Goal: Communication & Community: Answer question/provide support

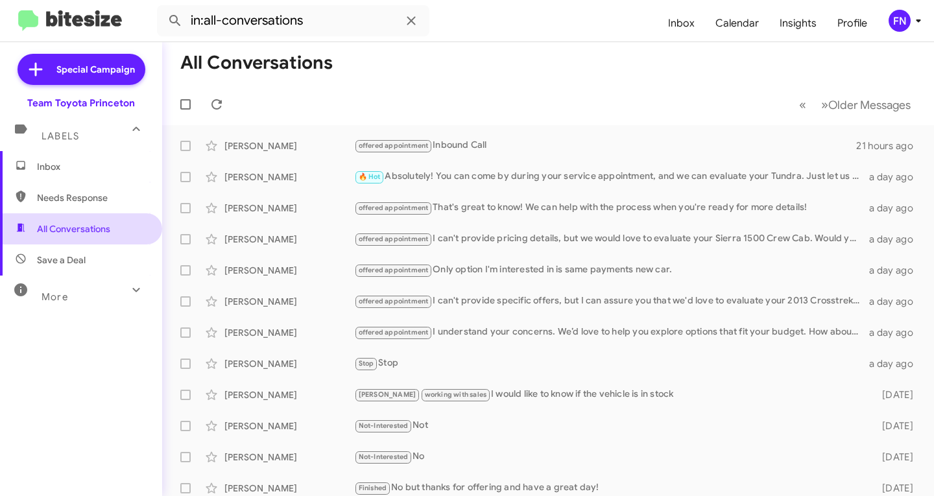
click at [99, 226] on span "All Conversations" at bounding box center [73, 228] width 73 height 13
click at [905, 18] on div "FN" at bounding box center [900, 21] width 22 height 22
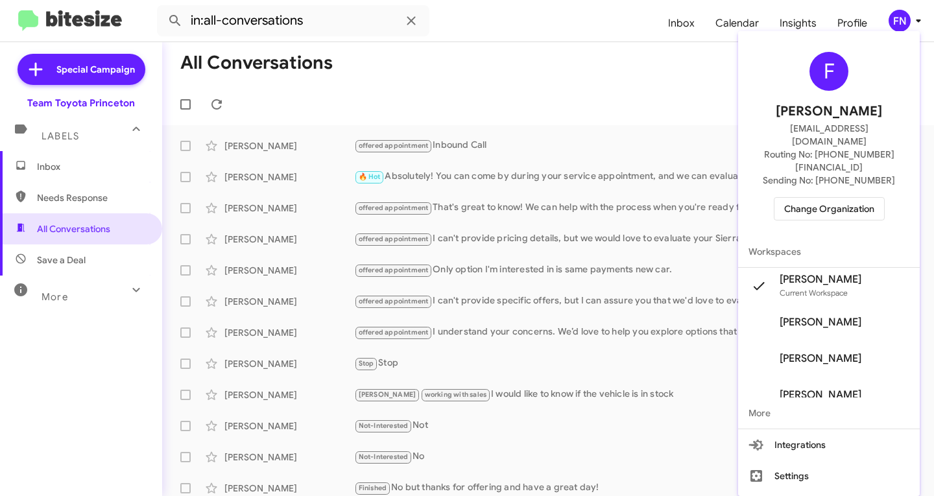
click at [818, 198] on span "Change Organization" at bounding box center [829, 209] width 90 height 22
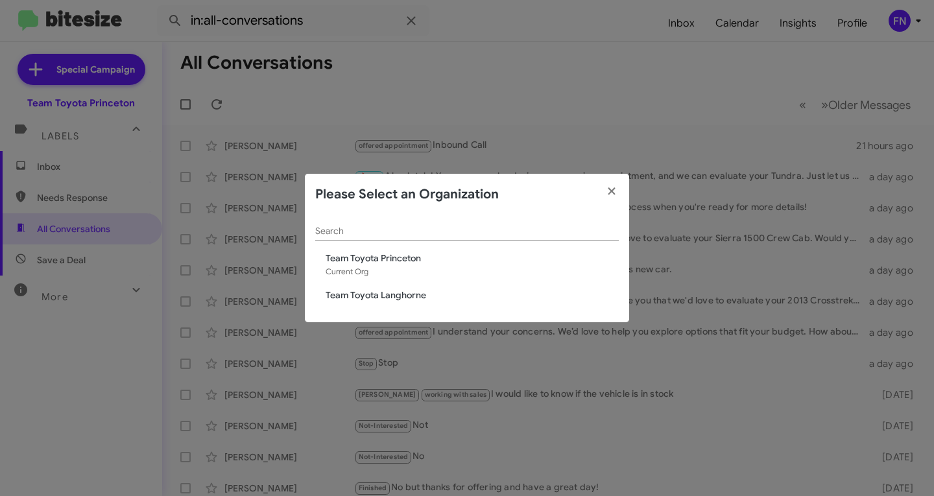
click at [347, 295] on span "Team Toyota Langhorne" at bounding box center [472, 295] width 293 height 13
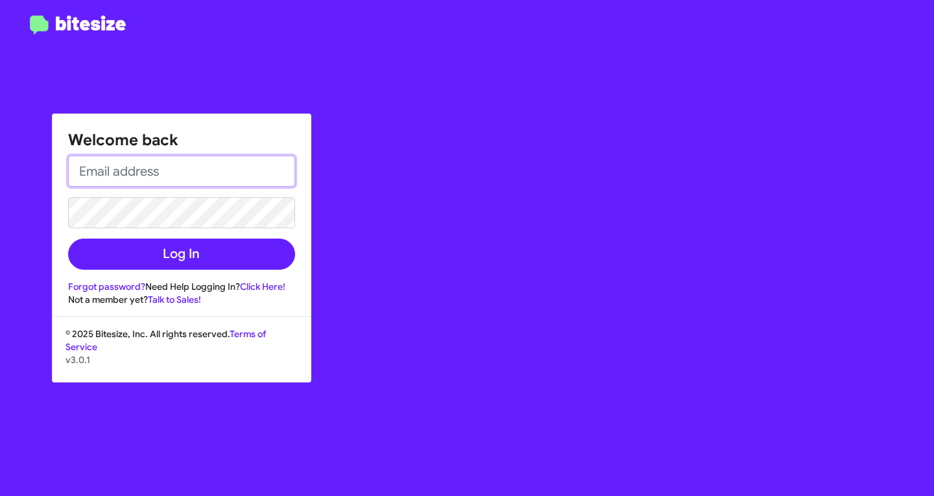
click at [215, 178] on input "email" at bounding box center [181, 171] width 227 height 31
type input "[EMAIL_ADDRESS][DOMAIN_NAME]"
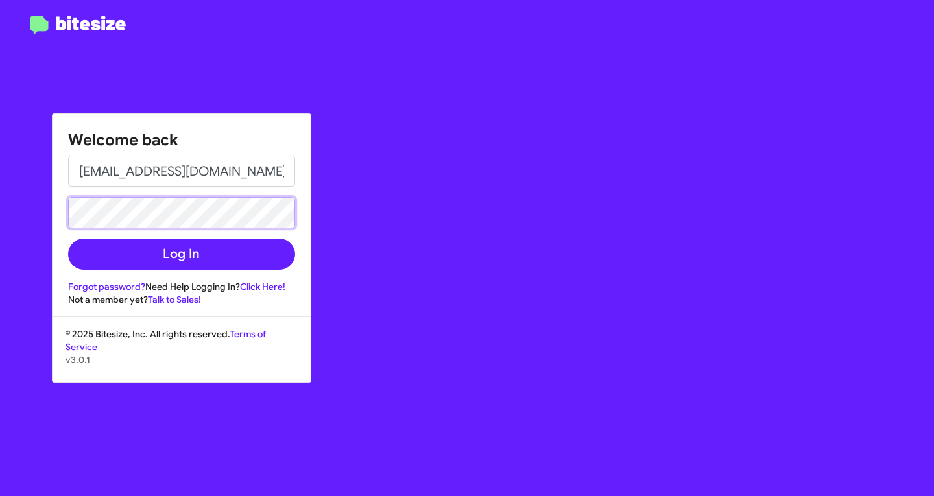
click at [68, 239] on button "Log In" at bounding box center [181, 254] width 227 height 31
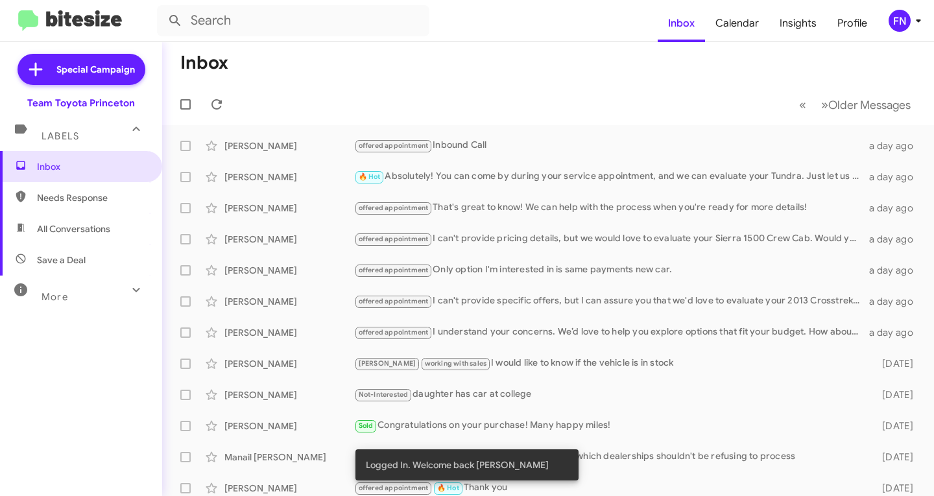
click at [914, 32] on mat-toolbar "Inbox Calendar Insights Profile FN" at bounding box center [467, 21] width 934 height 42
click at [911, 26] on icon at bounding box center [919, 21] width 16 height 16
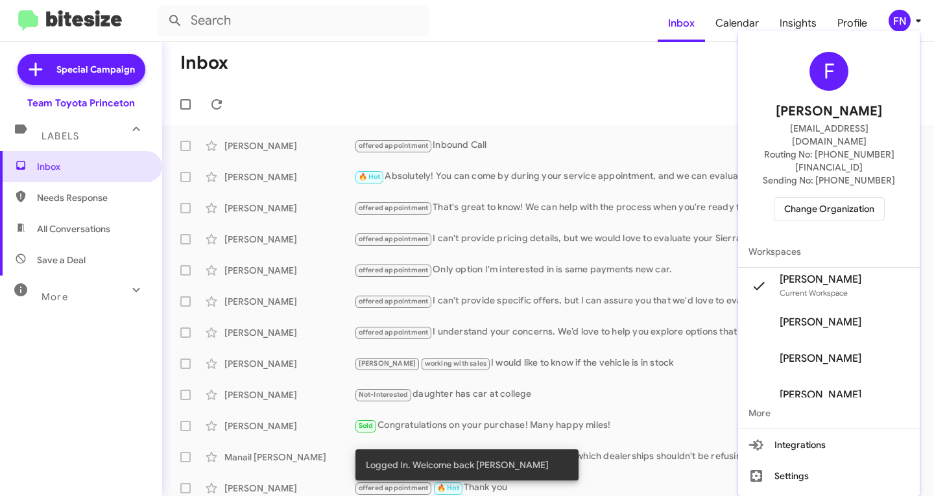
click at [829, 198] on span "Change Organization" at bounding box center [829, 209] width 90 height 22
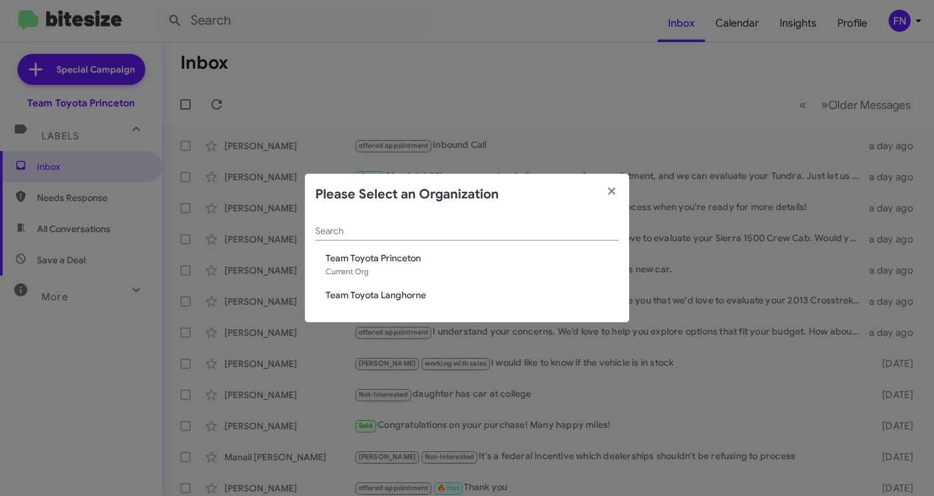
click at [383, 290] on span "Team Toyota Langhorne" at bounding box center [472, 295] width 293 height 13
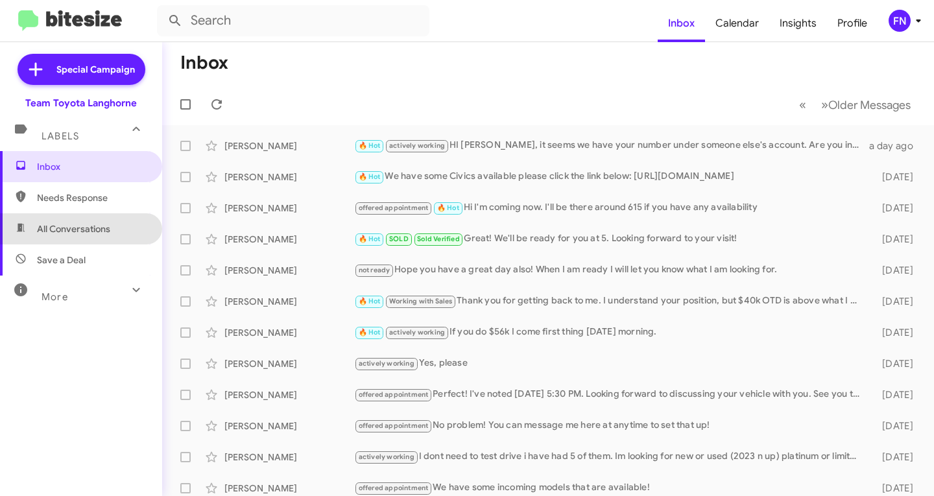
click at [95, 228] on span "All Conversations" at bounding box center [73, 228] width 73 height 13
type input "in:all-conversations"
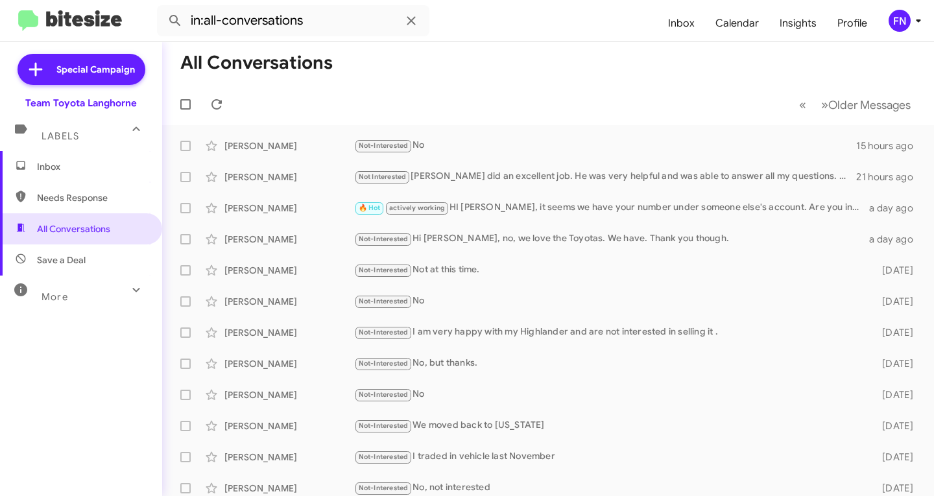
click at [98, 178] on span "Inbox" at bounding box center [81, 166] width 162 height 31
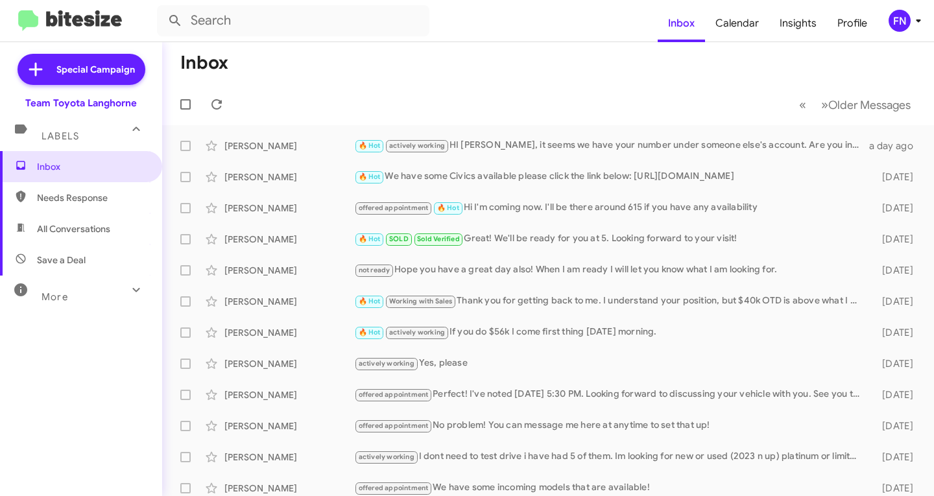
click at [107, 227] on span "All Conversations" at bounding box center [73, 228] width 73 height 13
type input "in:all-conversations"
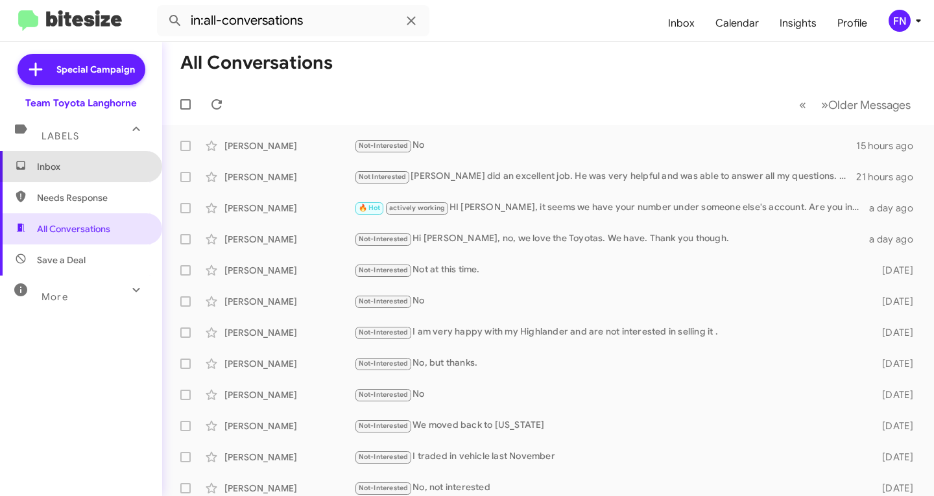
click at [93, 167] on span "Inbox" at bounding box center [92, 166] width 110 height 13
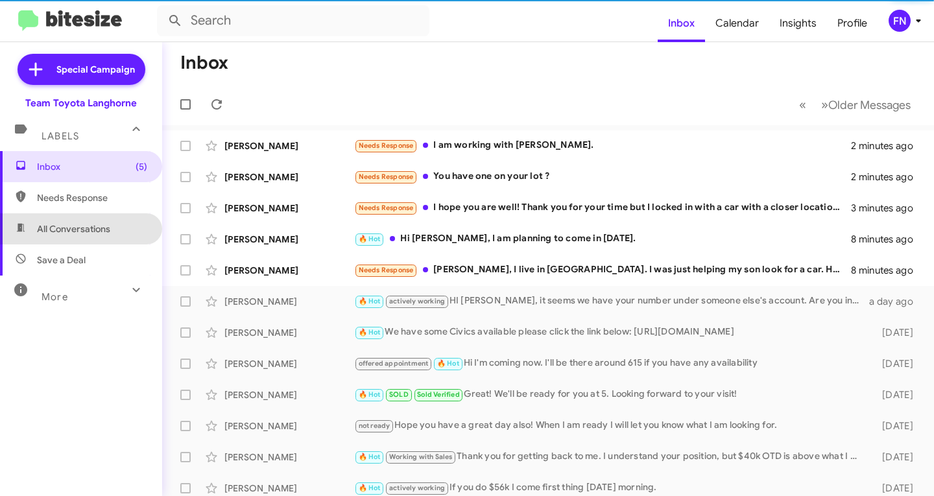
click at [95, 220] on span "All Conversations" at bounding box center [81, 228] width 162 height 31
type input "in:all-conversations"
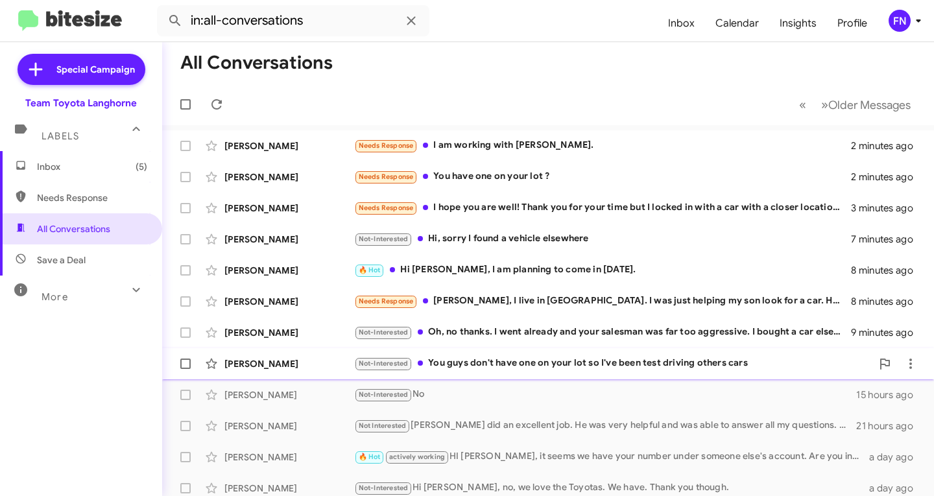
click at [260, 359] on div "Parker Lewars" at bounding box center [289, 363] width 130 height 13
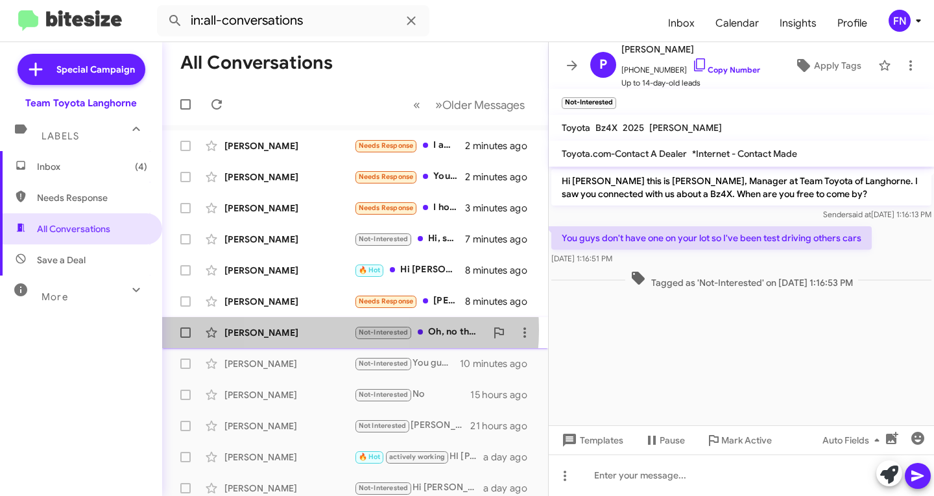
click at [309, 330] on div "Ruby Polanco" at bounding box center [289, 332] width 130 height 13
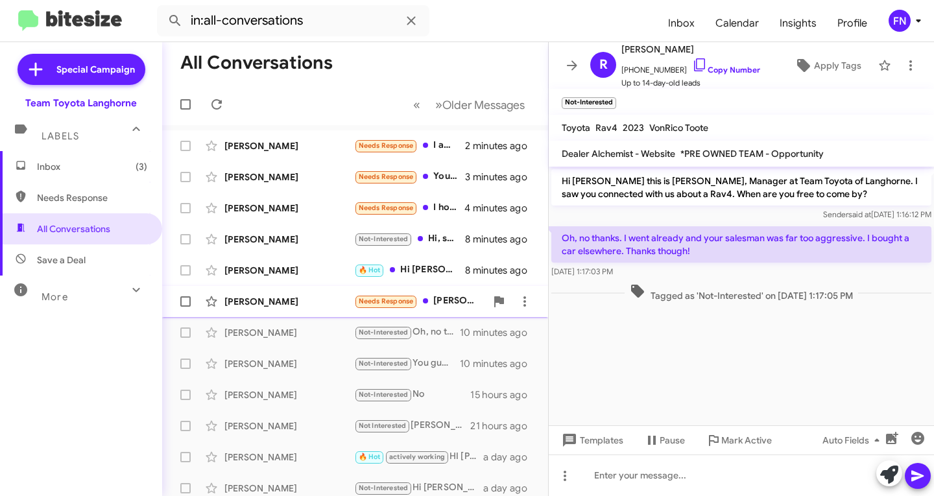
click at [298, 296] on div "[PERSON_NAME]" at bounding box center [289, 301] width 130 height 13
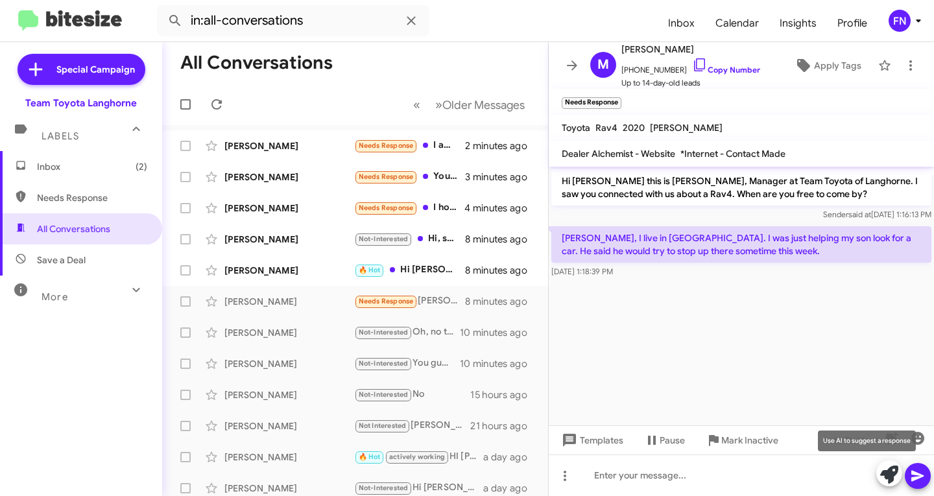
click at [890, 470] on icon at bounding box center [889, 475] width 18 height 18
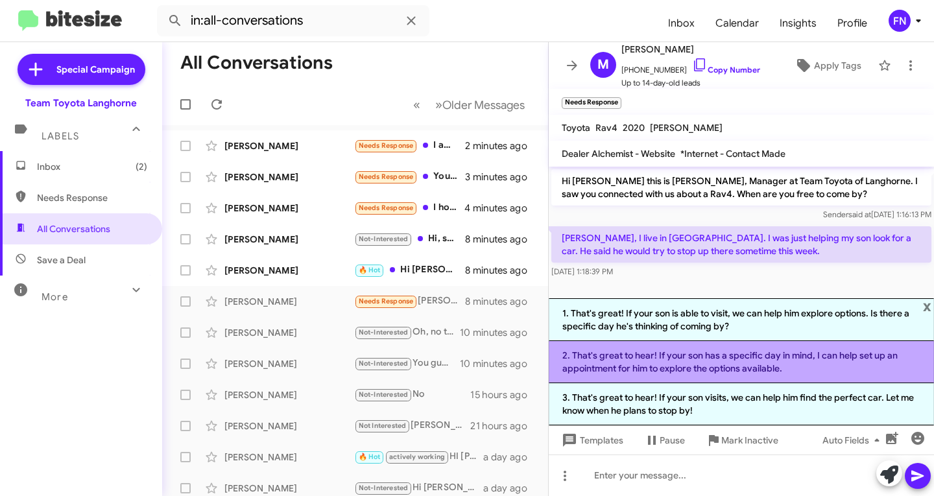
click at [704, 372] on li "2. That's great to hear! If your son has a specific day in mind, I can help set…" at bounding box center [741, 362] width 385 height 42
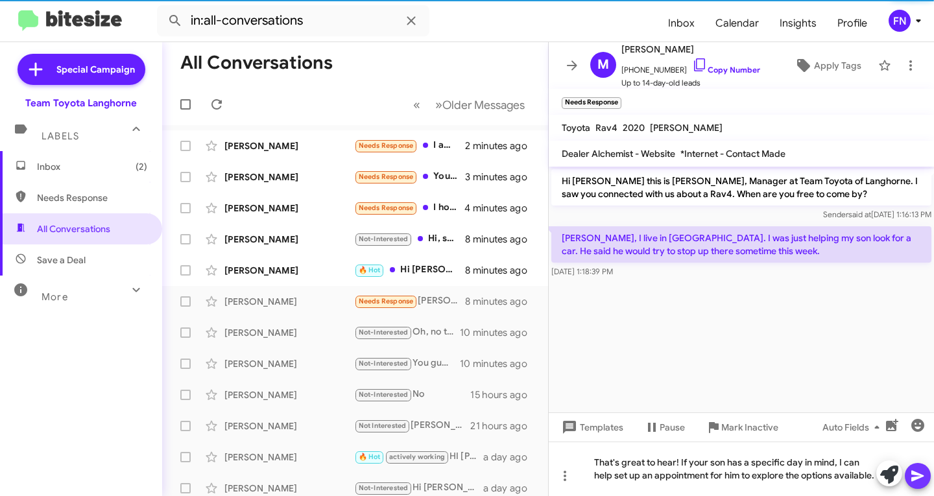
click at [917, 480] on icon at bounding box center [918, 476] width 16 height 16
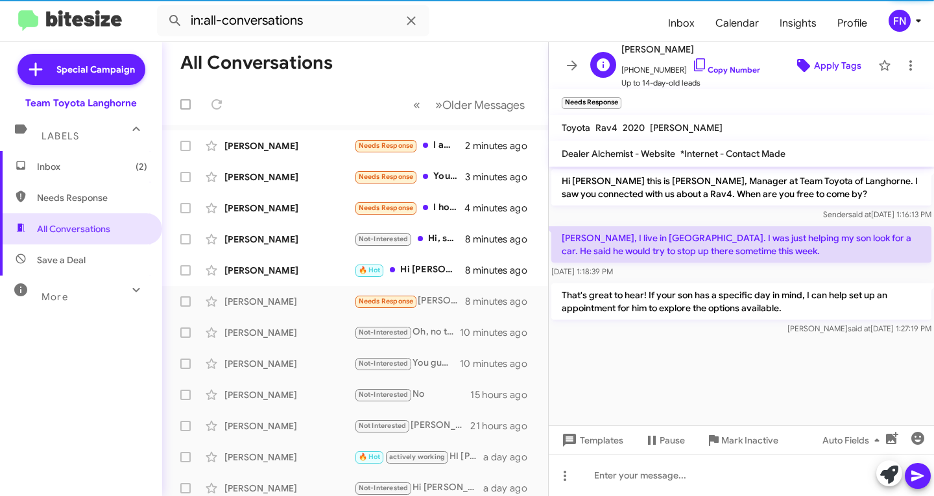
click at [814, 71] on span "Apply Tags" at bounding box center [837, 65] width 47 height 23
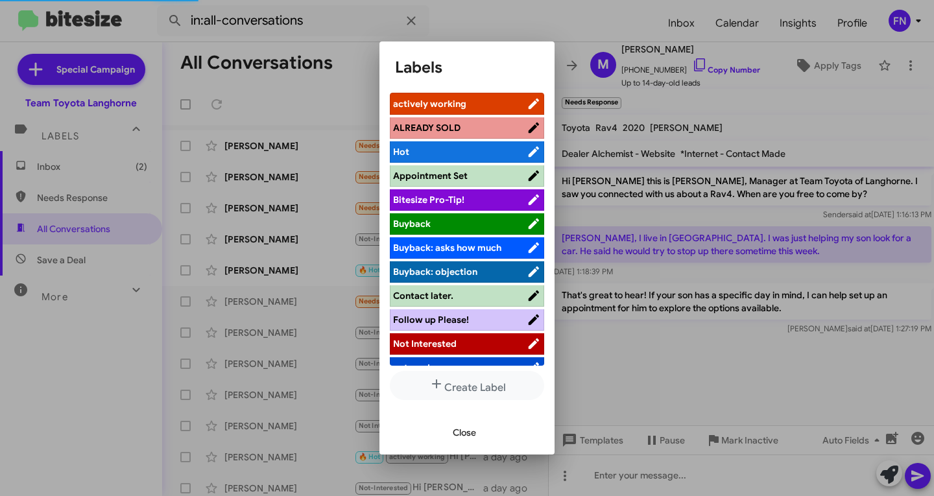
scroll to position [208, 0]
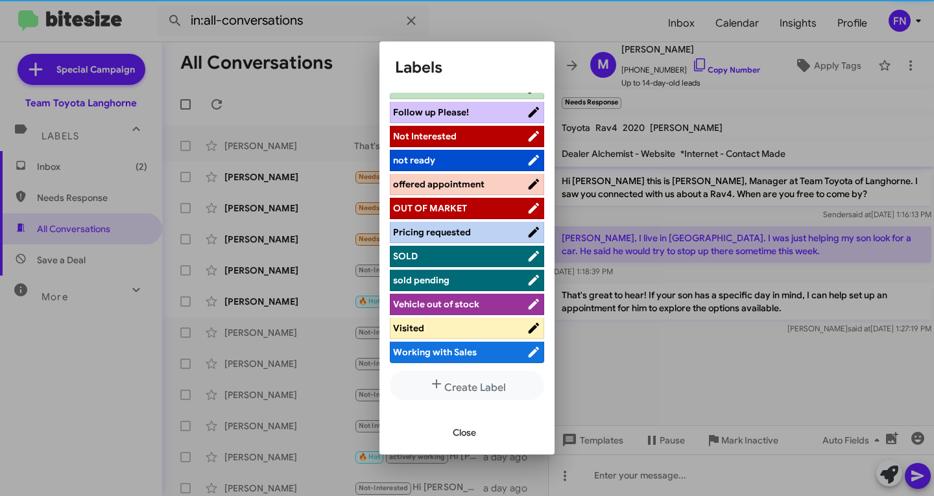
click at [455, 184] on span "offered appointment" at bounding box center [438, 184] width 91 height 12
click at [459, 435] on span "Close" at bounding box center [464, 432] width 23 height 23
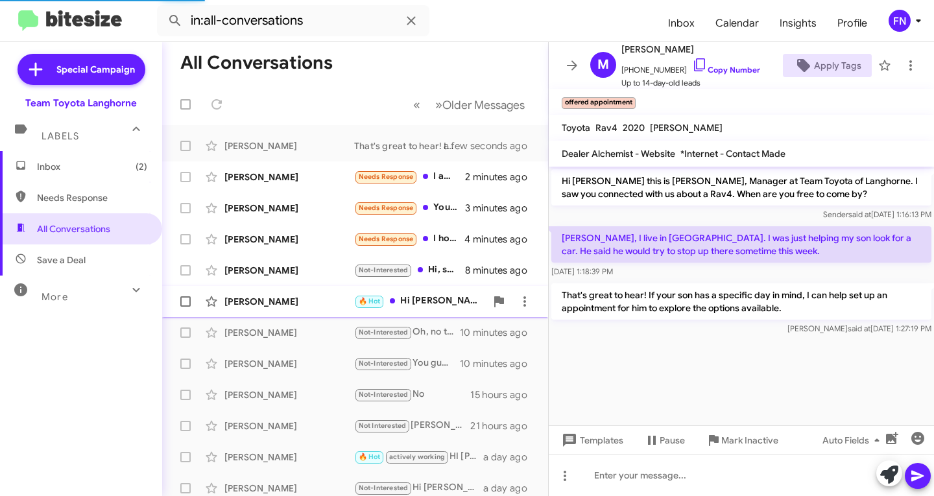
click at [317, 298] on div "[PERSON_NAME]" at bounding box center [289, 301] width 130 height 13
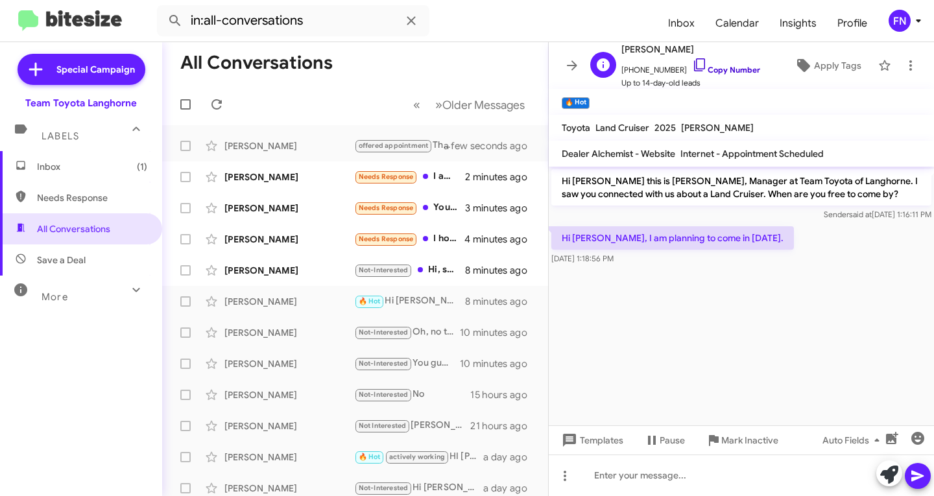
click at [704, 73] on link "Copy Number" at bounding box center [726, 70] width 68 height 10
click at [887, 464] on span at bounding box center [889, 475] width 18 height 29
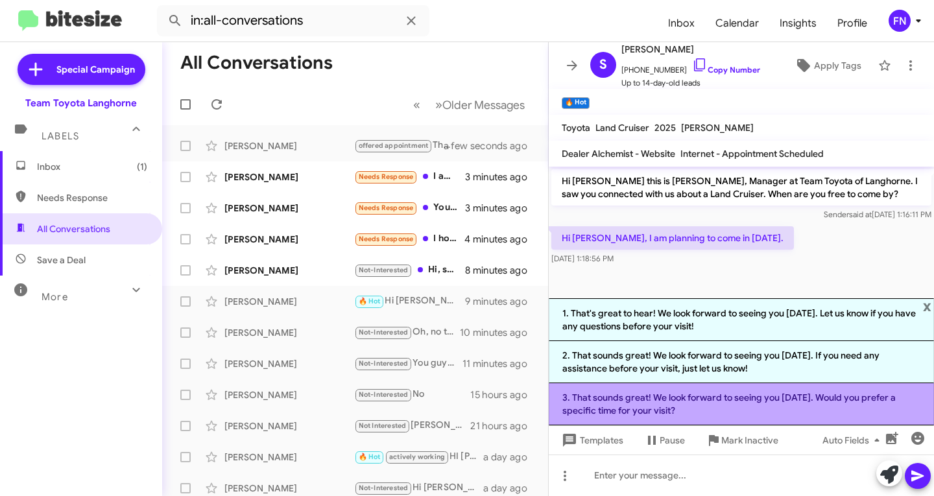
click at [780, 405] on li "3. That sounds great! We look forward to seeing you on Saturday. Would you pref…" at bounding box center [741, 404] width 385 height 42
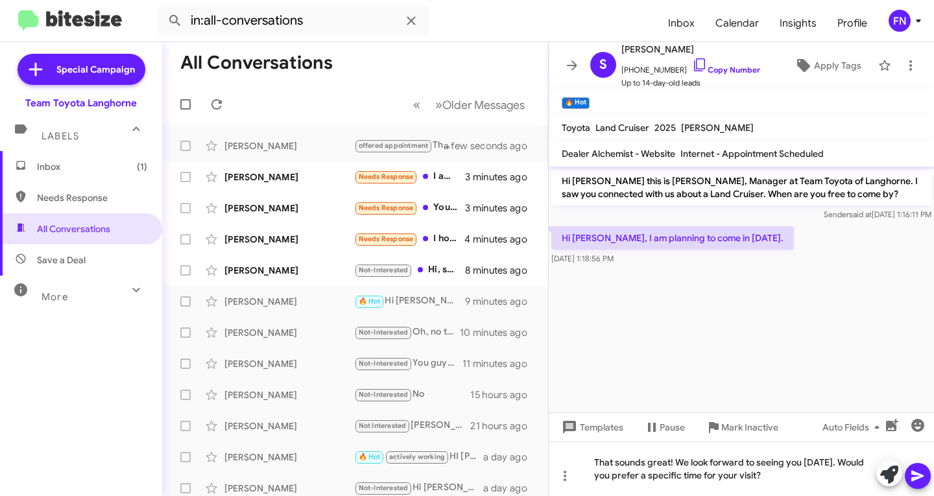
click at [909, 474] on button at bounding box center [918, 476] width 26 height 26
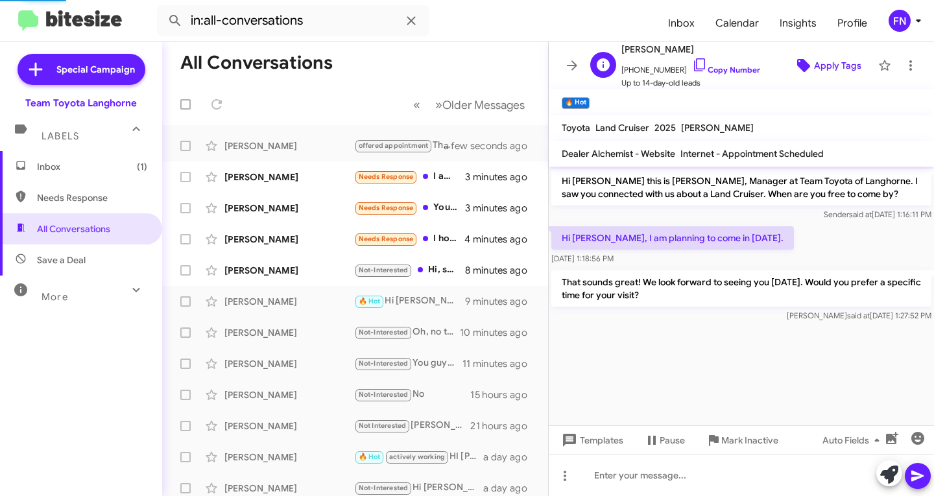
click at [844, 68] on span "Apply Tags" at bounding box center [837, 65] width 47 height 23
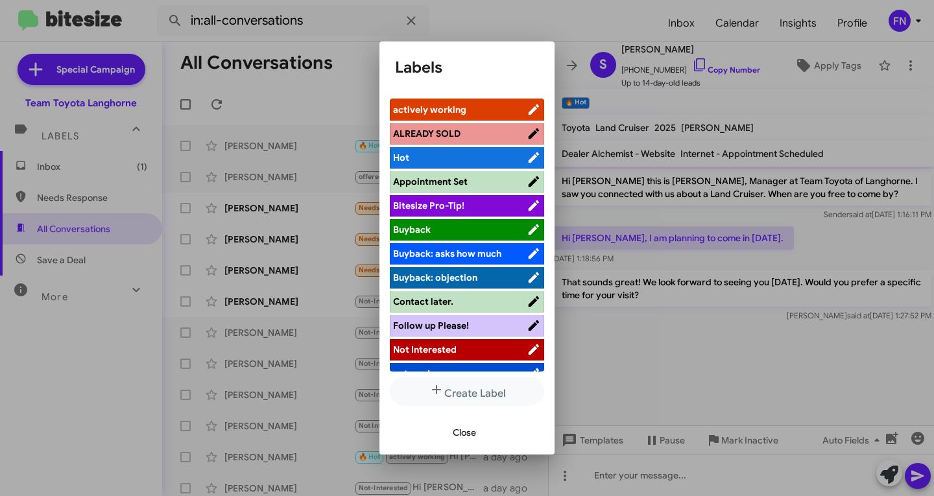
click at [485, 102] on li "actively working" at bounding box center [467, 110] width 154 height 22
click at [456, 101] on li "actively working" at bounding box center [467, 110] width 154 height 22
click at [455, 104] on span "actively working" at bounding box center [429, 110] width 73 height 12
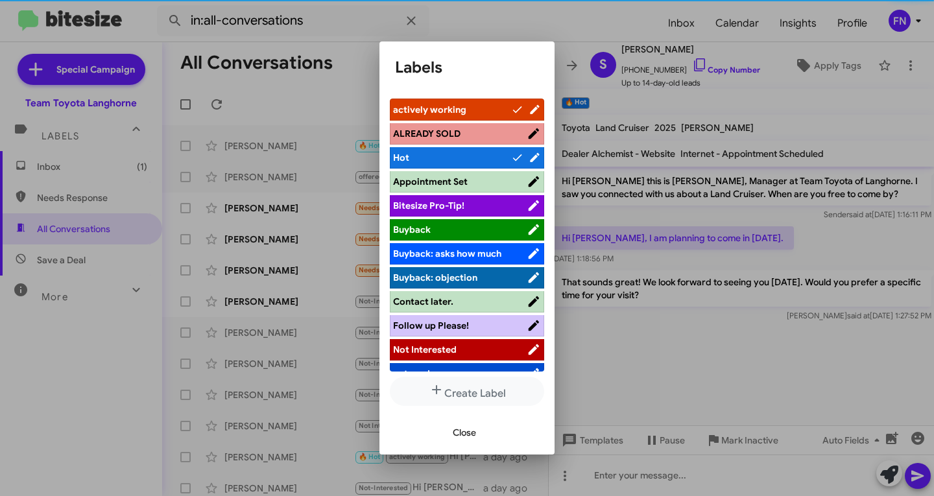
click at [472, 429] on span "Close" at bounding box center [464, 432] width 23 height 23
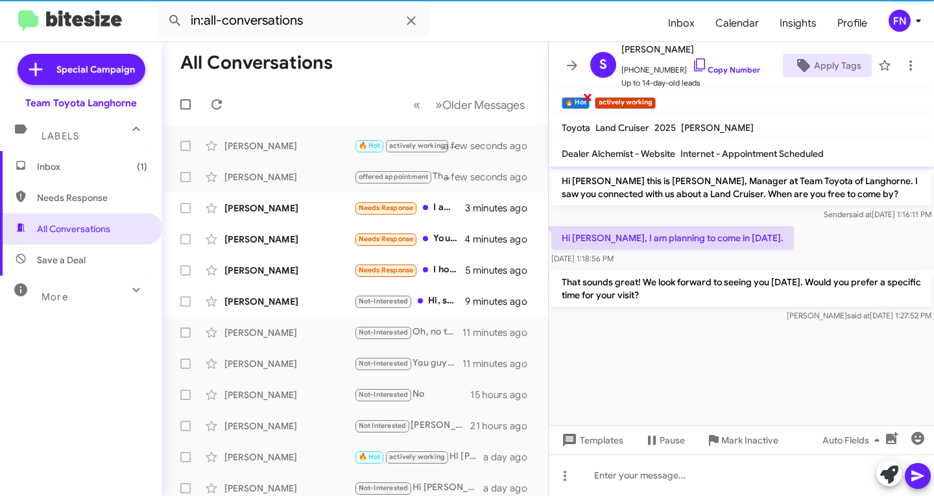
click at [585, 96] on span "×" at bounding box center [587, 97] width 10 height 16
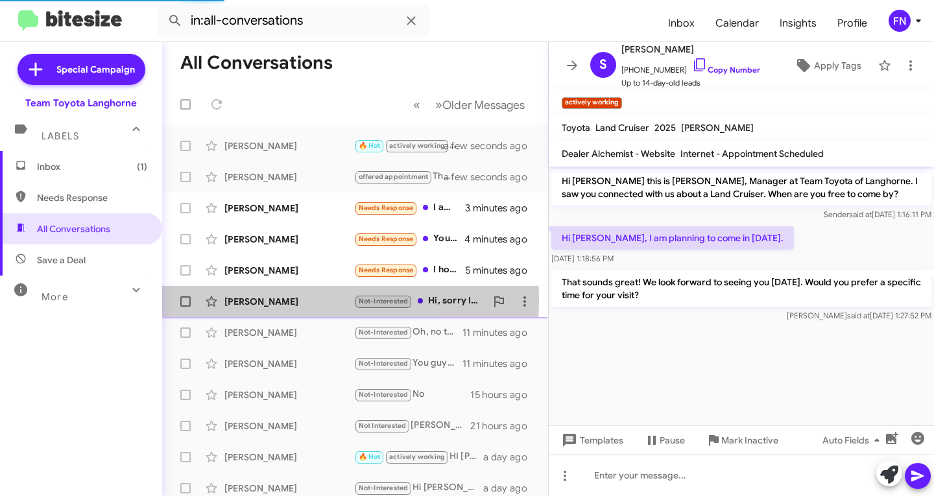
click at [243, 300] on div "[PERSON_NAME]" at bounding box center [289, 301] width 130 height 13
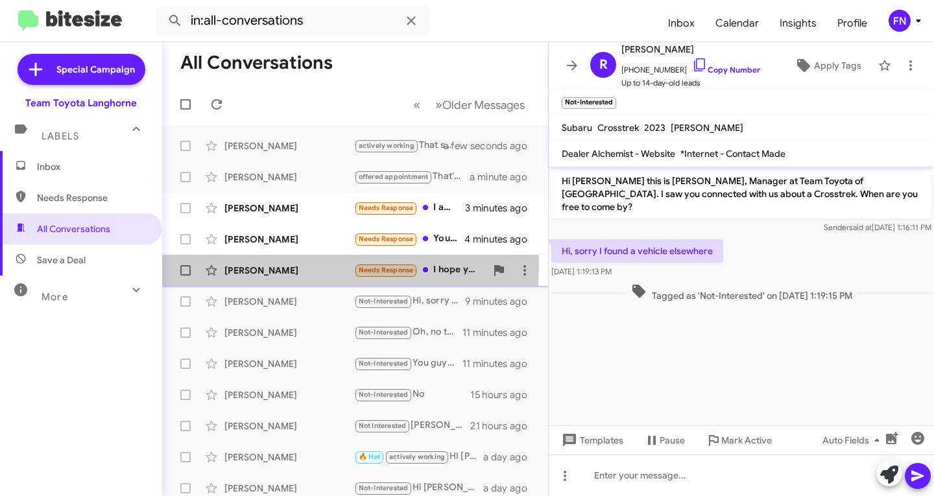
click at [255, 266] on div "[PERSON_NAME]" at bounding box center [289, 270] width 130 height 13
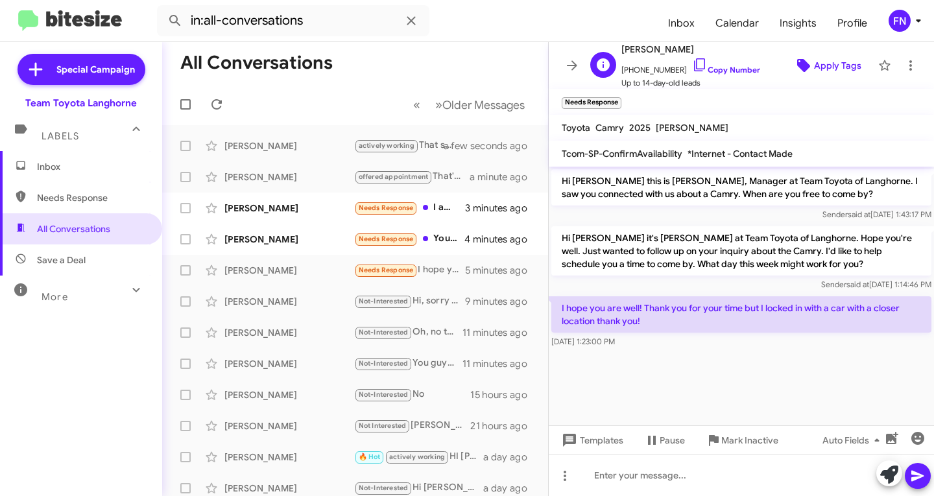
click at [814, 62] on span "Apply Tags" at bounding box center [837, 65] width 47 height 23
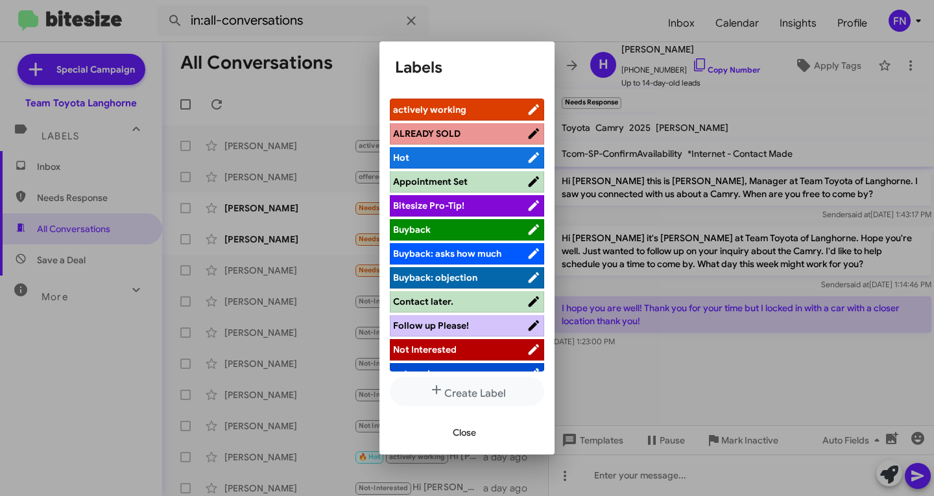
click at [458, 345] on span "Not Interested" at bounding box center [460, 349] width 134 height 13
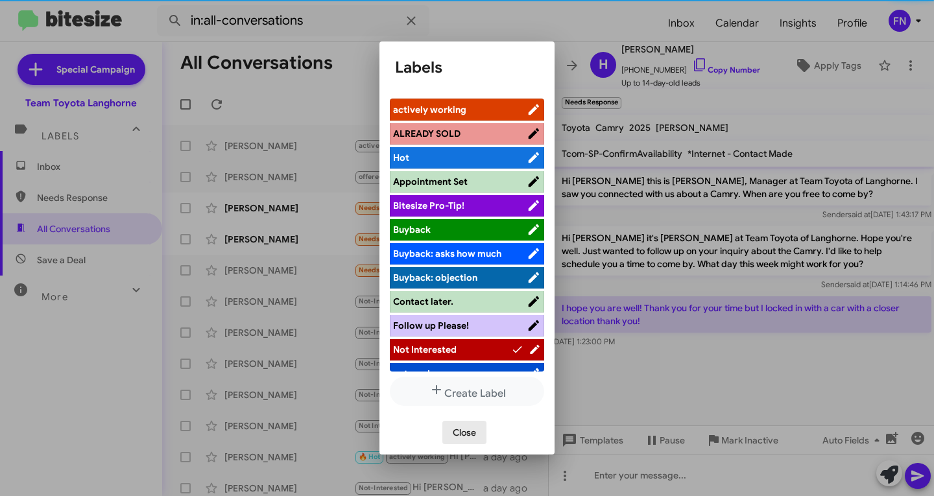
click at [464, 427] on span "Close" at bounding box center [464, 432] width 23 height 23
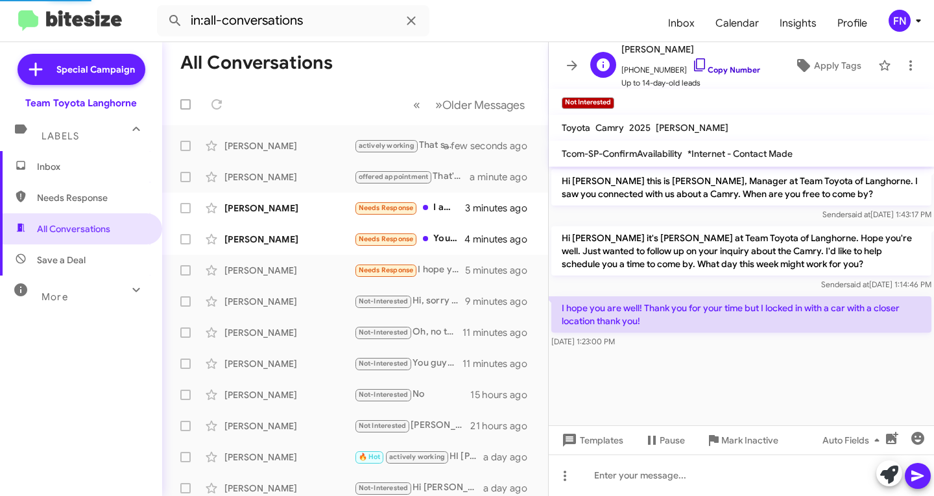
click at [708, 66] on link "Copy Number" at bounding box center [726, 70] width 68 height 10
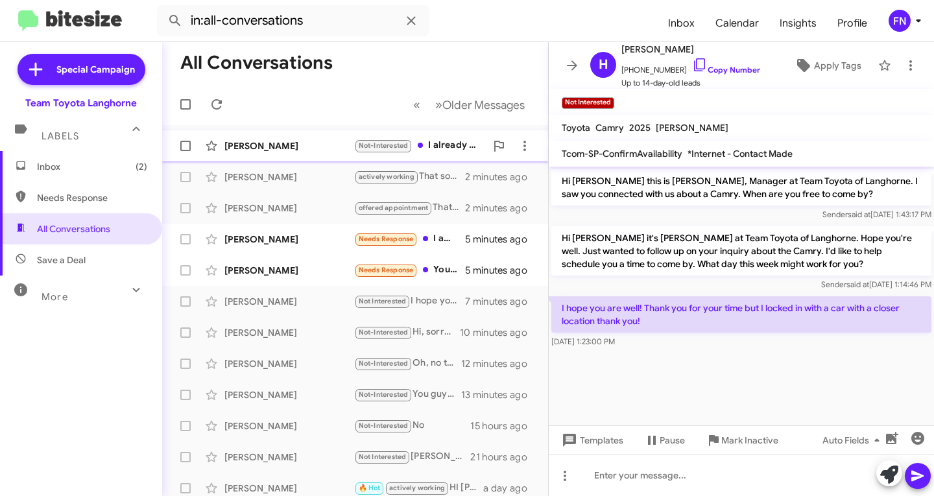
click at [311, 132] on span "Michele Mangin Not-Interested I already came by but Sabir told me yesterday tha…" at bounding box center [355, 145] width 386 height 31
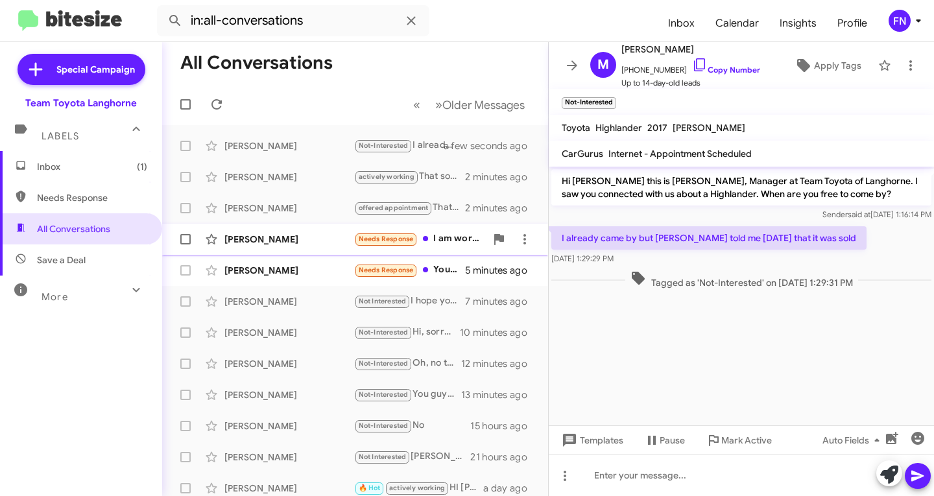
click at [309, 234] on div "[PERSON_NAME]" at bounding box center [289, 239] width 130 height 13
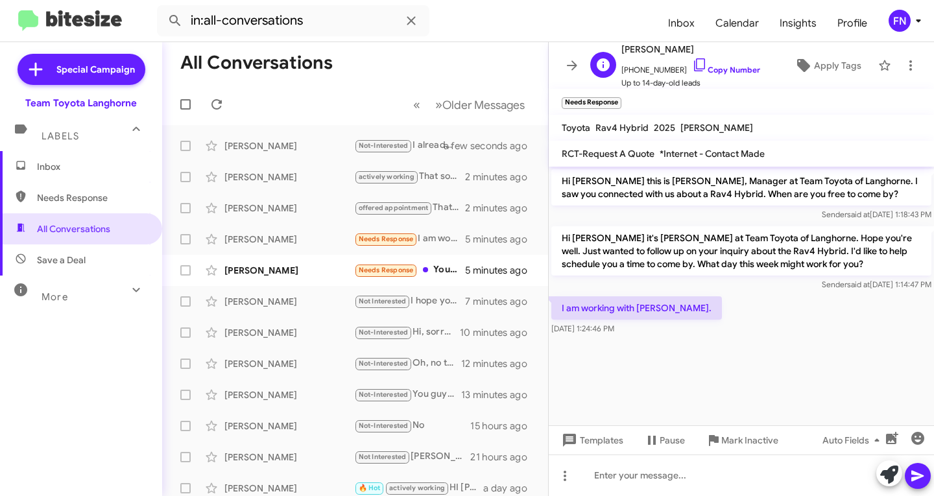
click at [720, 77] on span "Up to 14-day-old leads" at bounding box center [690, 83] width 139 height 13
click at [719, 75] on span "+12032416226 Copy Number" at bounding box center [690, 66] width 139 height 19
click at [719, 73] on link "Copy Number" at bounding box center [726, 70] width 68 height 10
copy link "Number"
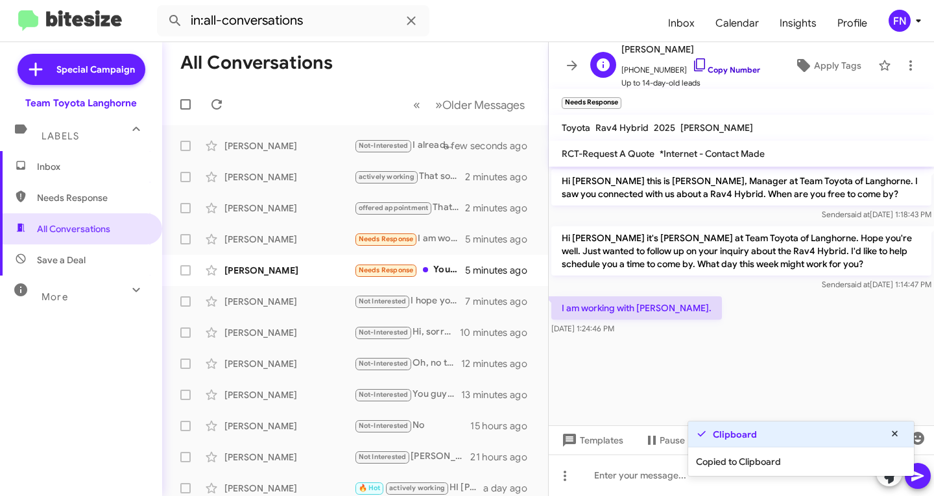
click at [715, 69] on link "Copy Number" at bounding box center [726, 70] width 68 height 10
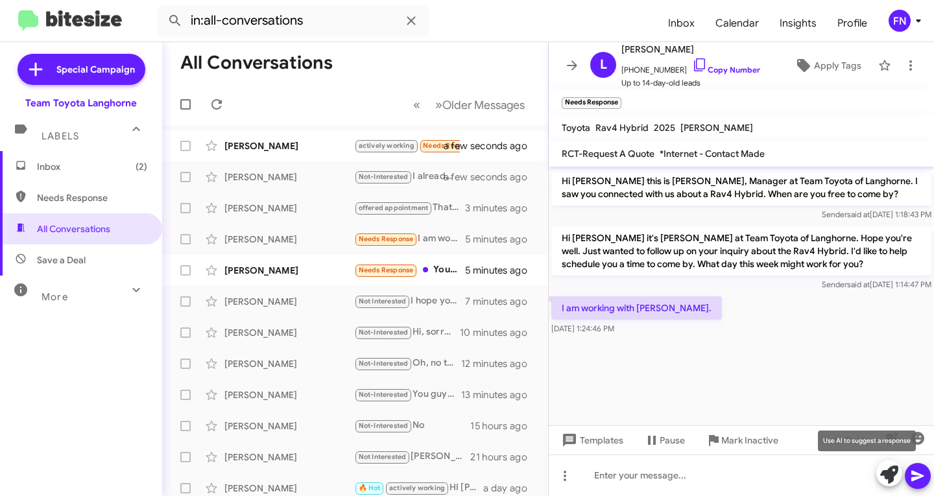
click at [891, 478] on icon at bounding box center [889, 475] width 18 height 18
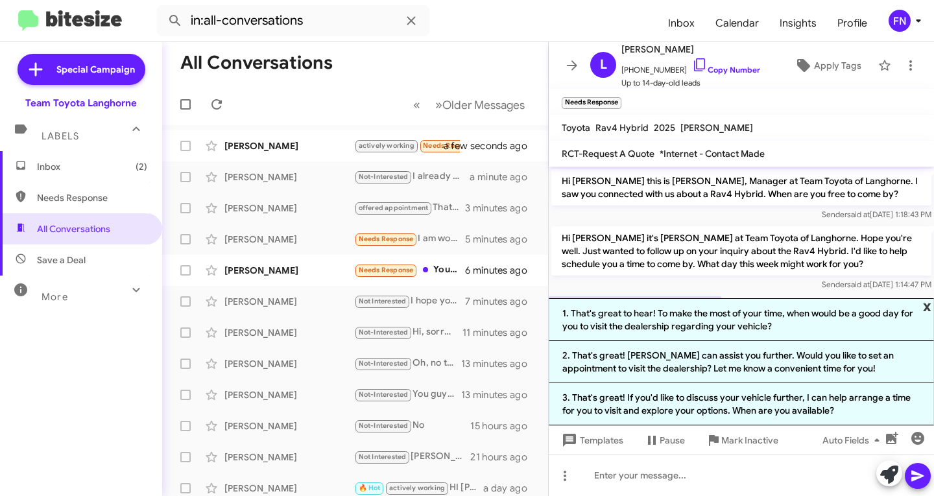
click at [929, 302] on span "x" at bounding box center [927, 306] width 8 height 16
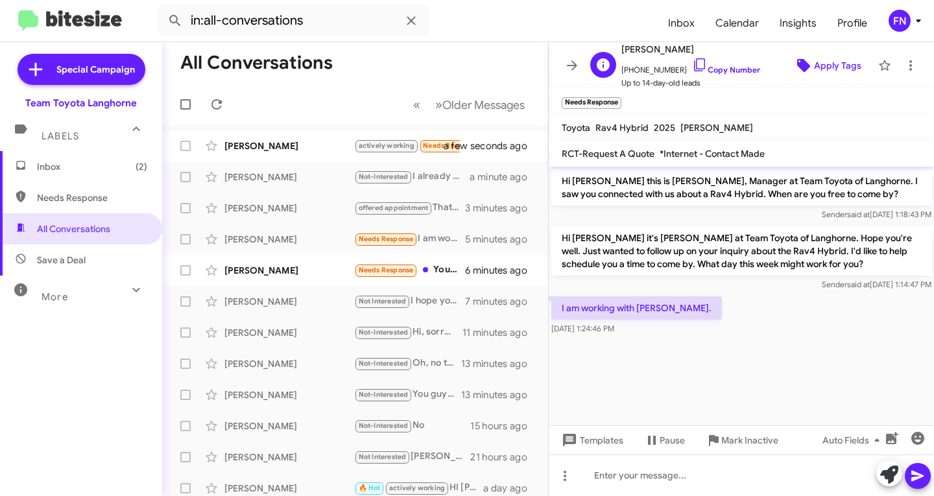
click at [829, 73] on span "Apply Tags" at bounding box center [837, 65] width 47 height 23
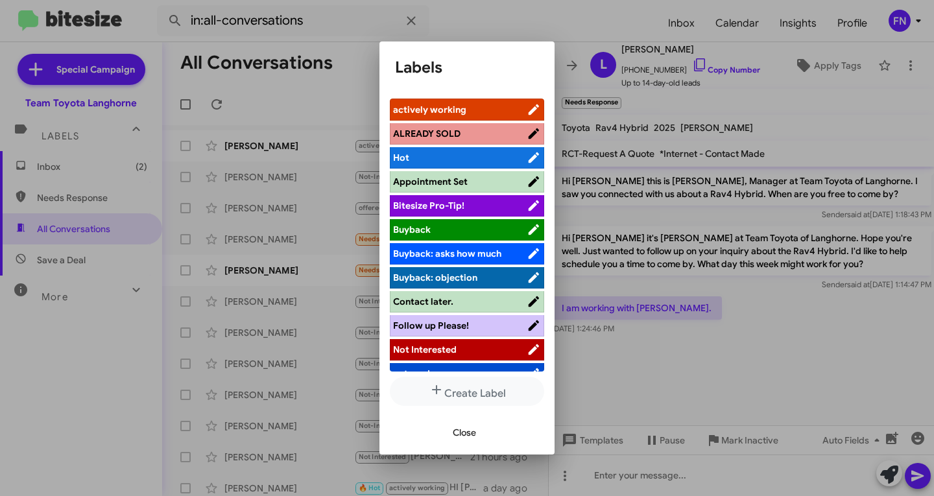
click at [448, 109] on span "actively working" at bounding box center [429, 110] width 73 height 12
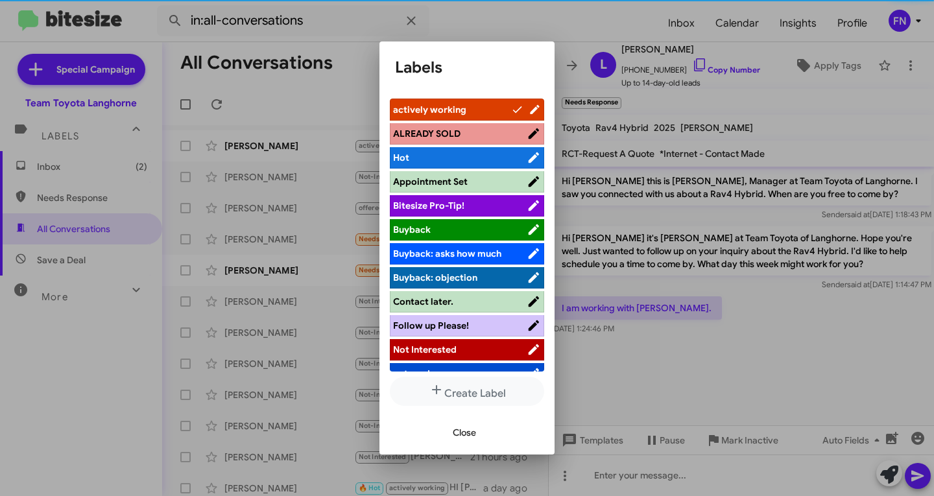
click at [475, 437] on span "Close" at bounding box center [464, 432] width 23 height 23
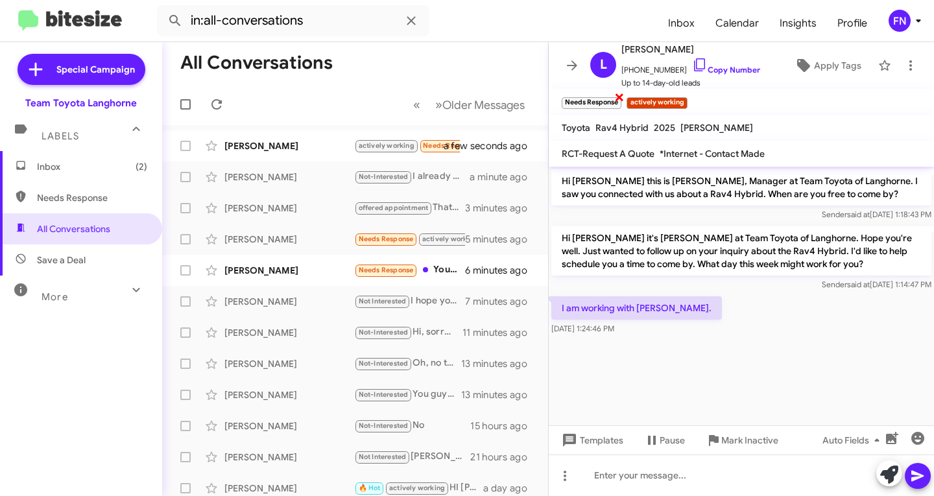
click at [622, 98] on span "×" at bounding box center [619, 97] width 10 height 16
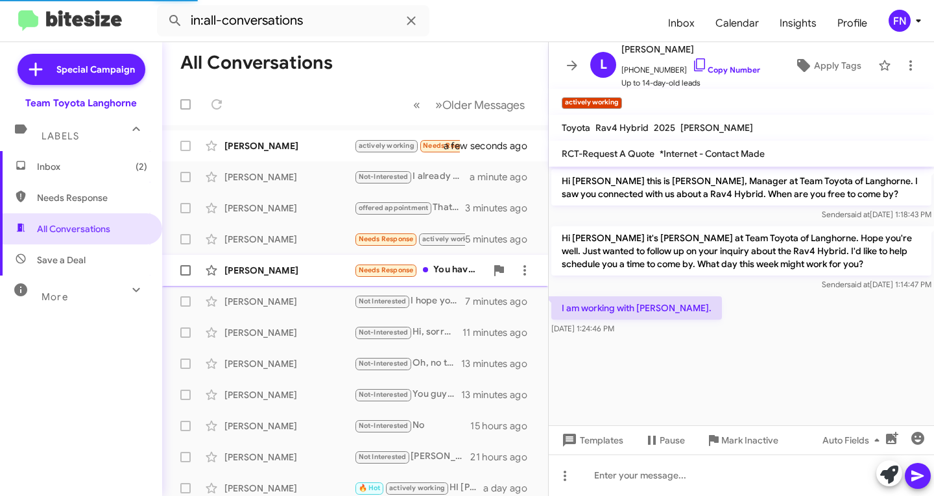
click at [258, 272] on div "[PERSON_NAME]" at bounding box center [289, 270] width 130 height 13
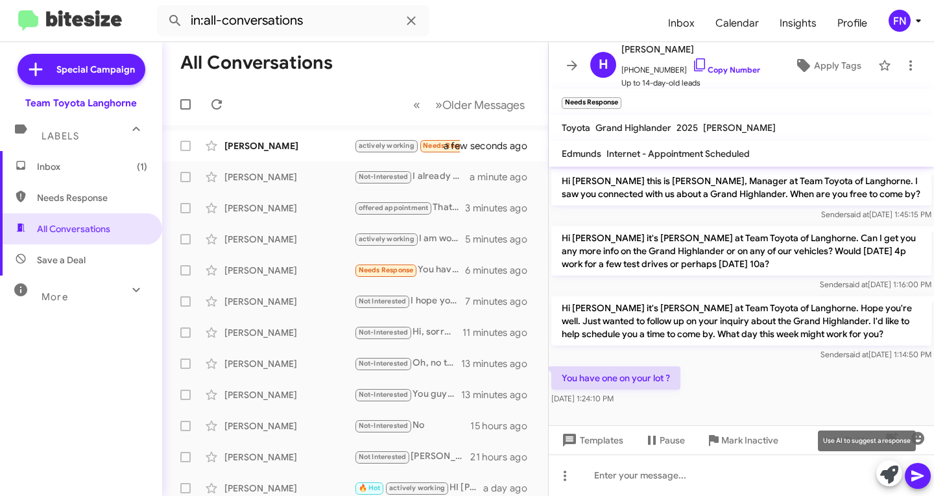
click at [892, 479] on icon at bounding box center [889, 475] width 18 height 18
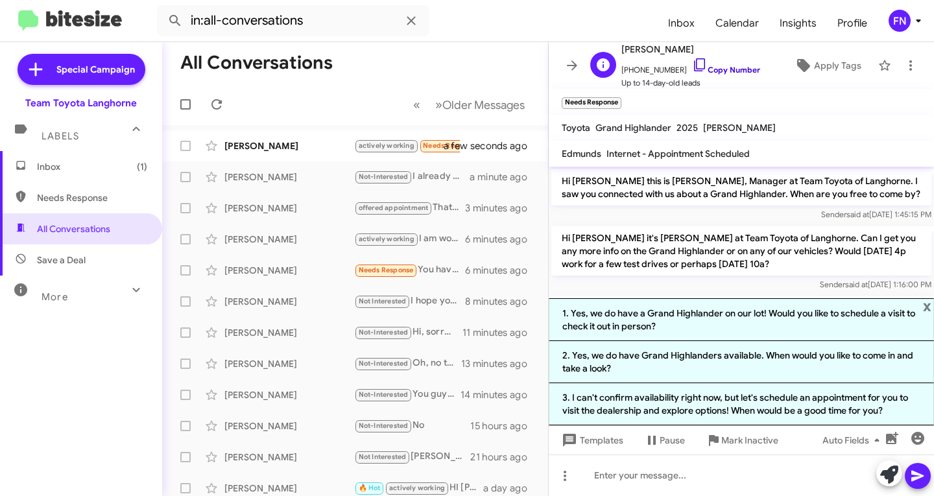
click at [728, 69] on link "Copy Number" at bounding box center [726, 70] width 68 height 10
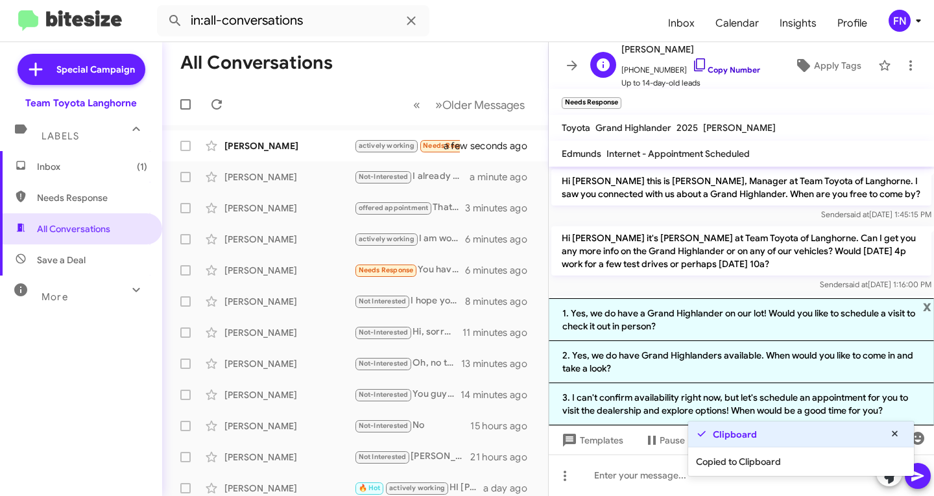
click at [728, 69] on link "Copy Number" at bounding box center [726, 70] width 68 height 10
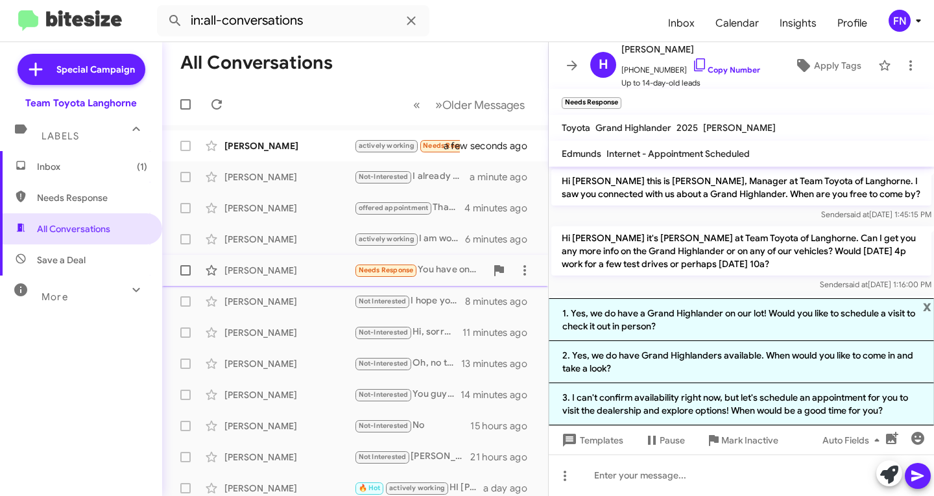
click at [258, 270] on div "[PERSON_NAME]" at bounding box center [289, 270] width 130 height 13
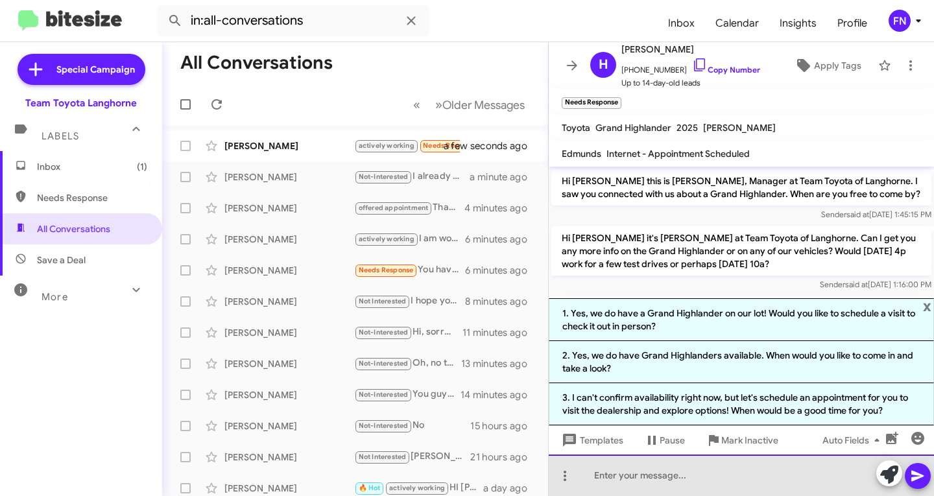
click at [699, 473] on div at bounding box center [741, 476] width 385 height 42
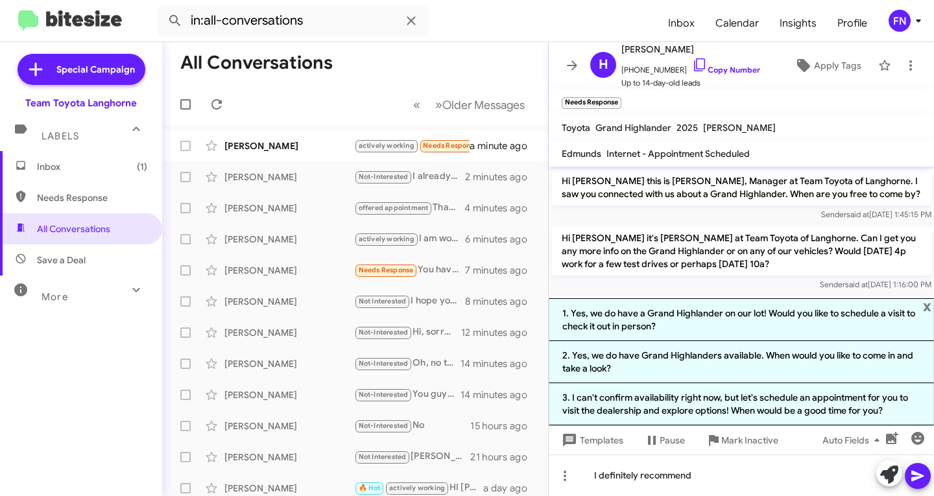
drag, startPoint x: 707, startPoint y: 370, endPoint x: 739, endPoint y: 380, distance: 33.2
click at [707, 370] on li "2. Yes, we do have Grand Highlanders available. When would you like to come in …" at bounding box center [741, 362] width 385 height 42
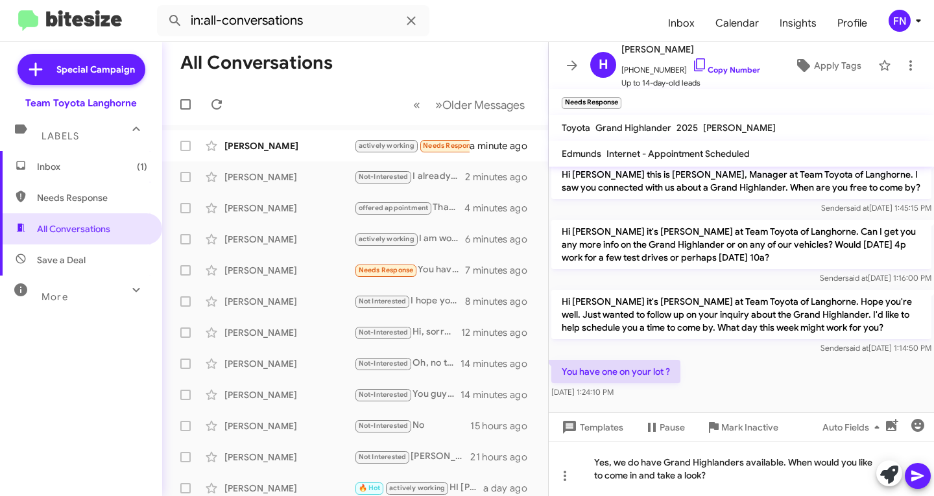
scroll to position [8, 0]
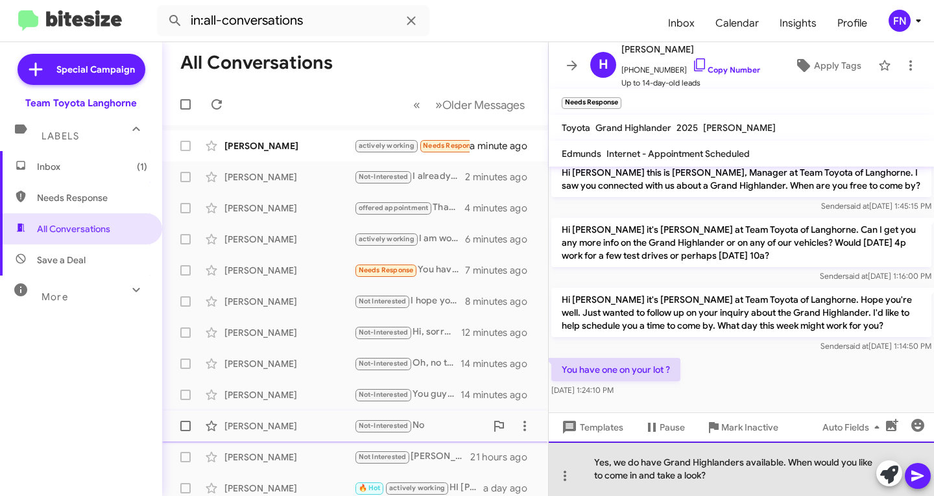
drag, startPoint x: 750, startPoint y: 485, endPoint x: 355, endPoint y: 439, distance: 397.0
click at [355, 439] on div "All Conversations « Previous » Next Older Messages Steven Evans actively workin…" at bounding box center [548, 269] width 772 height 454
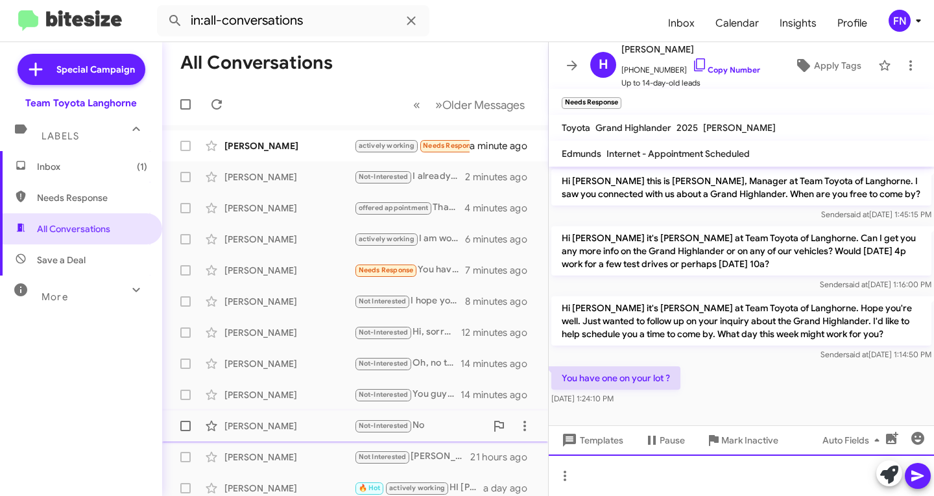
scroll to position [0, 0]
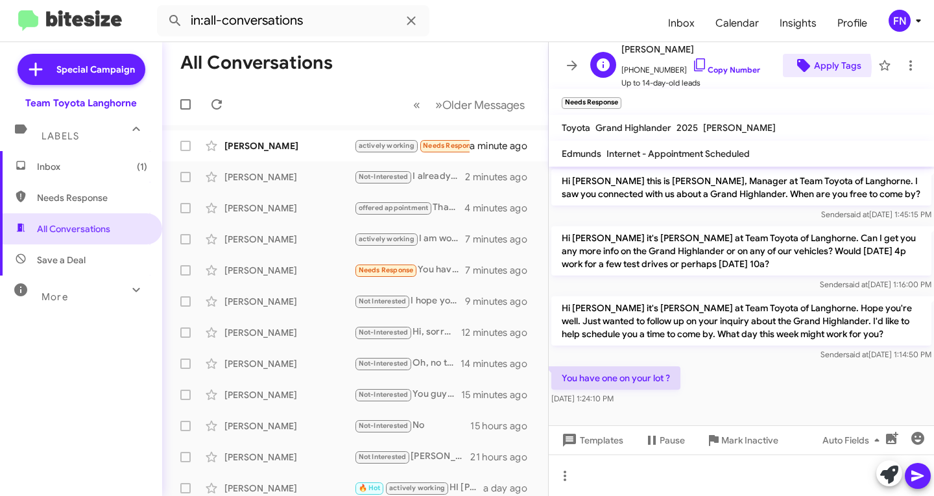
click at [801, 67] on icon at bounding box center [803, 65] width 13 height 13
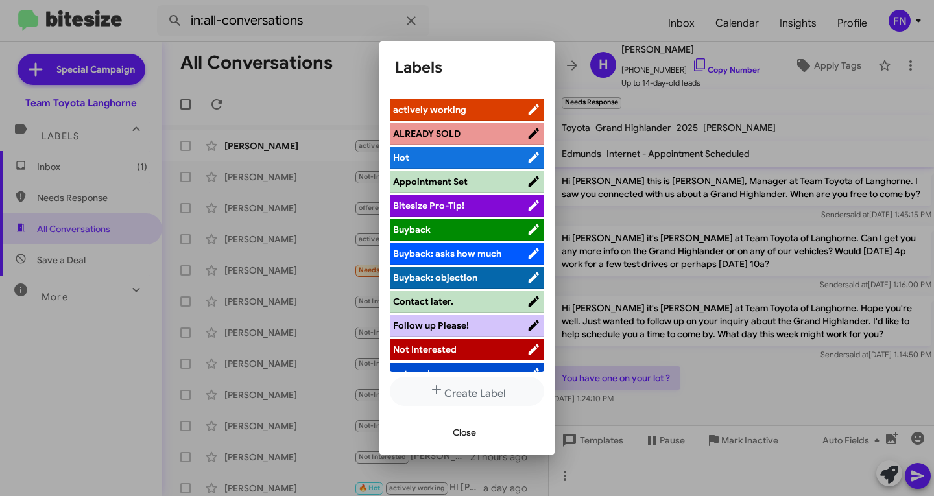
click at [486, 107] on span "actively working" at bounding box center [460, 109] width 134 height 13
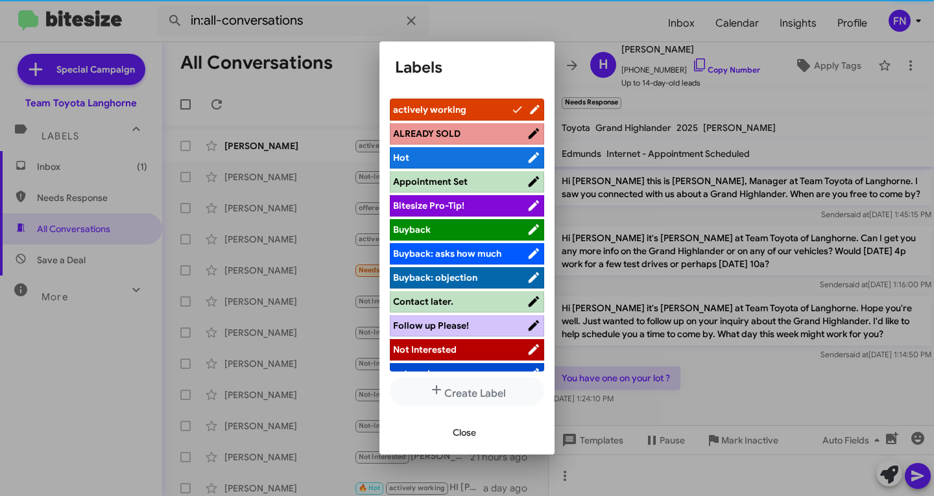
click at [462, 435] on span "Close" at bounding box center [464, 432] width 23 height 23
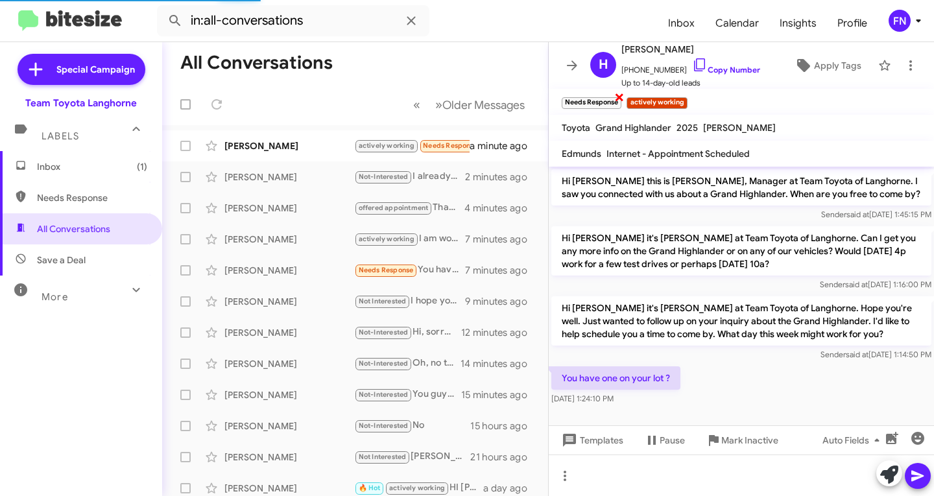
click at [616, 101] on span "×" at bounding box center [619, 97] width 10 height 16
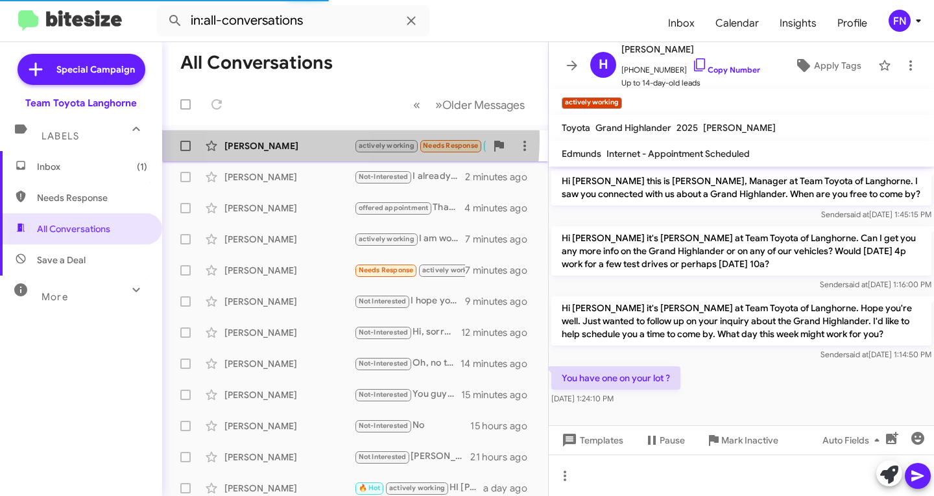
click at [290, 138] on div "Steven Evans actively working Needs Response 🔥 Hot If a scheduled appointment i…" at bounding box center [355, 146] width 365 height 26
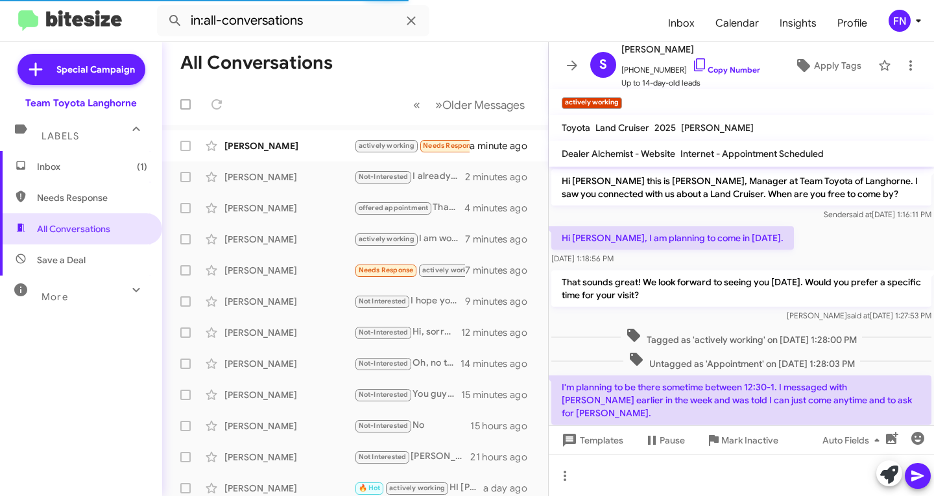
scroll to position [71, 0]
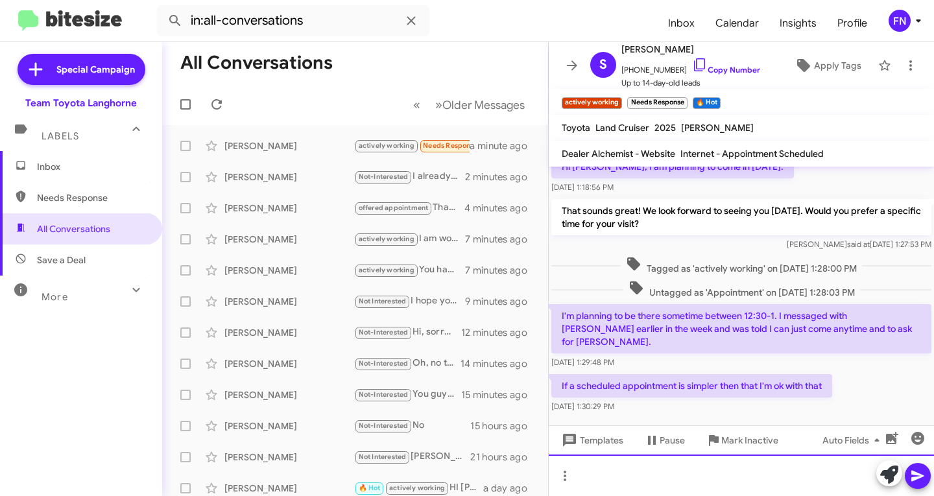
click at [630, 488] on div at bounding box center [741, 476] width 385 height 42
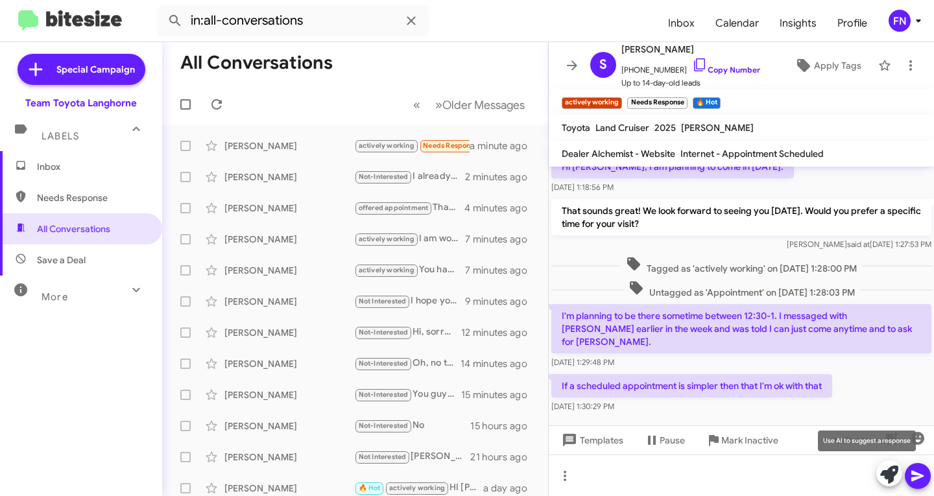
click at [880, 481] on button at bounding box center [889, 474] width 26 height 26
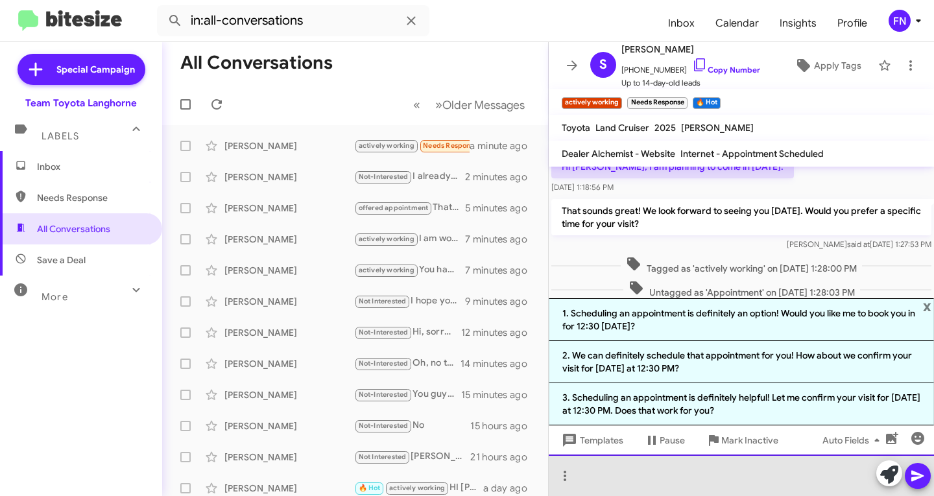
click at [667, 479] on div at bounding box center [741, 476] width 385 height 42
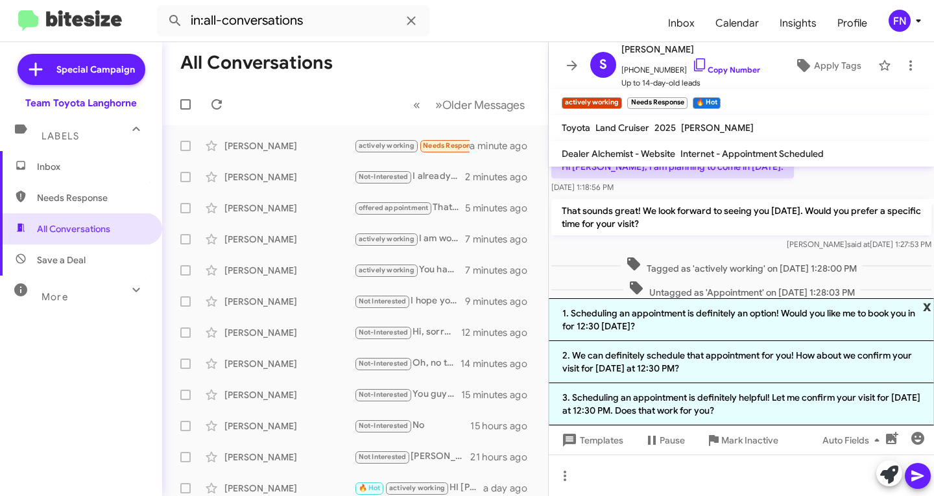
click at [931, 304] on span "x" at bounding box center [927, 306] width 8 height 16
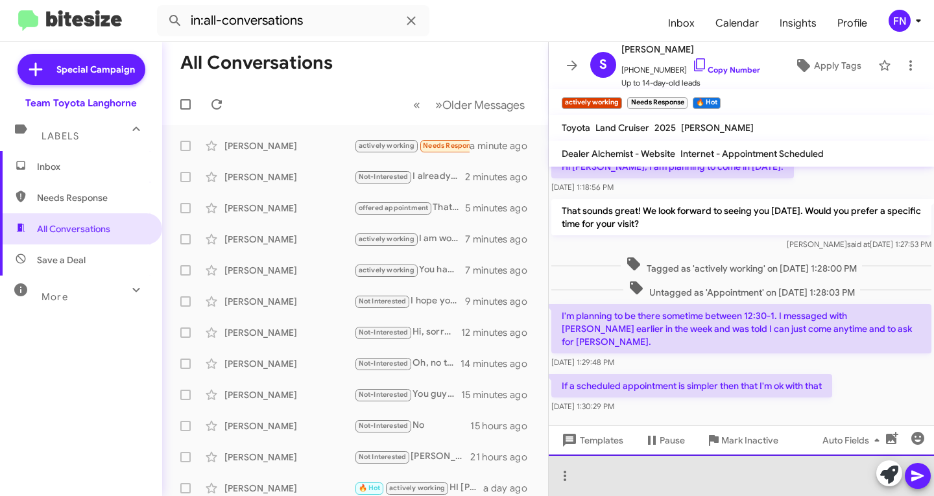
click at [758, 481] on div at bounding box center [741, 476] width 385 height 42
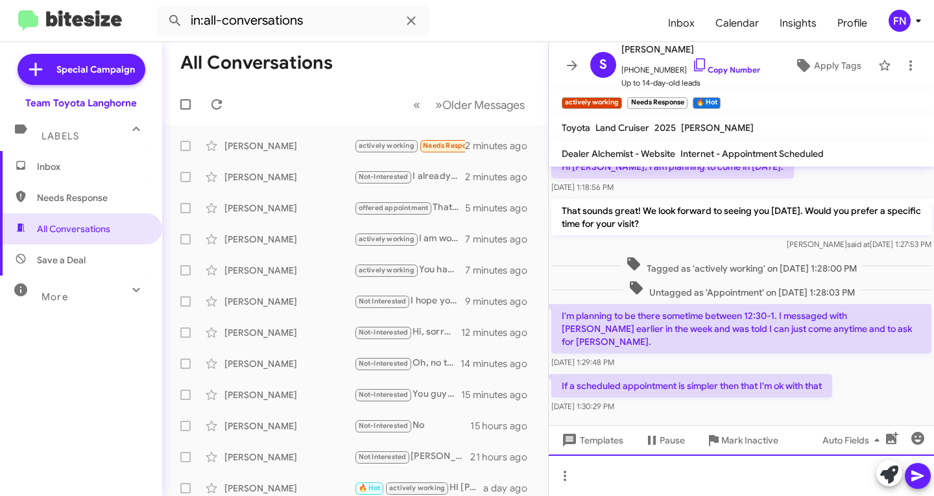
click at [688, 470] on div at bounding box center [741, 476] width 385 height 42
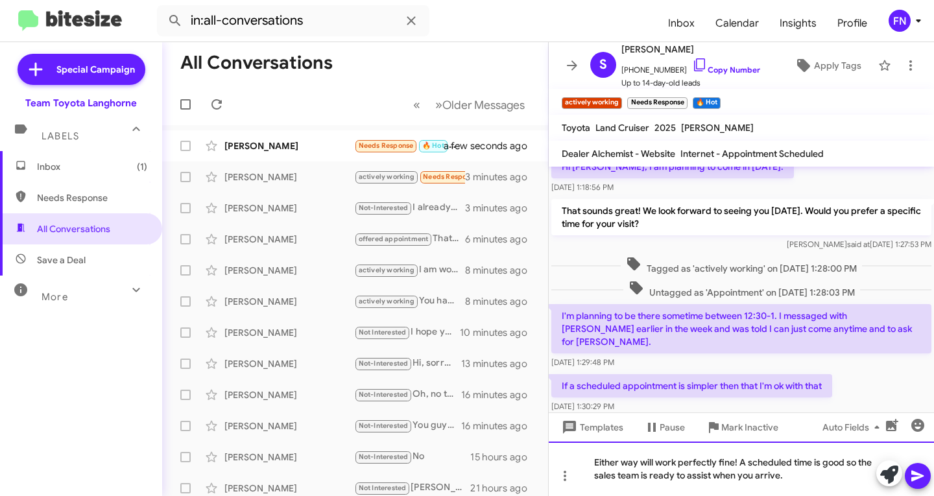
scroll to position [84, 0]
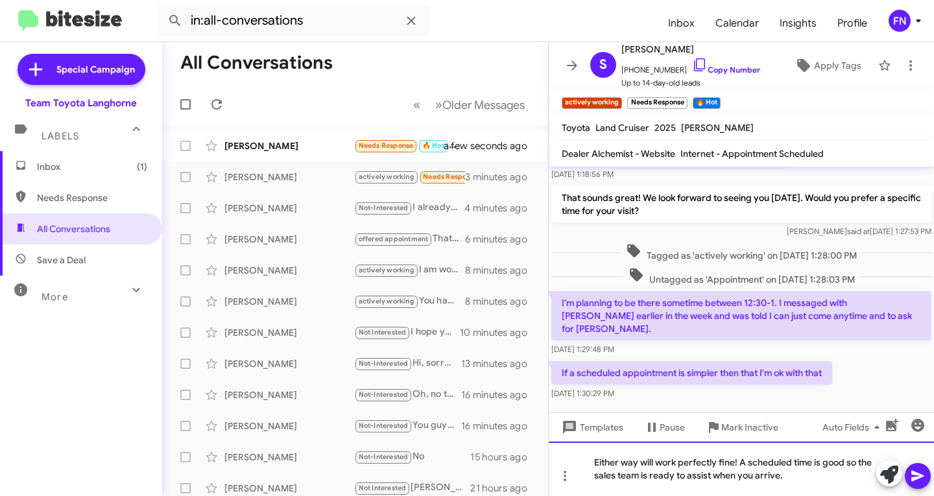
click at [813, 485] on div "Either way will work perfectly fine! A scheduled time is good so the sales team…" at bounding box center [741, 469] width 385 height 54
click at [917, 477] on icon at bounding box center [917, 476] width 12 height 11
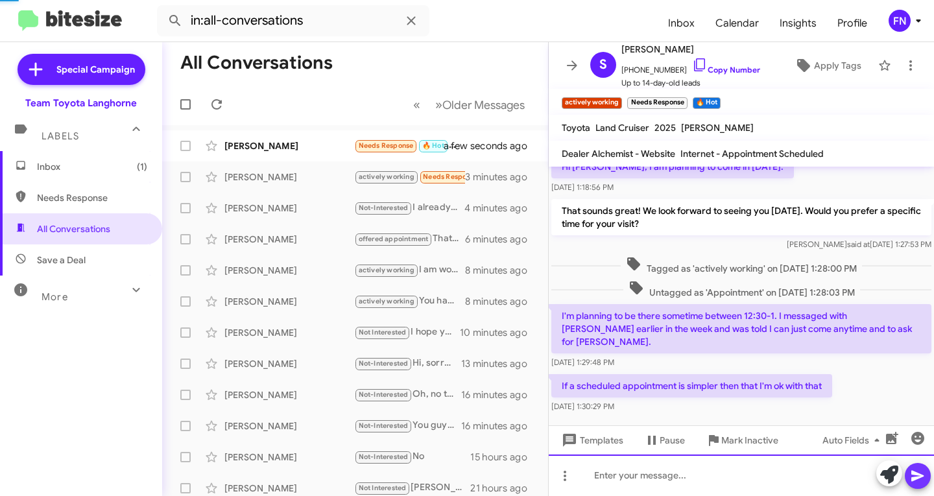
scroll to position [30, 0]
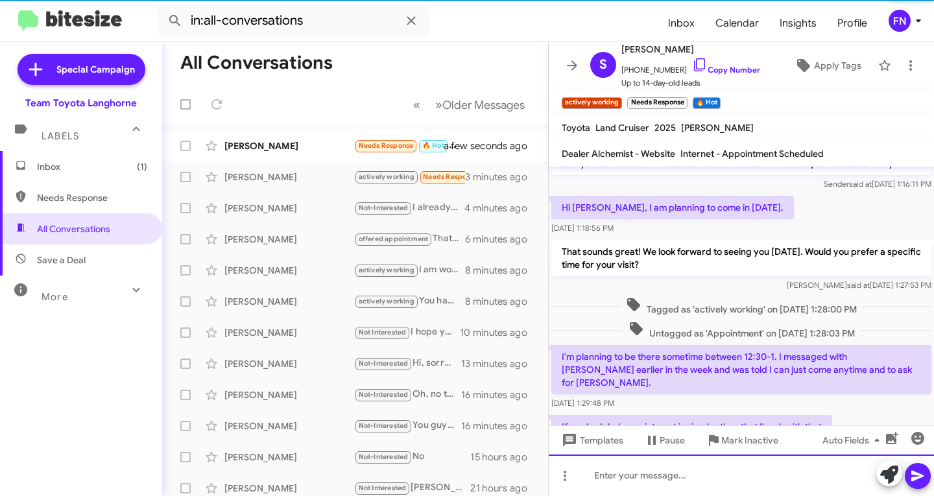
click at [811, 478] on div at bounding box center [741, 476] width 385 height 42
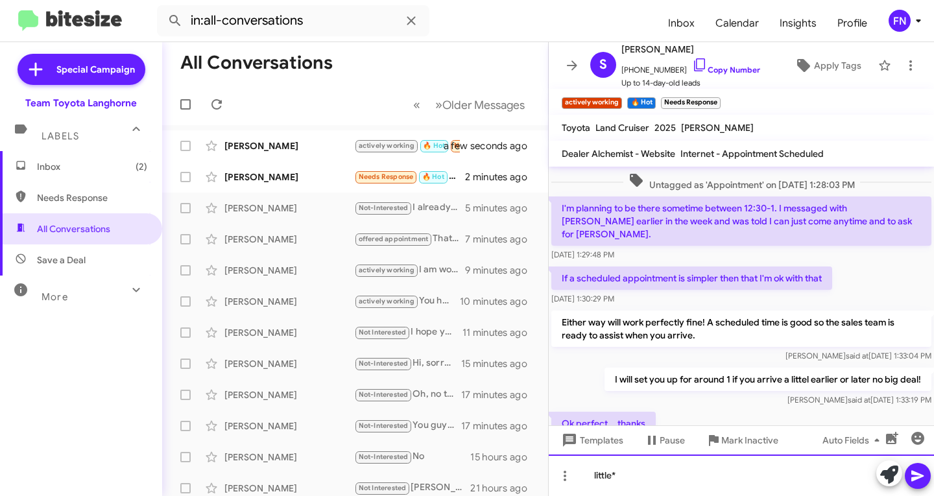
scroll to position [0, 0]
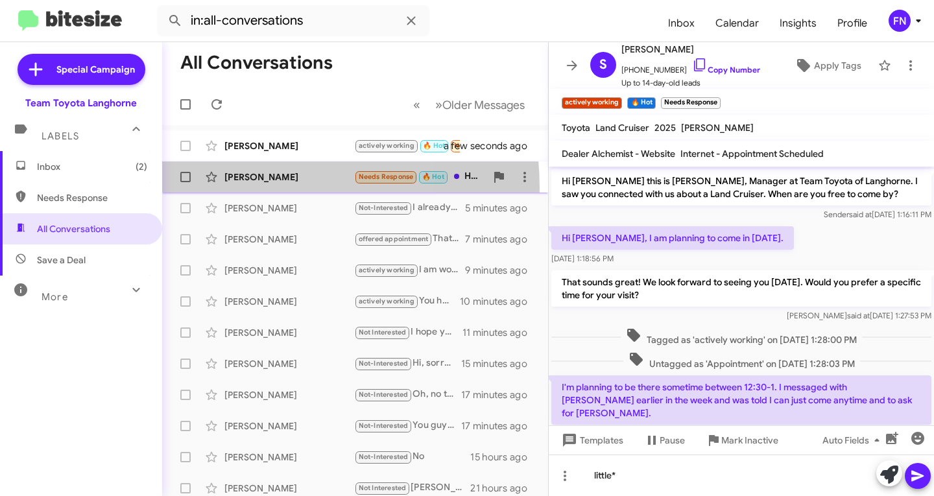
click at [239, 188] on div "Sophia Wolfberg Needs Response 🔥 Hot Hello, I already have an appointment set u…" at bounding box center [355, 177] width 365 height 26
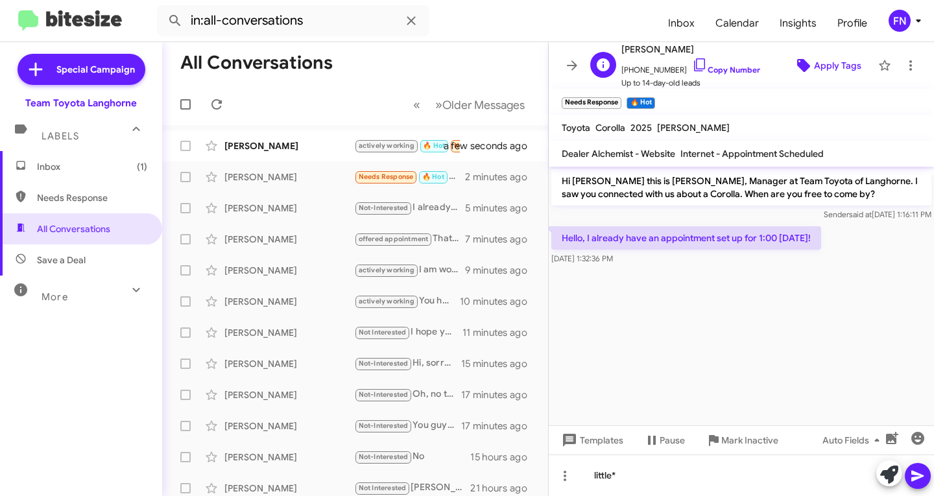
click at [846, 72] on span "Apply Tags" at bounding box center [837, 65] width 47 height 23
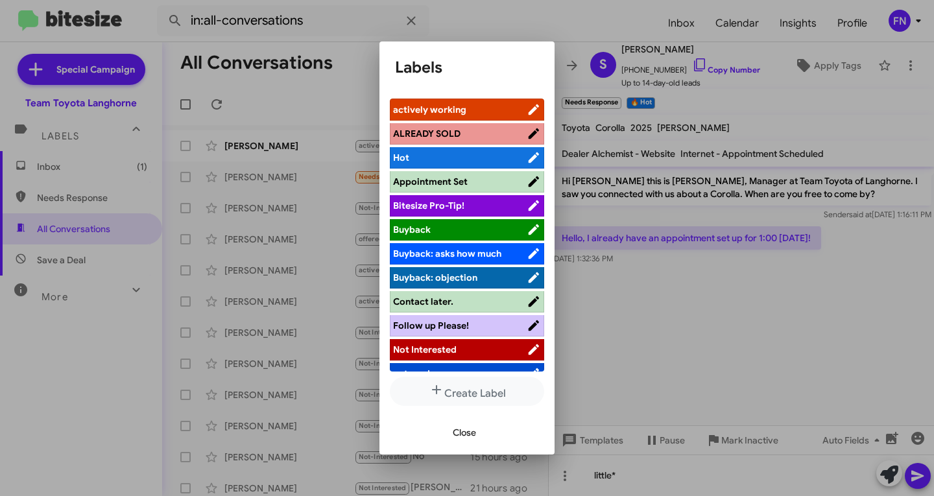
click at [458, 176] on span "Appointment Set" at bounding box center [430, 182] width 75 height 12
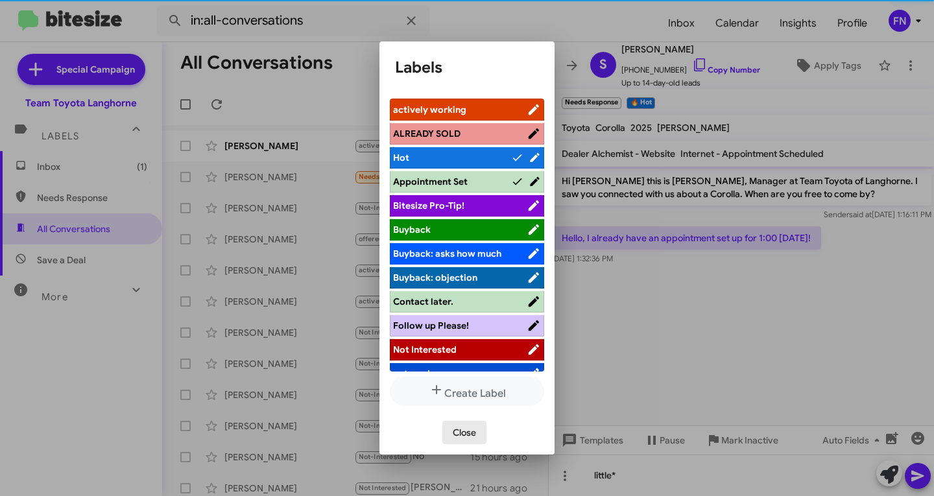
click at [462, 431] on span "Close" at bounding box center [464, 432] width 23 height 23
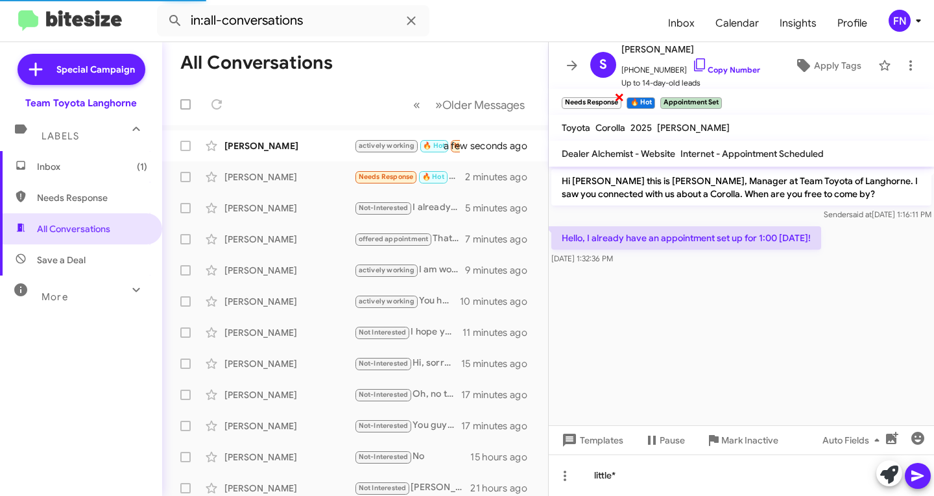
click at [617, 102] on span "×" at bounding box center [619, 97] width 10 height 16
click at [588, 99] on span "×" at bounding box center [586, 97] width 8 height 16
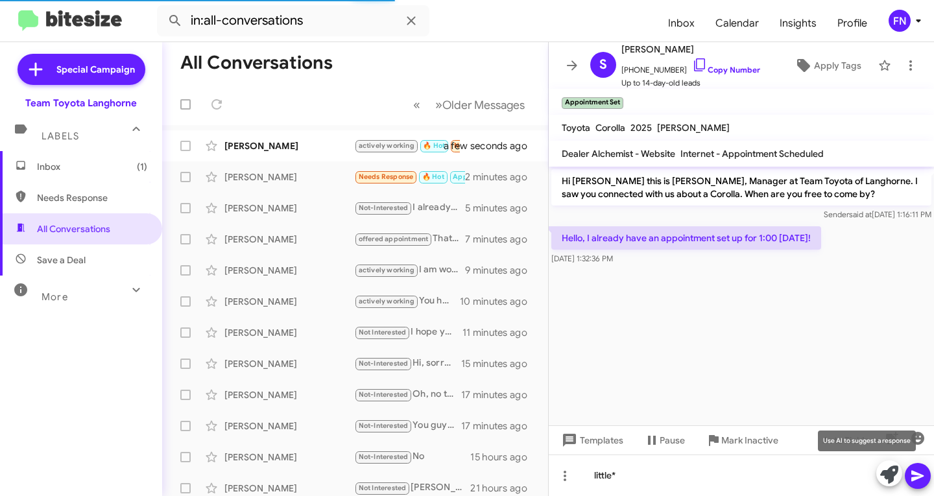
click at [889, 466] on icon at bounding box center [889, 475] width 18 height 18
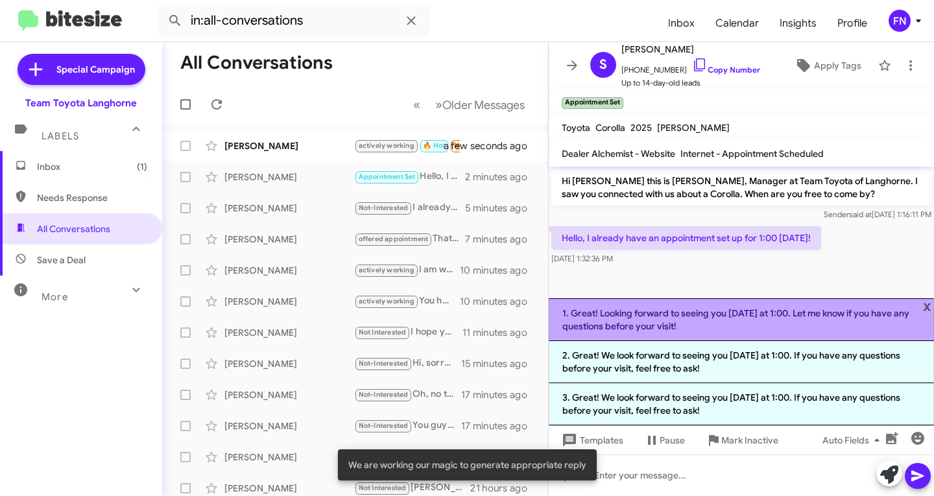
click at [658, 326] on li "1. Great! Looking forward to seeing you on Saturday at 1:00. Let me know if you…" at bounding box center [741, 319] width 385 height 43
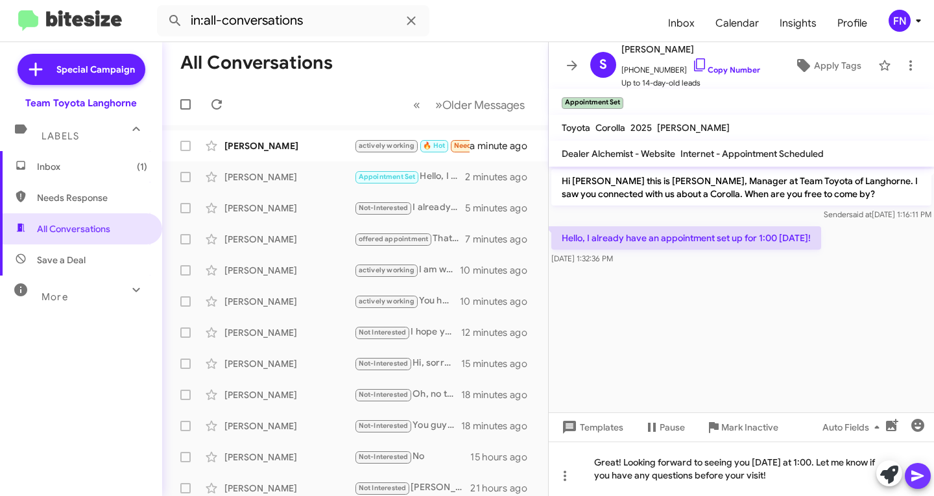
click at [916, 480] on icon at bounding box center [918, 476] width 16 height 16
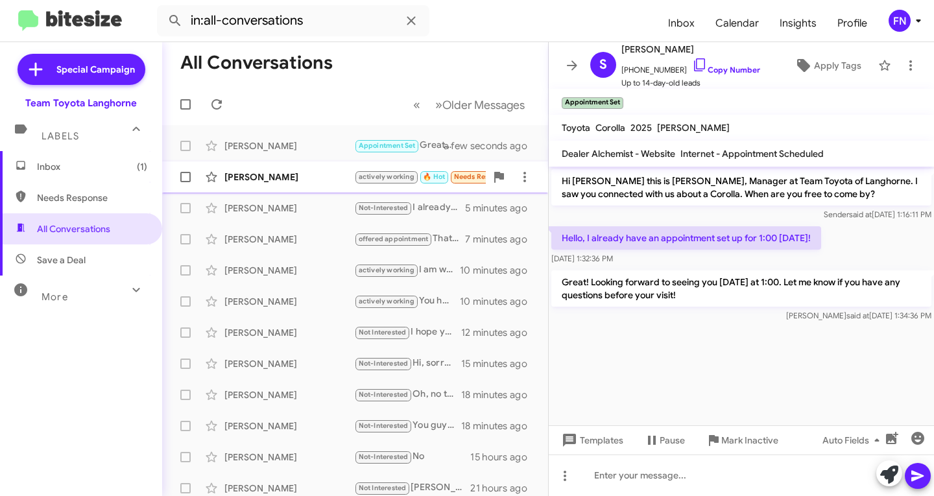
click at [293, 185] on div "Steven Evans actively working 🔥 Hot Needs Response Ok perfect... thanks a minut…" at bounding box center [355, 177] width 365 height 26
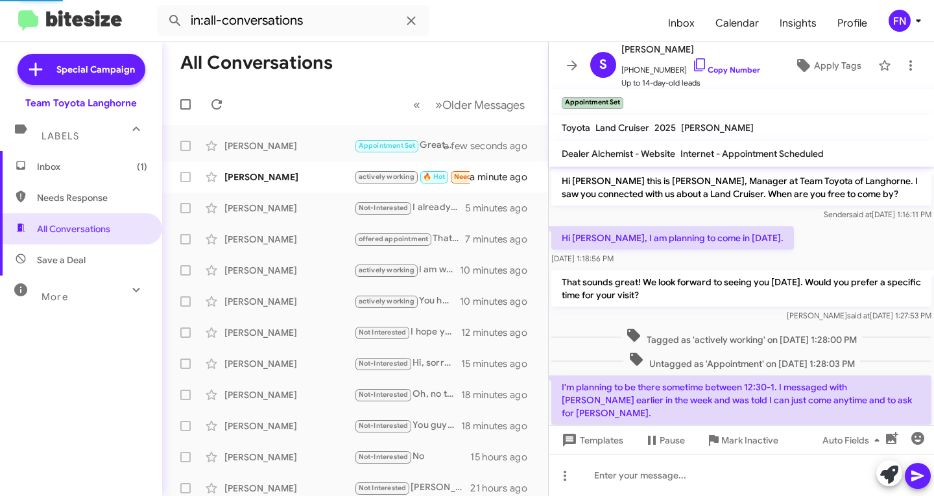
scroll to position [226, 0]
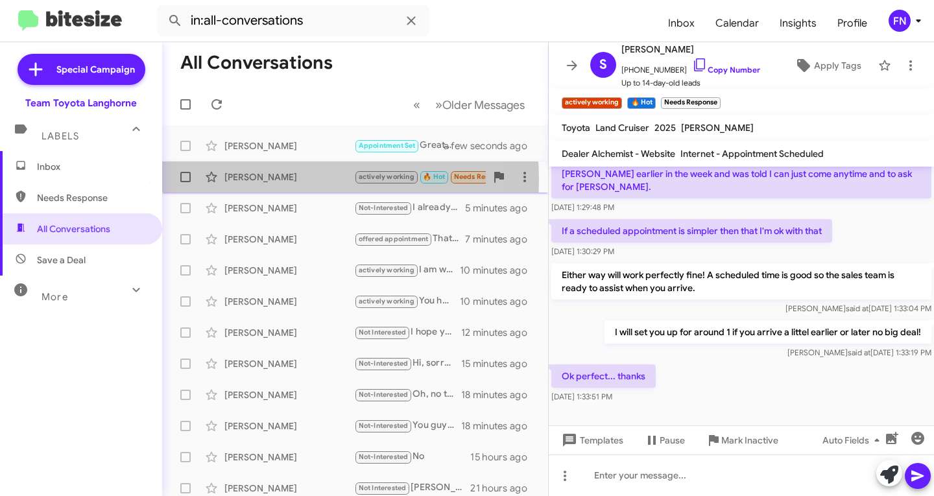
click at [275, 180] on div "[PERSON_NAME]" at bounding box center [289, 177] width 130 height 13
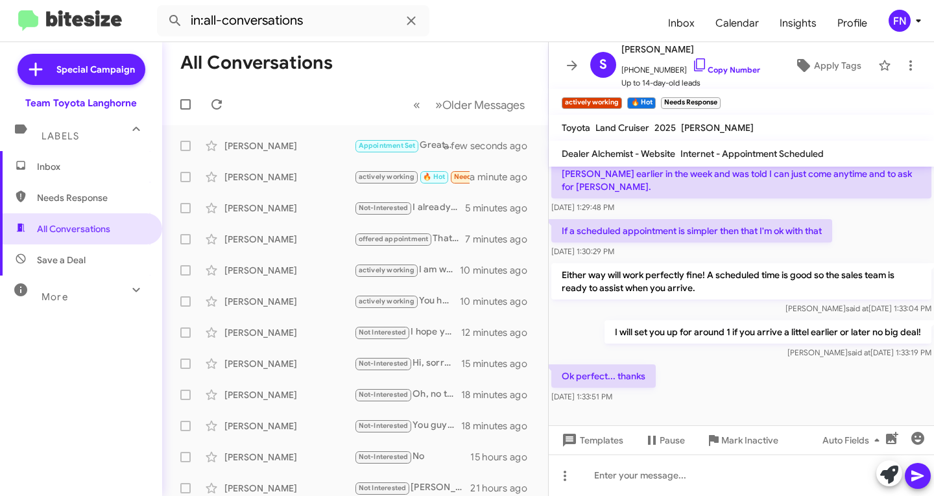
click at [728, 97] on mat-toolbar "actively working × 🔥 Hot × Needs Response ×" at bounding box center [741, 102] width 385 height 26
click at [715, 99] on span "×" at bounding box center [718, 97] width 10 height 16
click at [648, 102] on small "🔥 Hot" at bounding box center [641, 103] width 28 height 12
click at [655, 97] on span "×" at bounding box center [654, 97] width 10 height 16
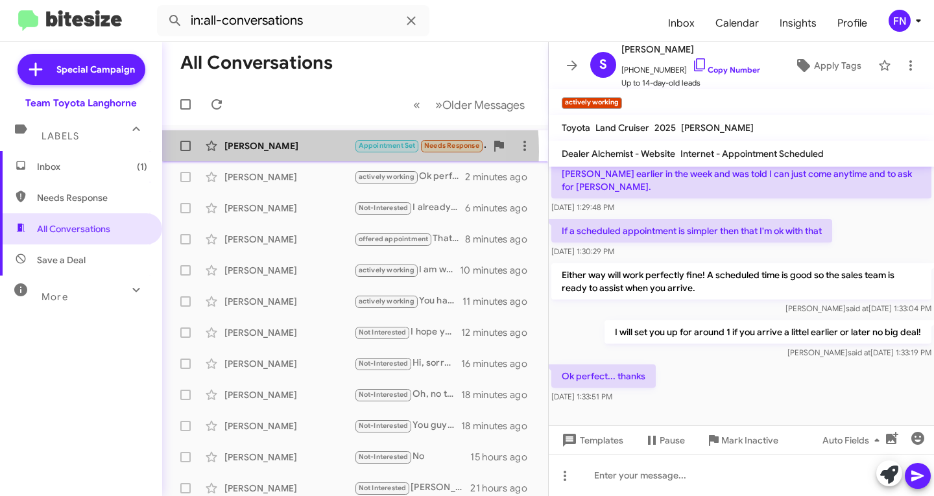
click at [275, 152] on div "[PERSON_NAME]" at bounding box center [289, 145] width 130 height 13
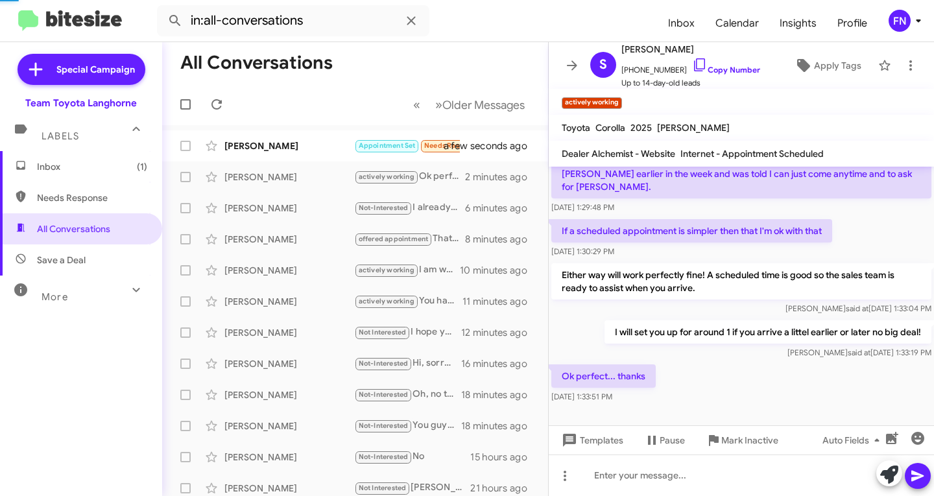
scroll to position [38, 0]
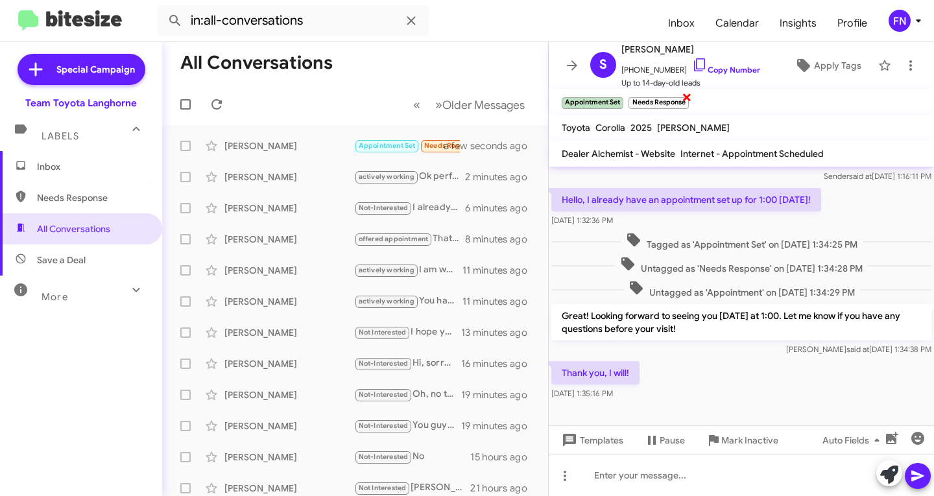
click at [684, 100] on span "×" at bounding box center [687, 97] width 10 height 16
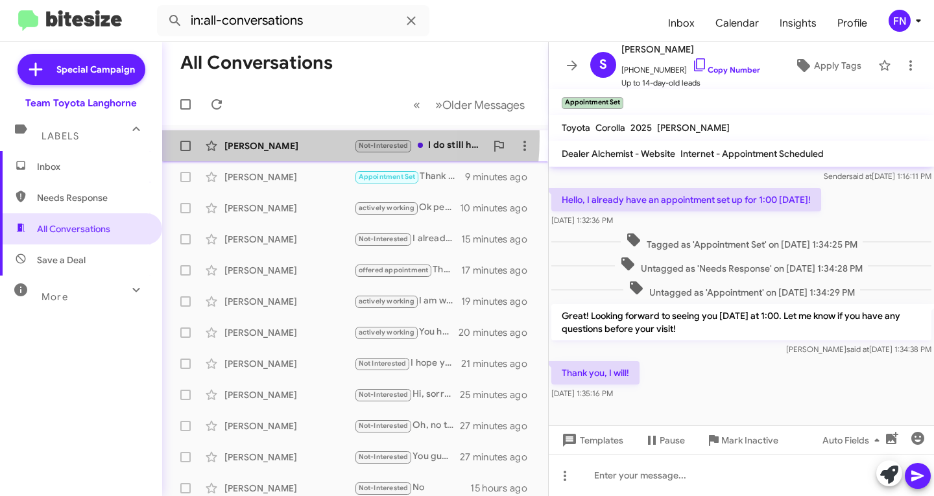
click at [251, 136] on div "Abe Srey Not-Interested I do still have it, but I decided to not sell it. - Tha…" at bounding box center [355, 146] width 365 height 26
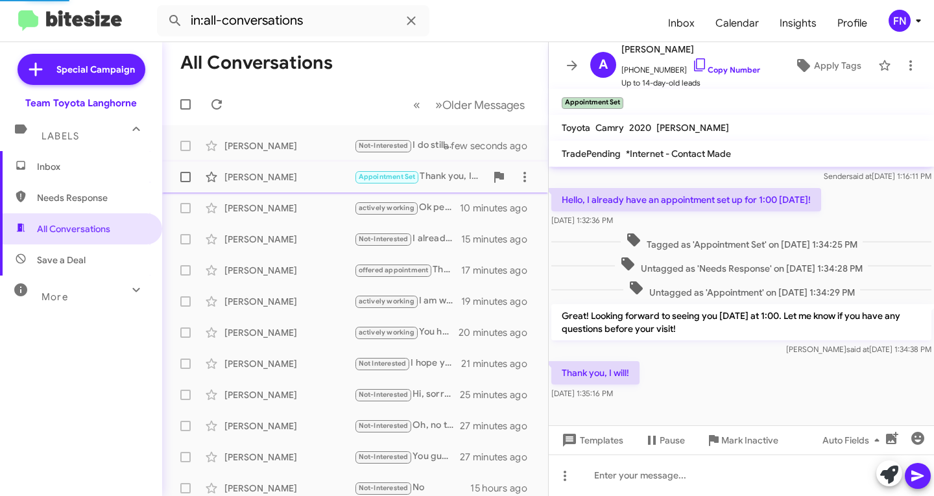
scroll to position [536, 0]
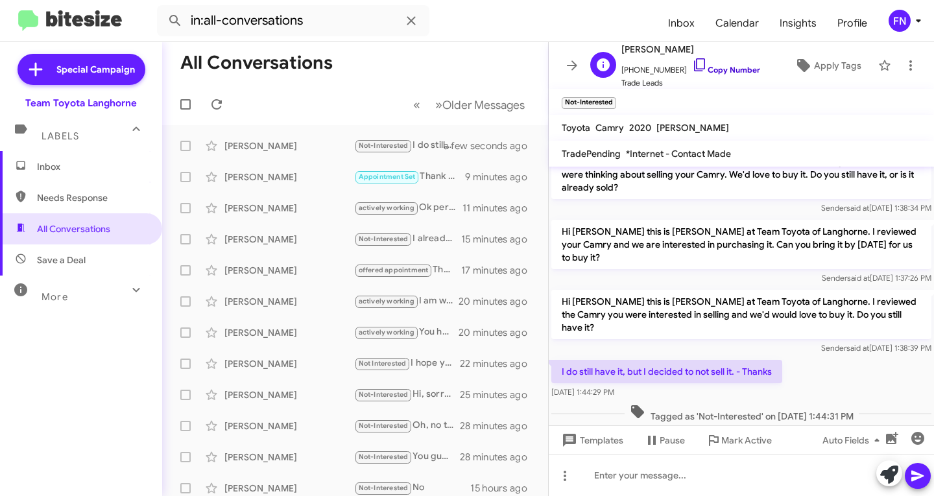
click at [713, 74] on link "Copy Number" at bounding box center [726, 70] width 68 height 10
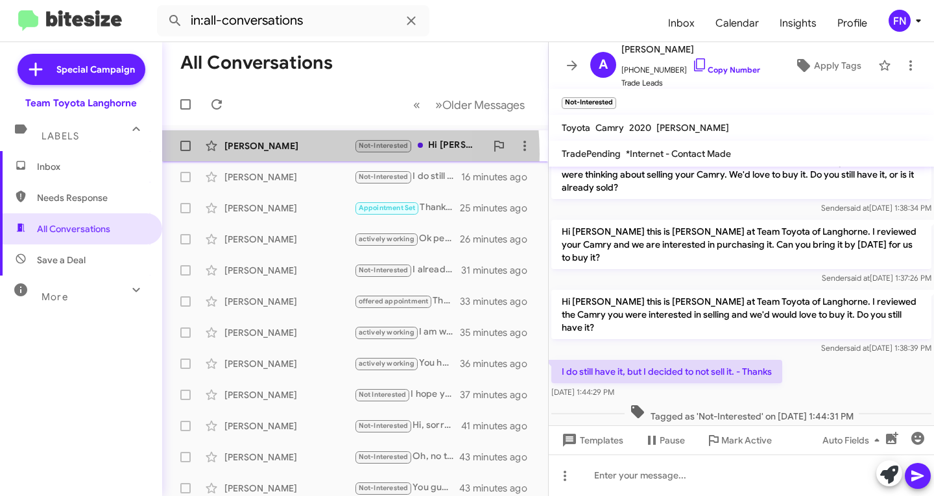
click at [258, 154] on div "Shannon Clark Not-Interested Hi Chris- thank you for reaching out. We stopped u…" at bounding box center [355, 146] width 365 height 26
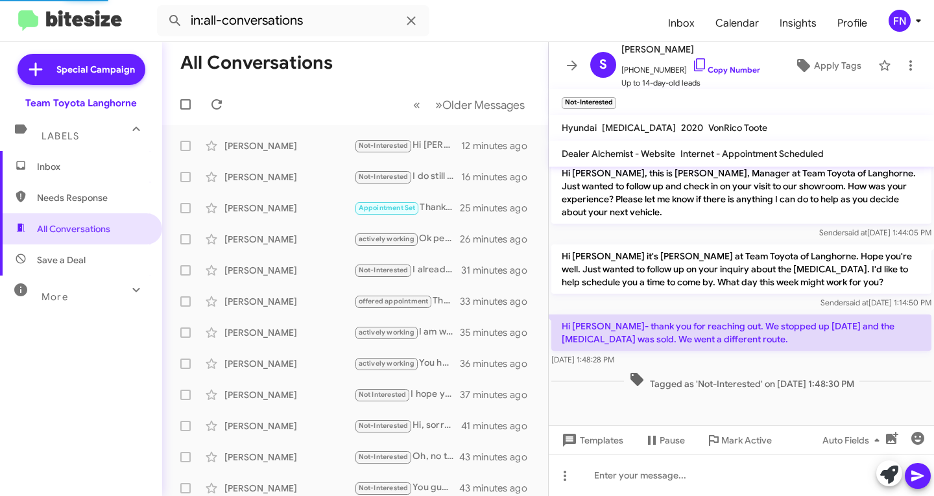
scroll to position [519, 0]
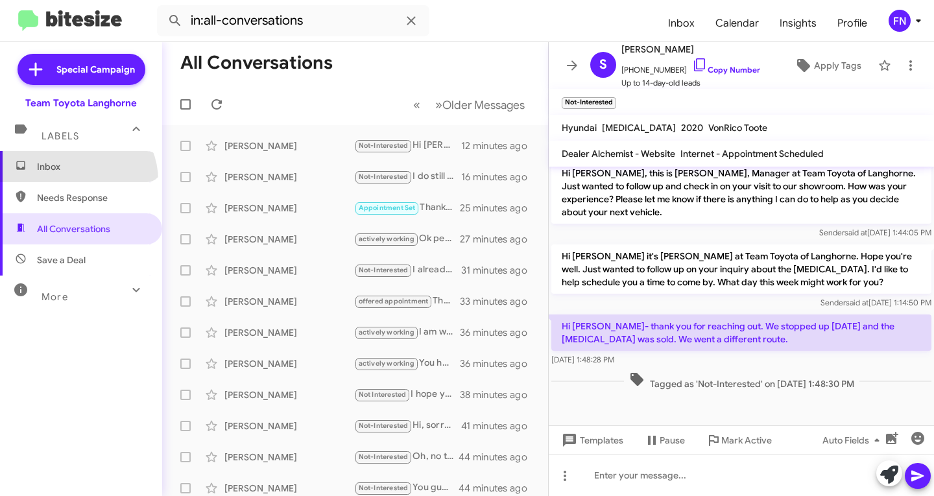
click at [77, 180] on span "Inbox" at bounding box center [81, 166] width 162 height 31
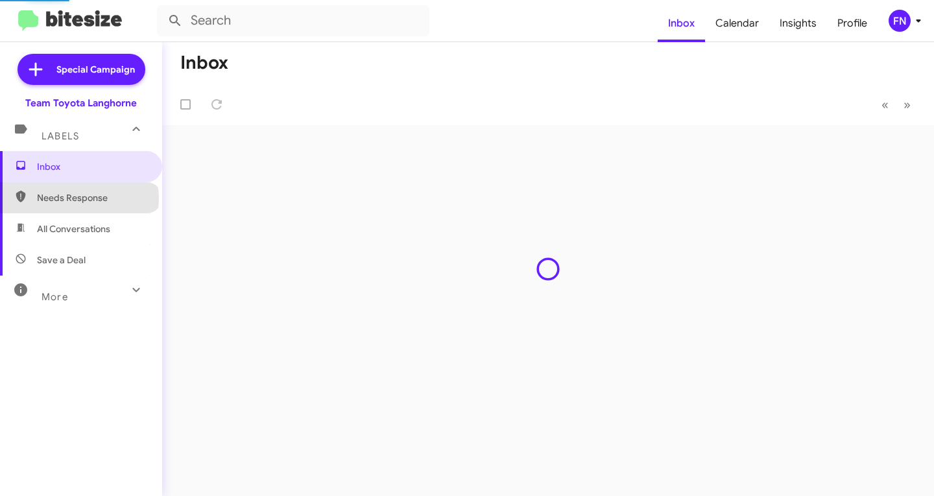
click at [78, 198] on span "Needs Response" at bounding box center [92, 197] width 110 height 13
type input "in:needs-response"
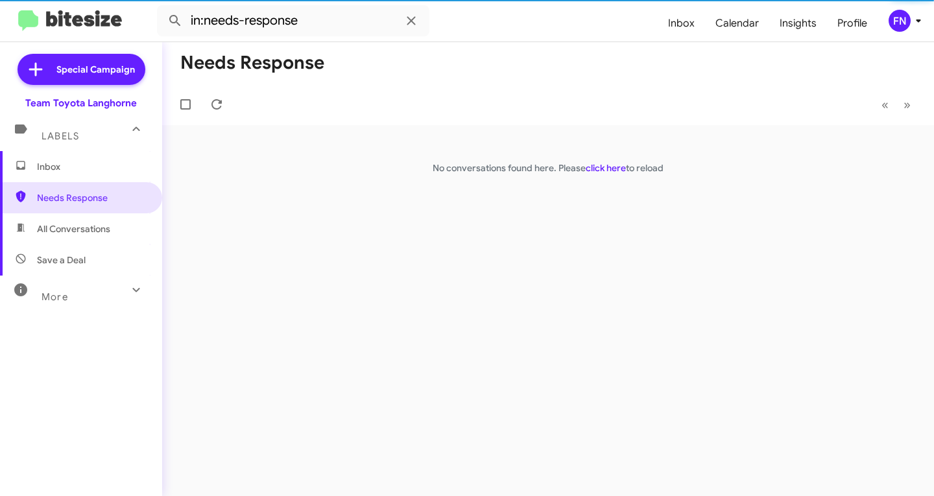
click at [95, 180] on span "Inbox" at bounding box center [81, 166] width 162 height 31
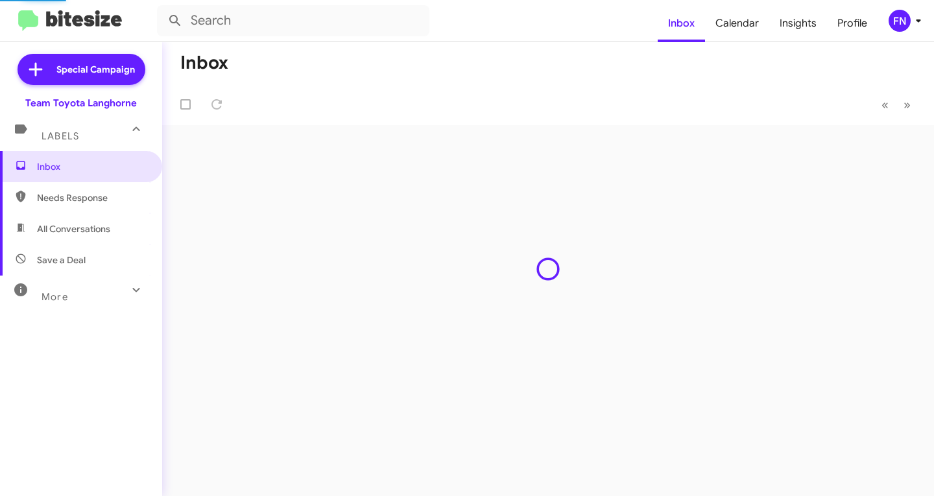
click at [102, 201] on span "Needs Response" at bounding box center [92, 197] width 110 height 13
type input "in:needs-response"
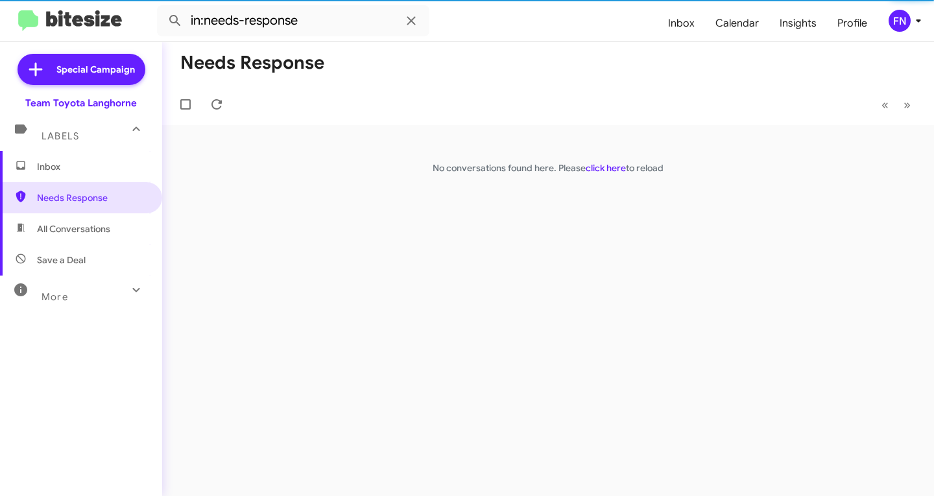
click at [898, 8] on mat-toolbar "in:needs-response Inbox Calendar Insights Profile FN" at bounding box center [467, 21] width 934 height 42
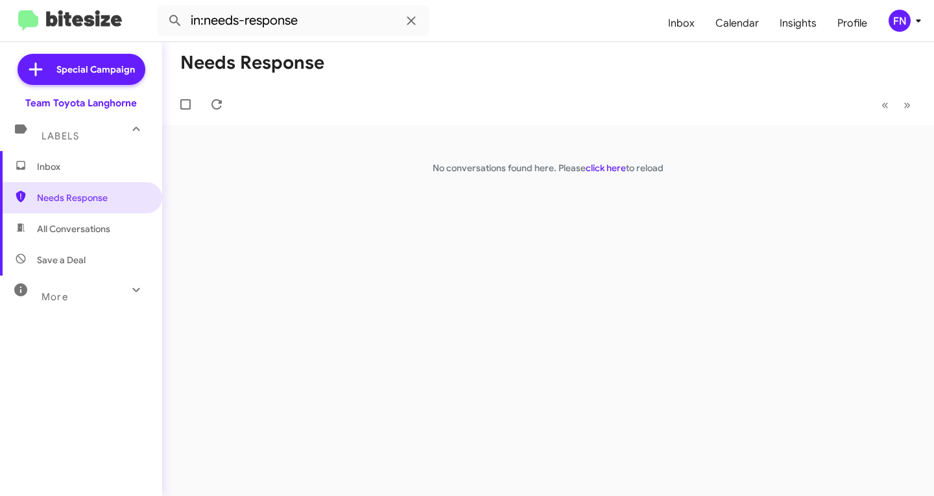
click at [898, 14] on div "FN" at bounding box center [900, 21] width 22 height 22
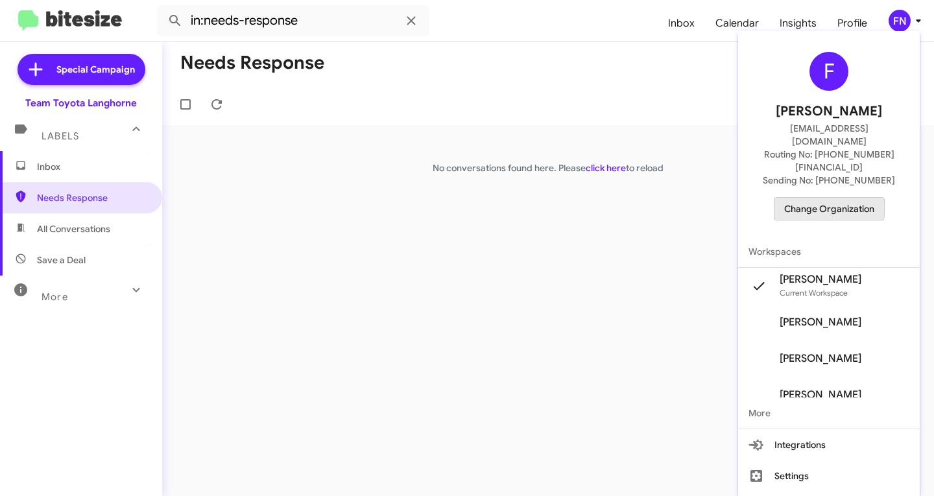
click at [814, 198] on span "Change Organization" at bounding box center [829, 209] width 90 height 22
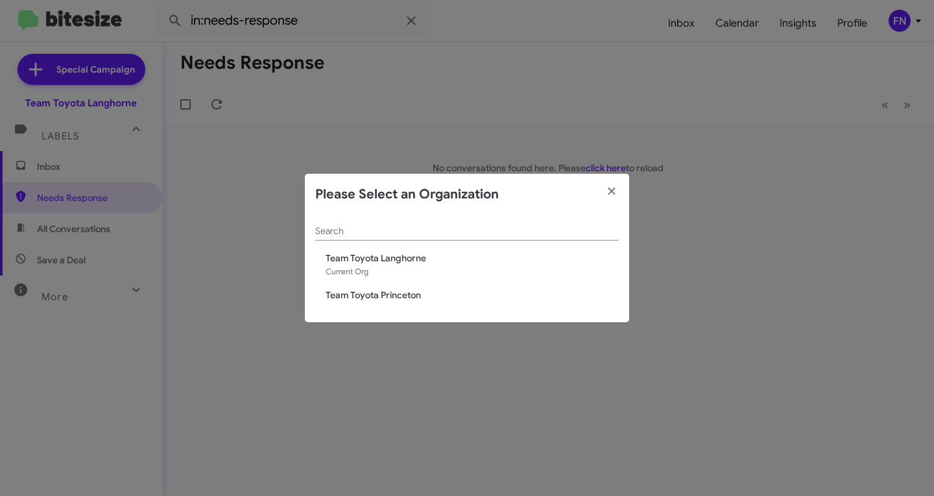
click at [424, 291] on span "Team Toyota Princeton" at bounding box center [472, 295] width 293 height 13
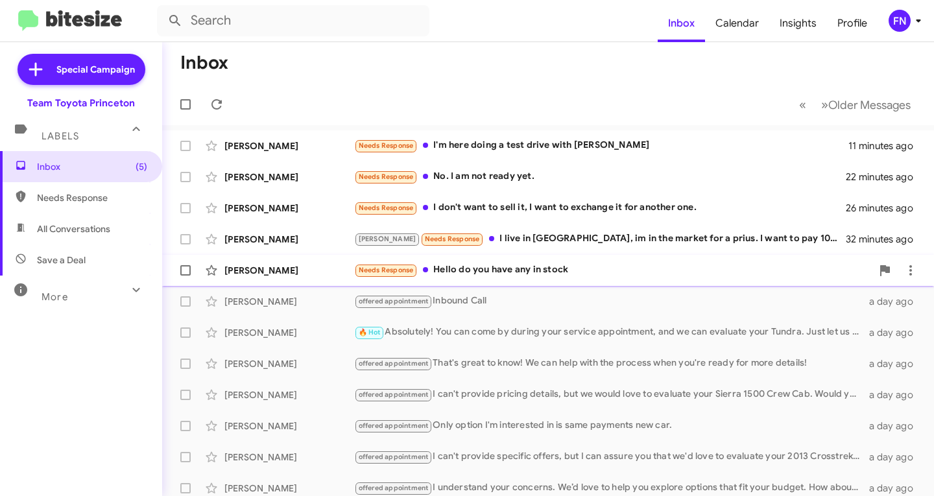
click at [270, 275] on div "Edward Terlecki" at bounding box center [289, 270] width 130 height 13
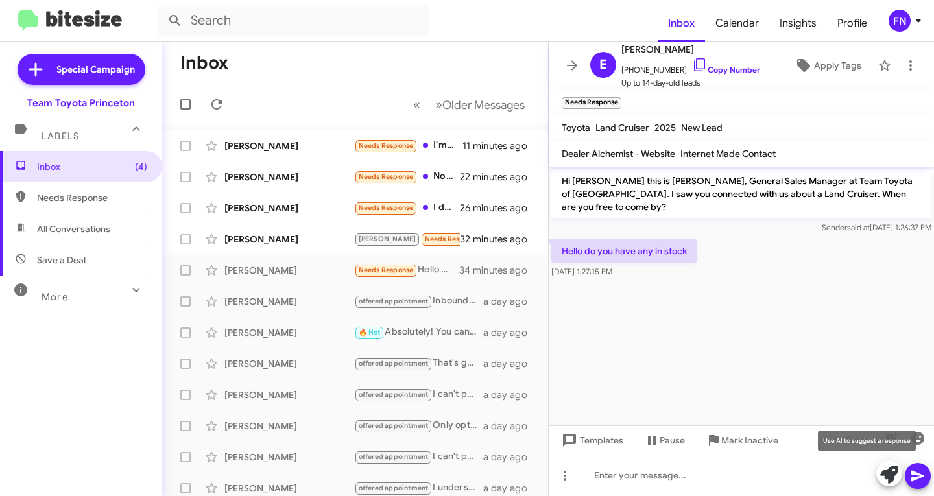
click at [896, 480] on icon at bounding box center [889, 475] width 18 height 18
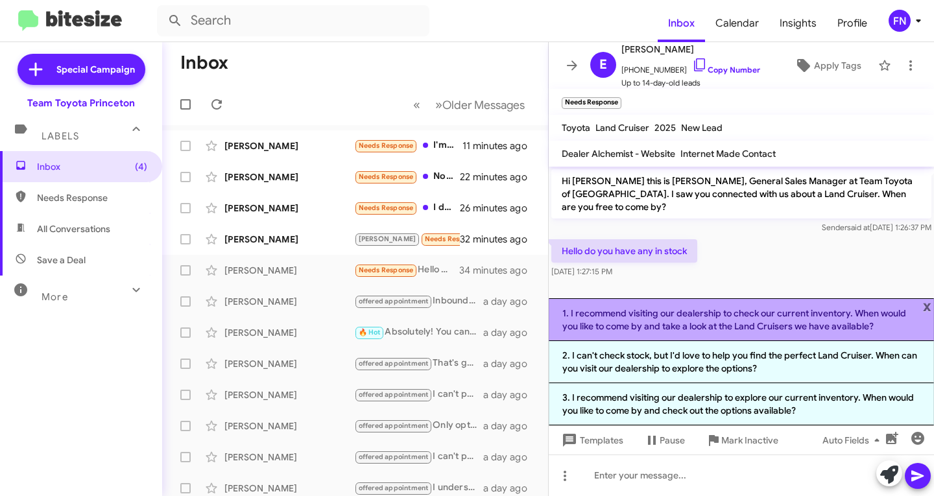
click at [691, 324] on li "1. I recommend visiting our dealership to check our current inventory. When wou…" at bounding box center [741, 319] width 385 height 43
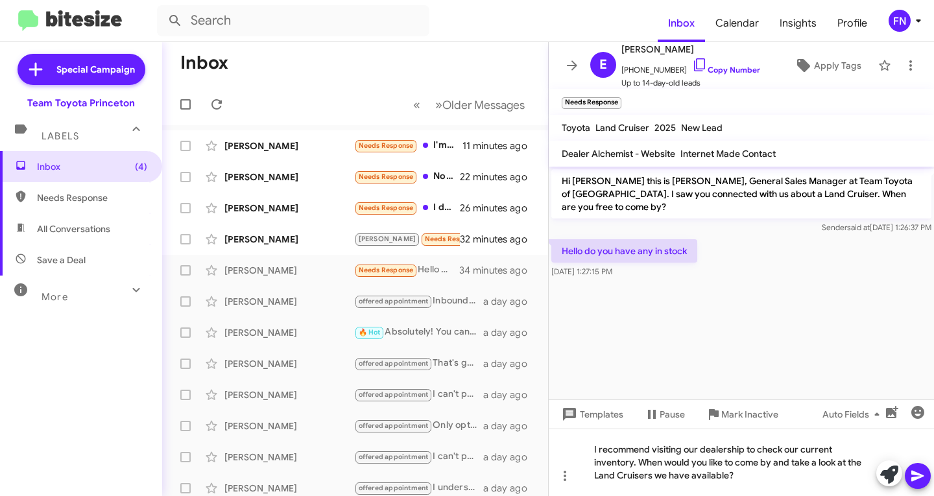
click at [916, 481] on icon at bounding box center [918, 476] width 16 height 16
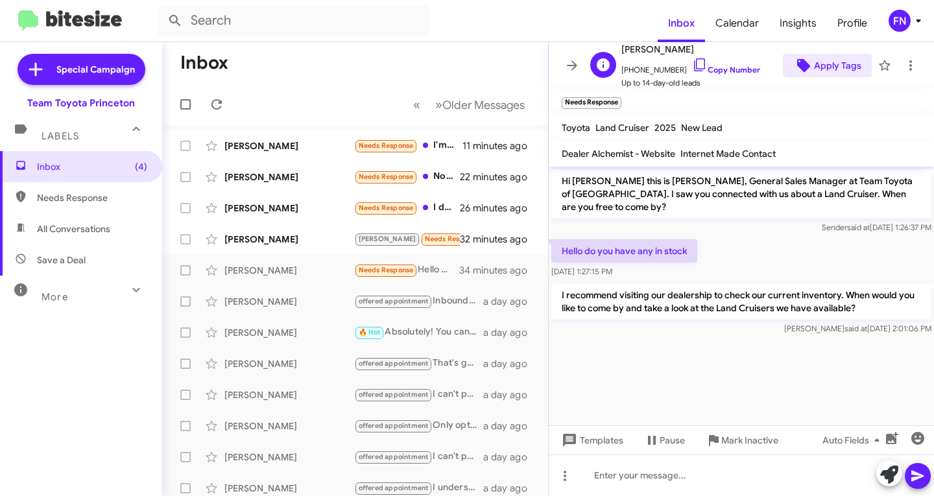
click at [822, 67] on span "Apply Tags" at bounding box center [837, 65] width 47 height 23
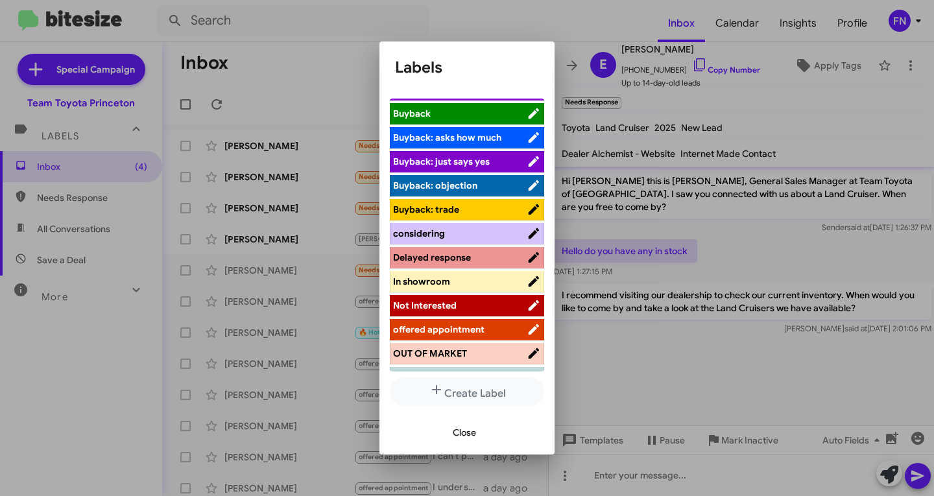
scroll to position [65, 0]
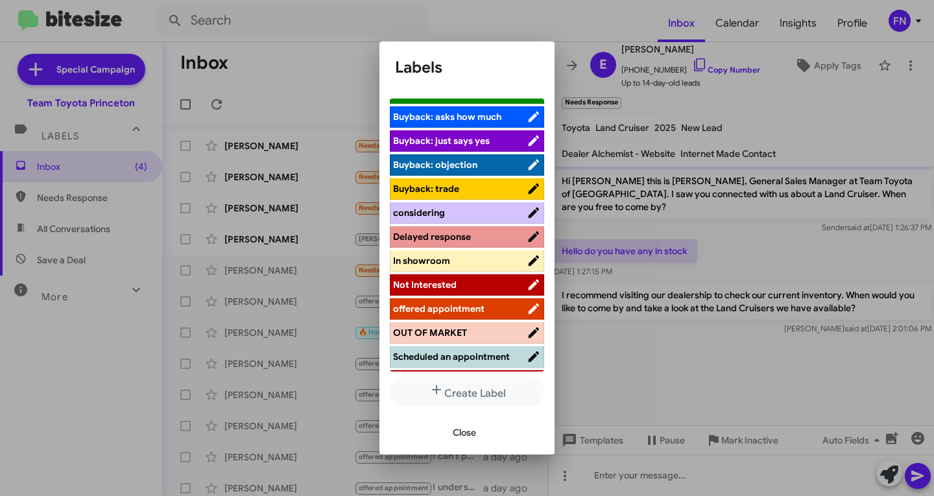
click at [440, 306] on span "offered appointment" at bounding box center [438, 309] width 91 height 12
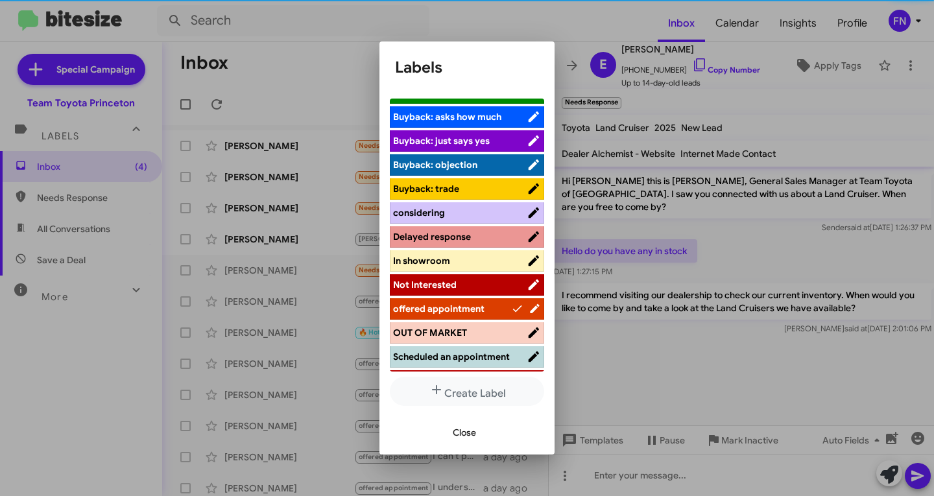
click at [464, 438] on span "Close" at bounding box center [464, 432] width 23 height 23
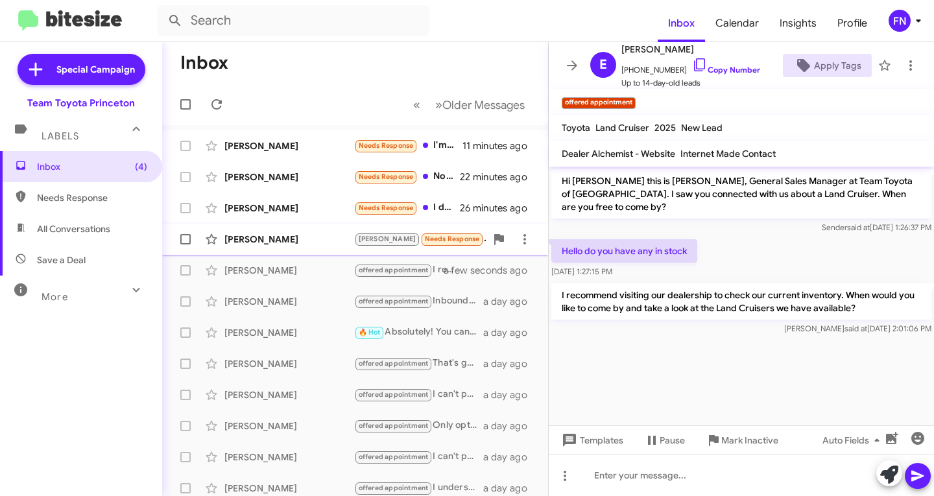
click at [274, 229] on div "John Barris Lee Needs Response I live in PA, im in the market for a prius. I wa…" at bounding box center [355, 239] width 365 height 26
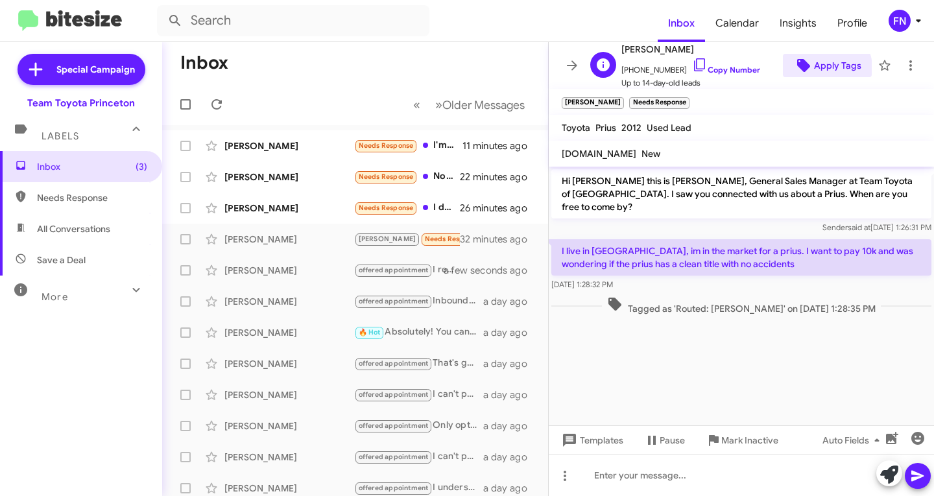
click at [816, 68] on span "Apply Tags" at bounding box center [837, 65] width 47 height 23
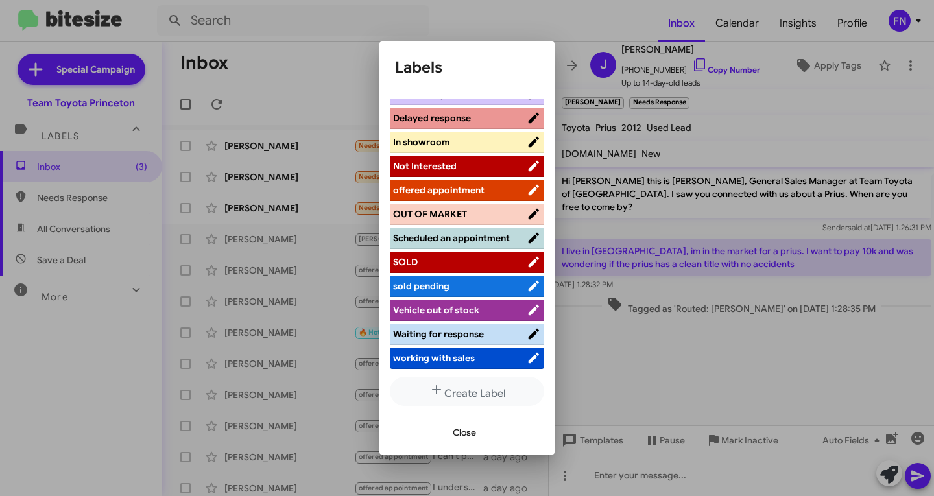
scroll to position [64, 0]
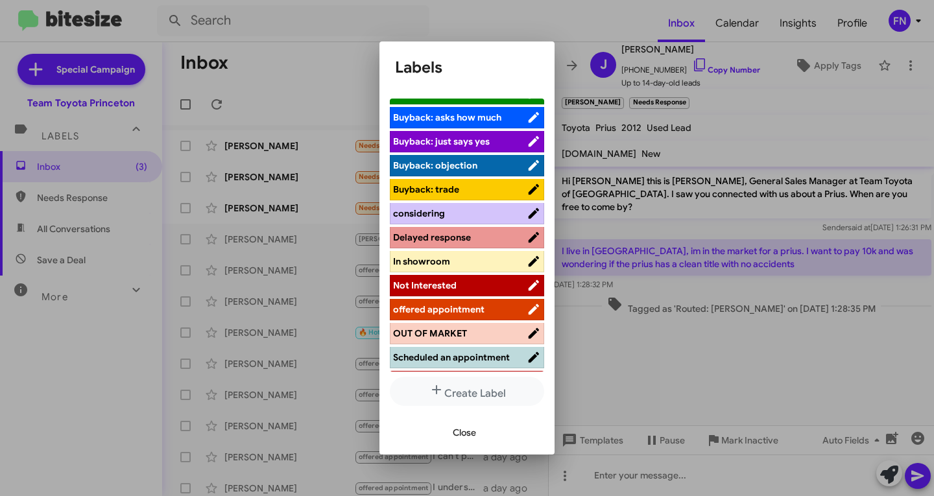
click at [450, 219] on span "considering" at bounding box center [460, 213] width 134 height 13
click at [465, 429] on span "Close" at bounding box center [464, 432] width 23 height 23
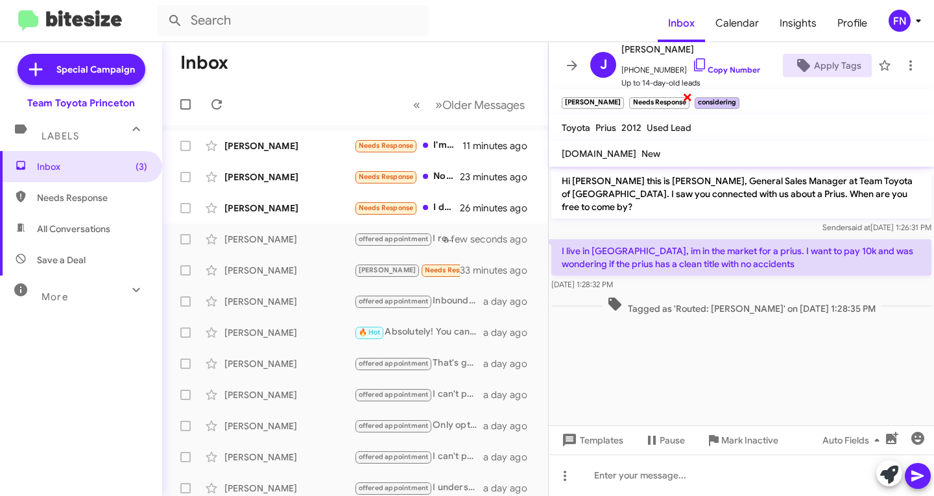
click at [635, 95] on div "Needs Response ×" at bounding box center [659, 101] width 65 height 16
click at [682, 96] on span "×" at bounding box center [687, 97] width 10 height 16
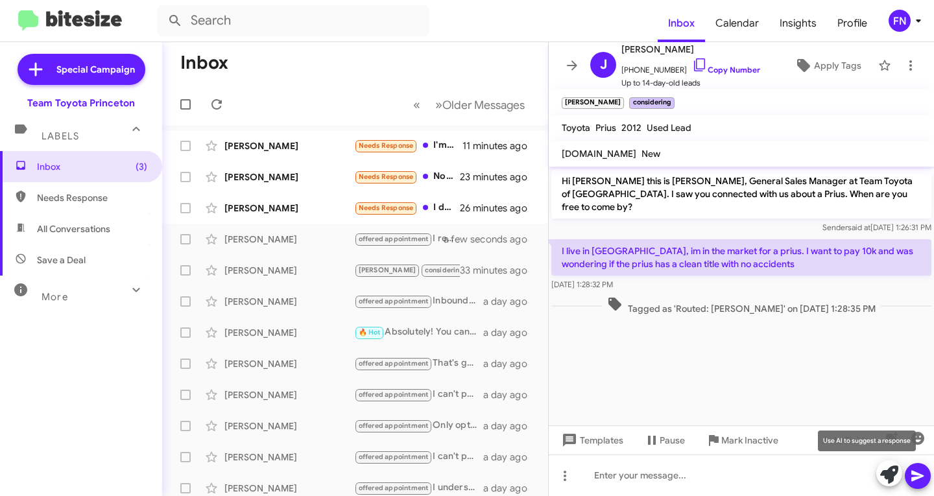
click at [879, 479] on button at bounding box center [889, 474] width 26 height 26
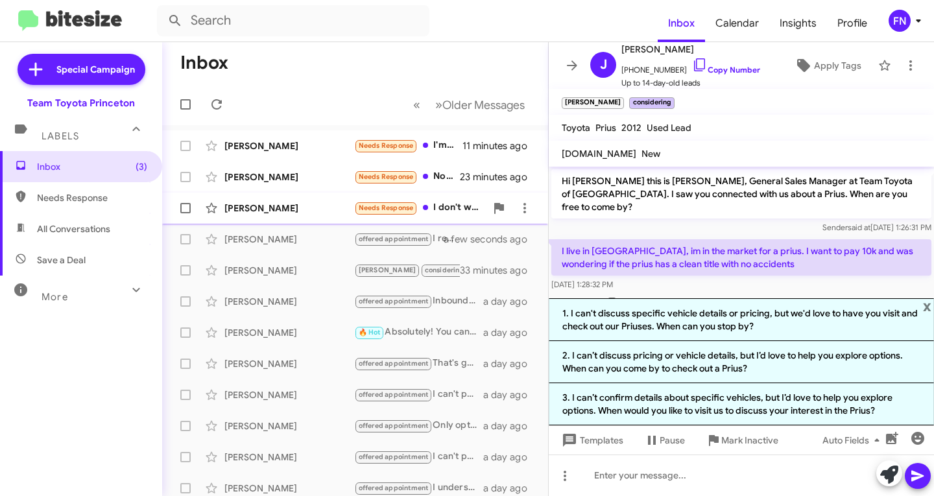
click at [296, 204] on div "[PERSON_NAME]" at bounding box center [289, 208] width 130 height 13
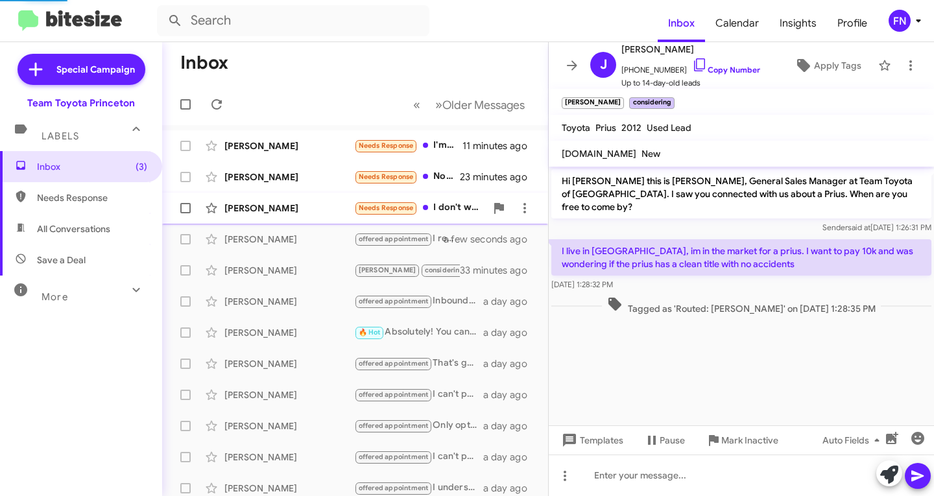
scroll to position [302, 0]
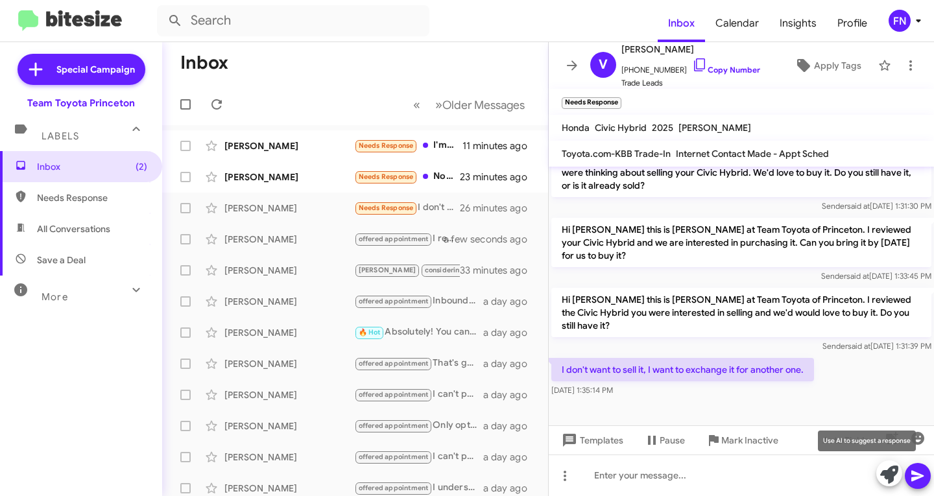
click at [888, 476] on icon at bounding box center [889, 475] width 18 height 18
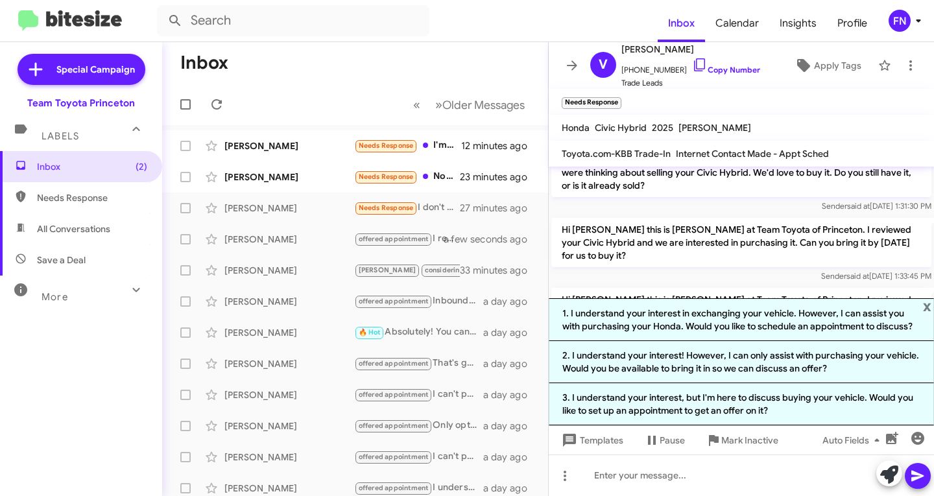
click at [701, 199] on div "Hi Victor this is Andrew Dasher at Team Toyota of Princeton. I saw you were thi…" at bounding box center [741, 180] width 380 height 65
click at [894, 470] on icon at bounding box center [889, 475] width 18 height 18
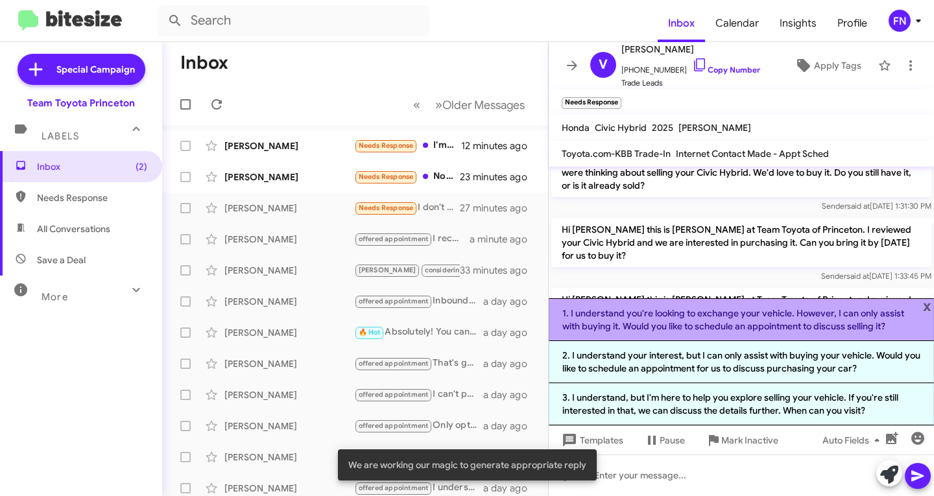
click at [771, 326] on li "1. I understand you're looking to exchange your vehicle. However, I can only as…" at bounding box center [741, 319] width 385 height 43
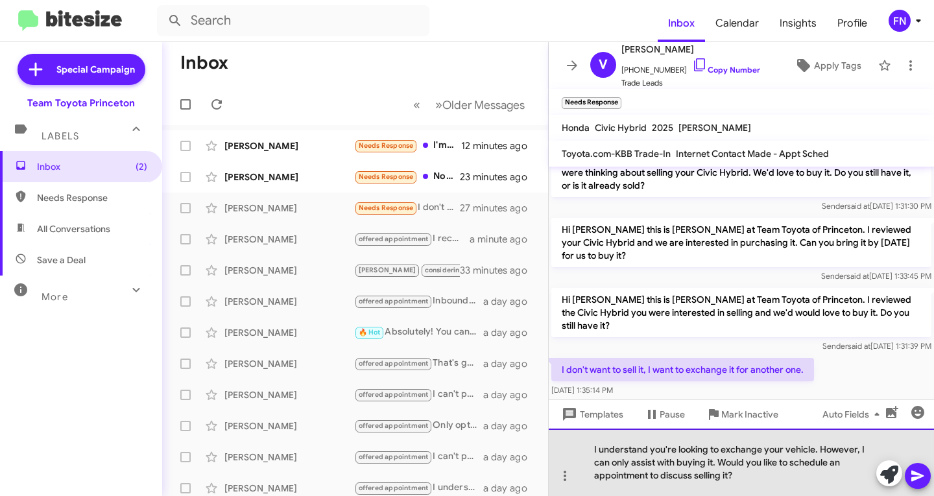
drag, startPoint x: 737, startPoint y: 487, endPoint x: 852, endPoint y: 437, distance: 125.2
click at [819, 446] on div "I understand you're looking to exchange your vehicle. However, I can only assis…" at bounding box center [741, 462] width 385 height 67
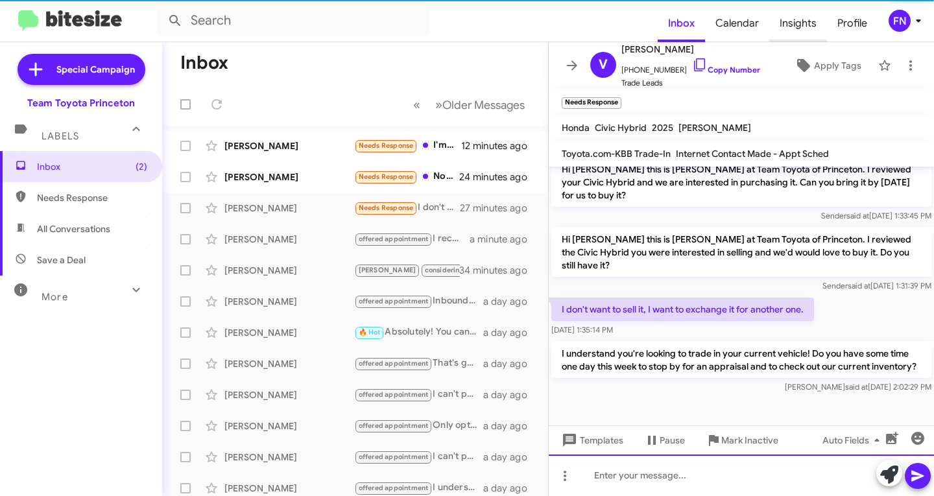
scroll to position [375, 0]
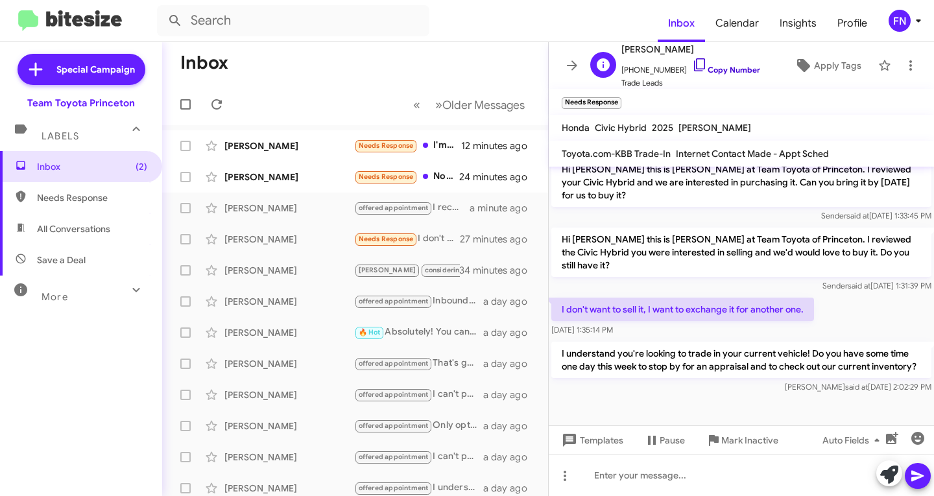
click at [706, 71] on link "Copy Number" at bounding box center [726, 70] width 68 height 10
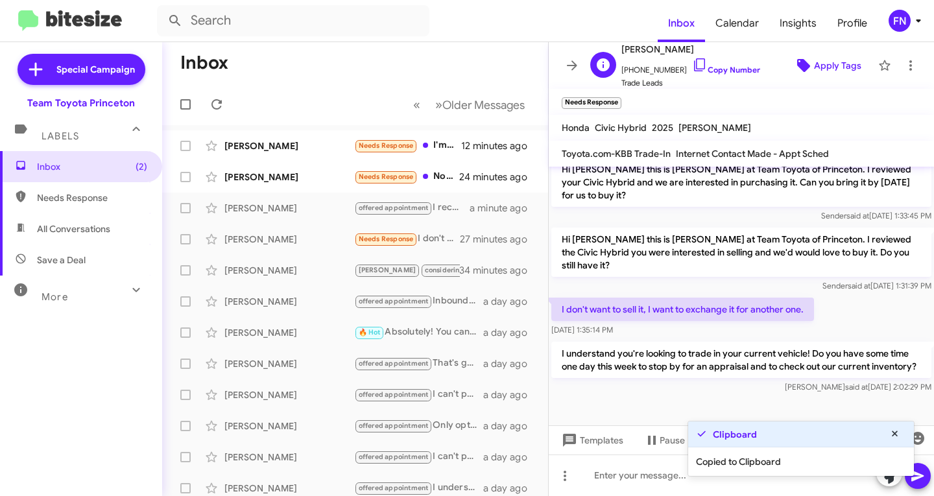
click at [819, 63] on span "Apply Tags" at bounding box center [837, 65] width 47 height 23
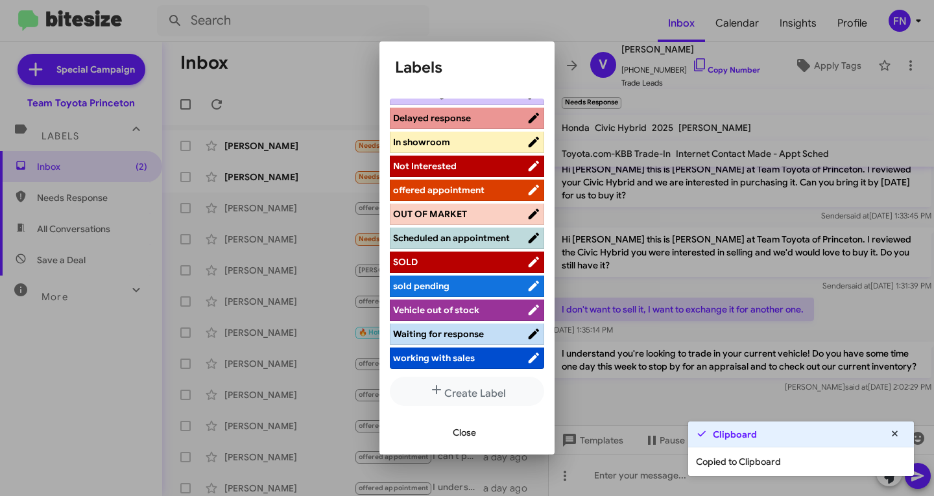
click at [455, 184] on span "offered appointment" at bounding box center [438, 190] width 91 height 12
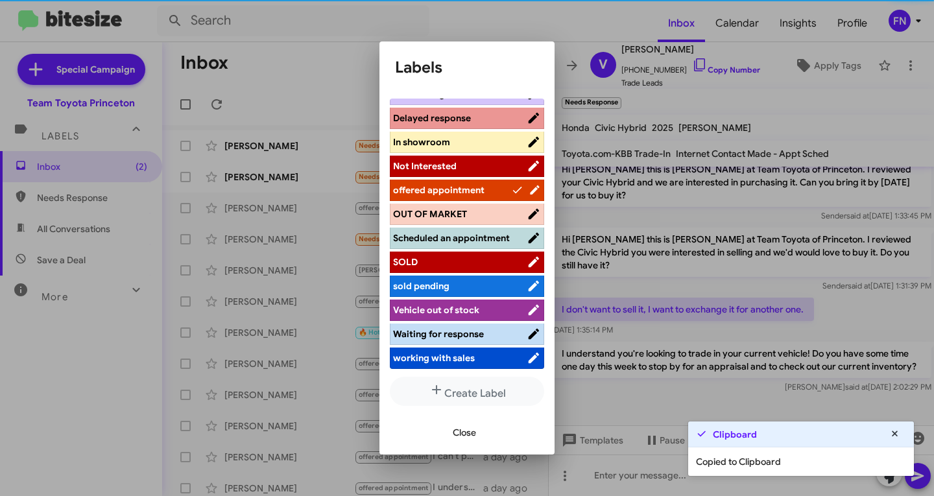
scroll to position [194, 0]
click at [462, 435] on span "Close" at bounding box center [464, 432] width 23 height 23
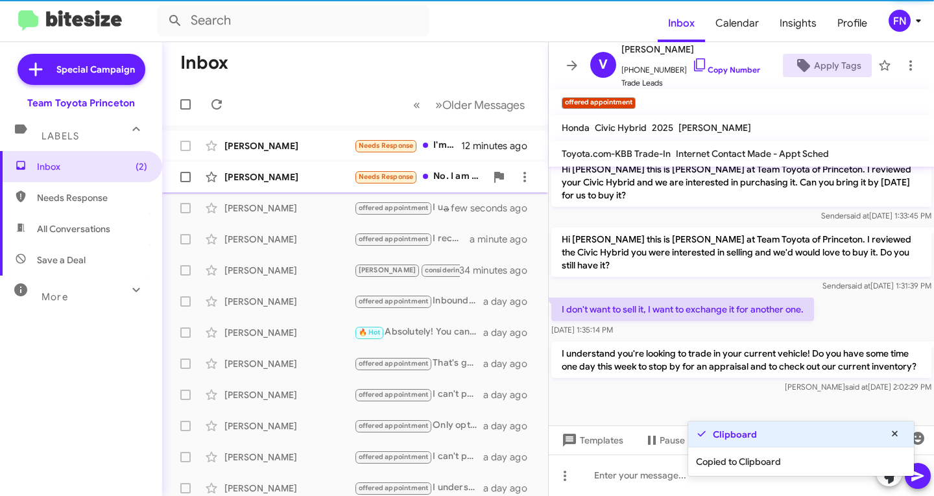
click at [282, 180] on div "Mari Molenaar" at bounding box center [289, 177] width 130 height 13
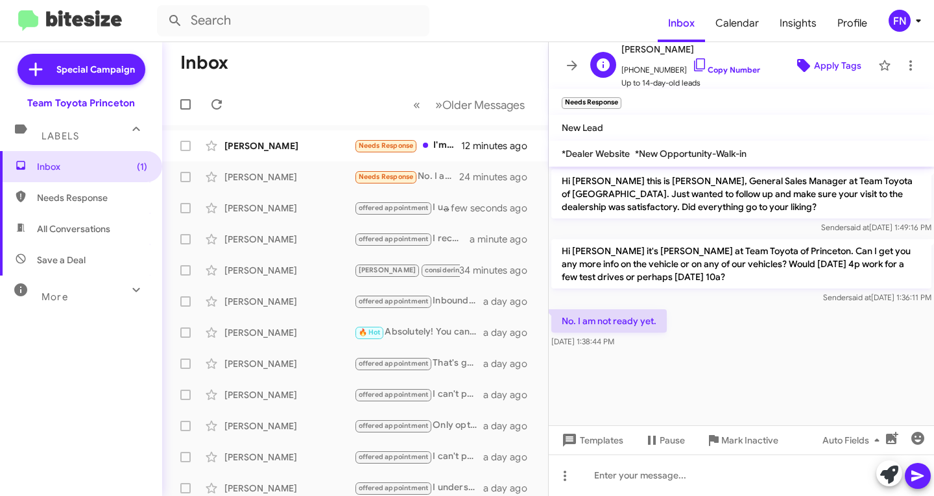
click at [816, 63] on span "Apply Tags" at bounding box center [837, 65] width 47 height 23
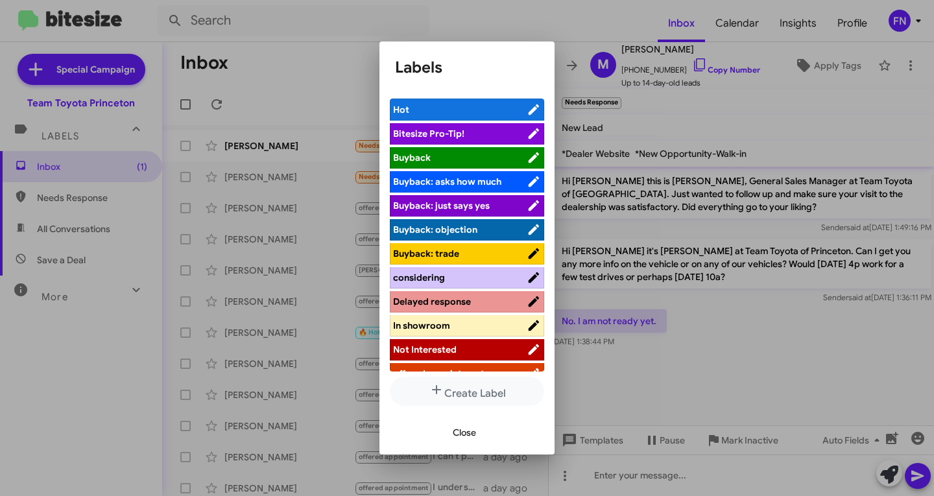
click at [435, 348] on span "Not Interested" at bounding box center [425, 350] width 64 height 12
click at [457, 433] on span "Close" at bounding box center [464, 432] width 23 height 23
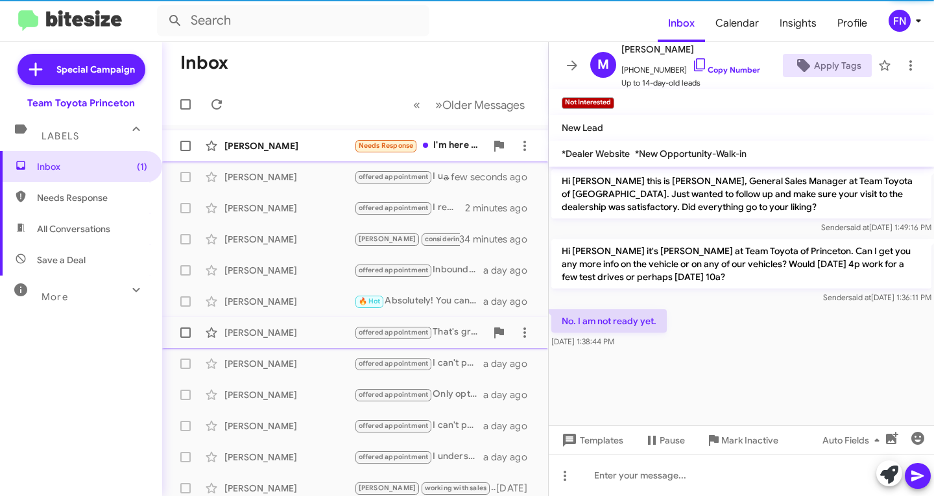
click at [307, 136] on div "Audrey Sherman Needs Response I'm here doing a test drive with Alex 12 minutes …" at bounding box center [355, 146] width 365 height 26
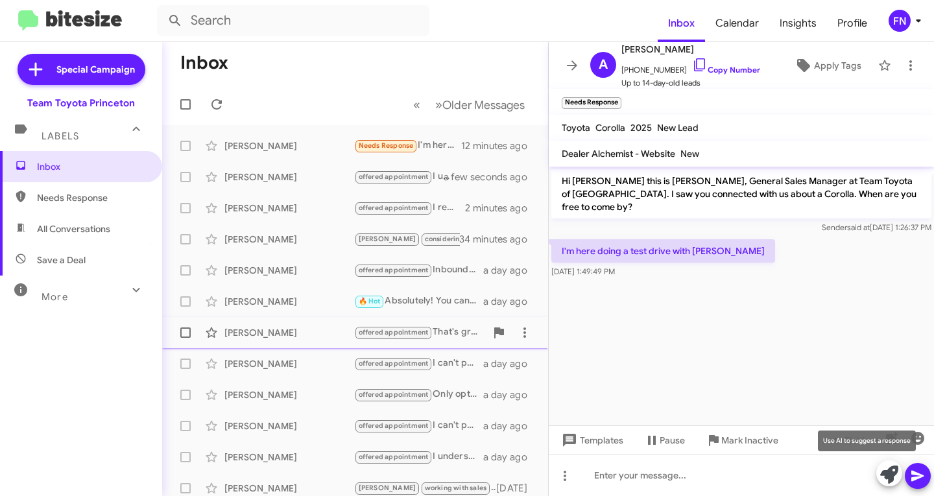
click at [881, 471] on icon at bounding box center [889, 475] width 18 height 18
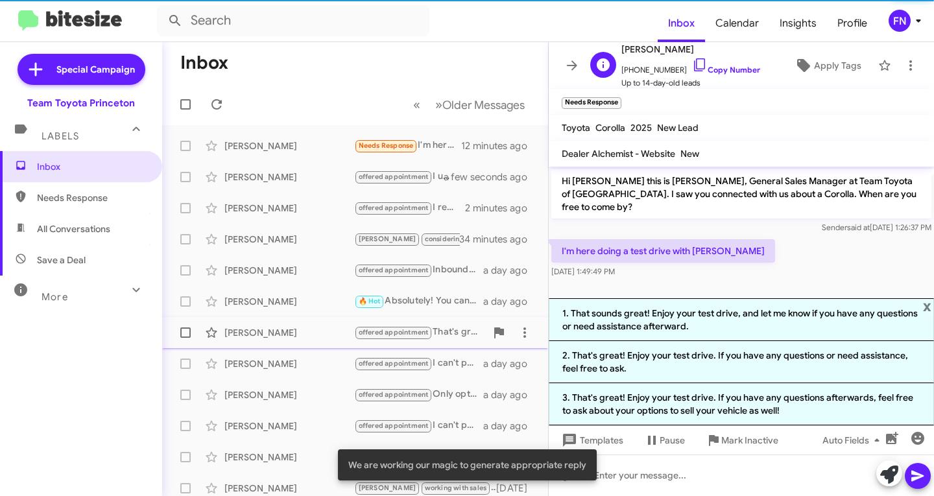
click at [745, 60] on span "+12016600914 Copy Number" at bounding box center [690, 66] width 139 height 19
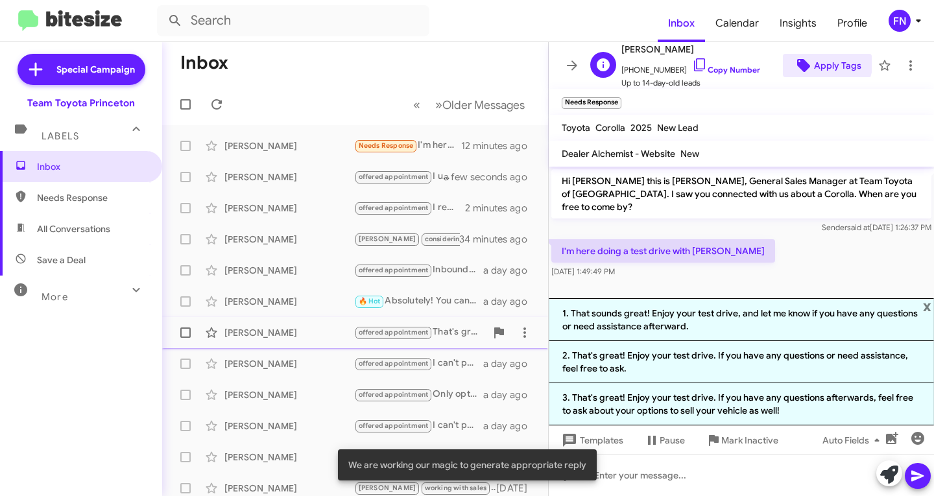
click at [802, 60] on icon at bounding box center [804, 66] width 16 height 16
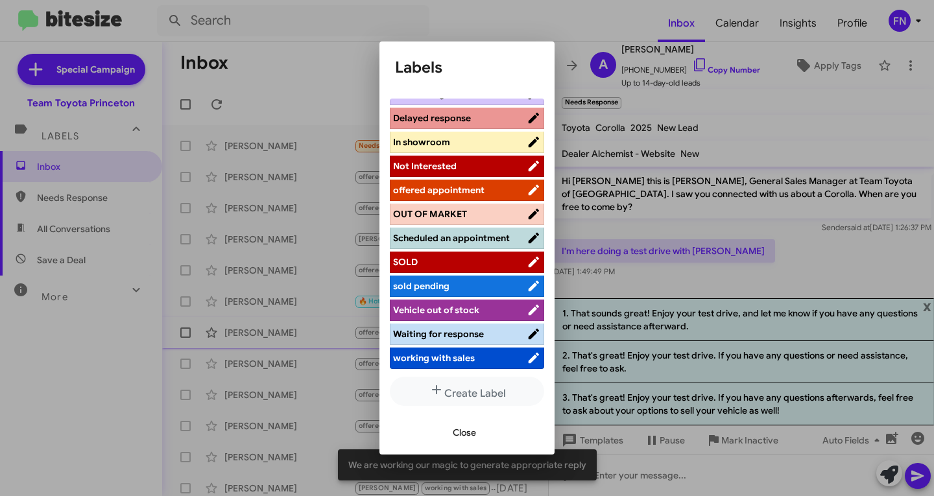
click at [448, 363] on span "working with sales" at bounding box center [434, 358] width 82 height 12
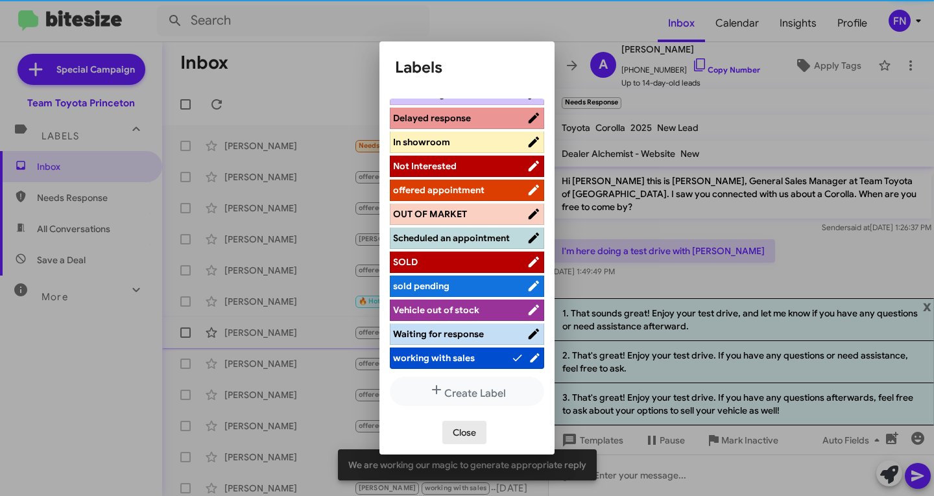
click at [461, 431] on span "Close" at bounding box center [464, 432] width 23 height 23
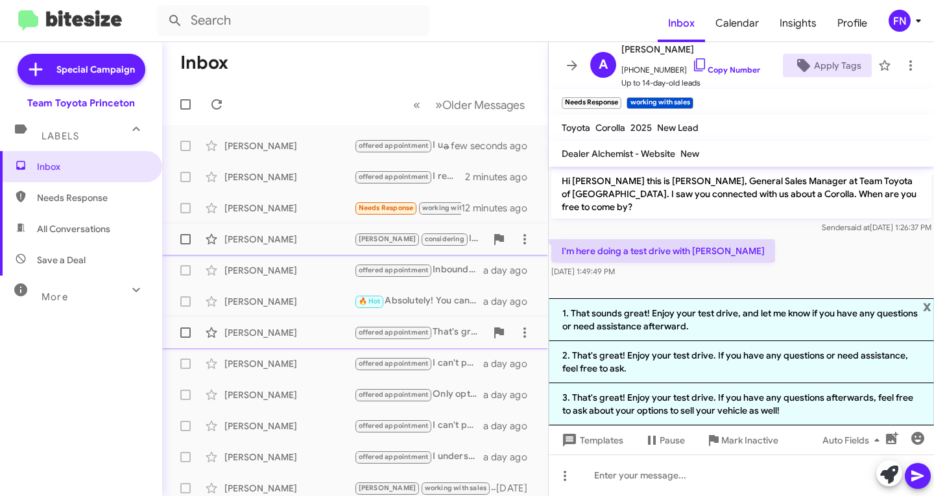
click at [258, 224] on span "John Barris Lee considering I live in PA, im in the market for a prius. I want …" at bounding box center [355, 239] width 386 height 31
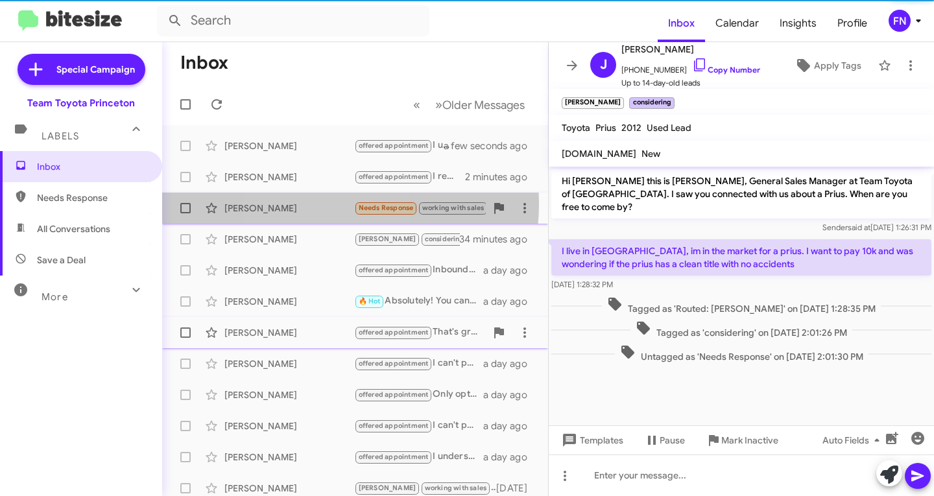
click at [309, 204] on div "Audrey Sherman" at bounding box center [289, 208] width 130 height 13
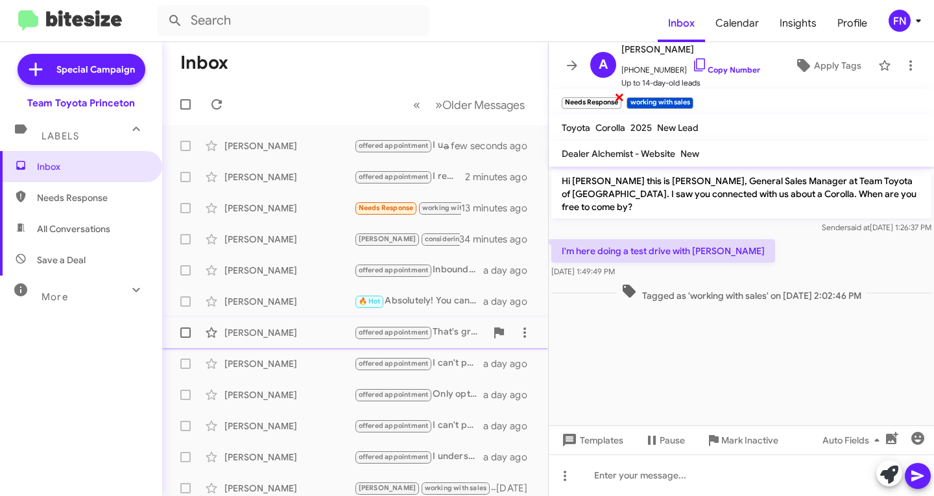
click at [621, 99] on span "×" at bounding box center [619, 97] width 10 height 16
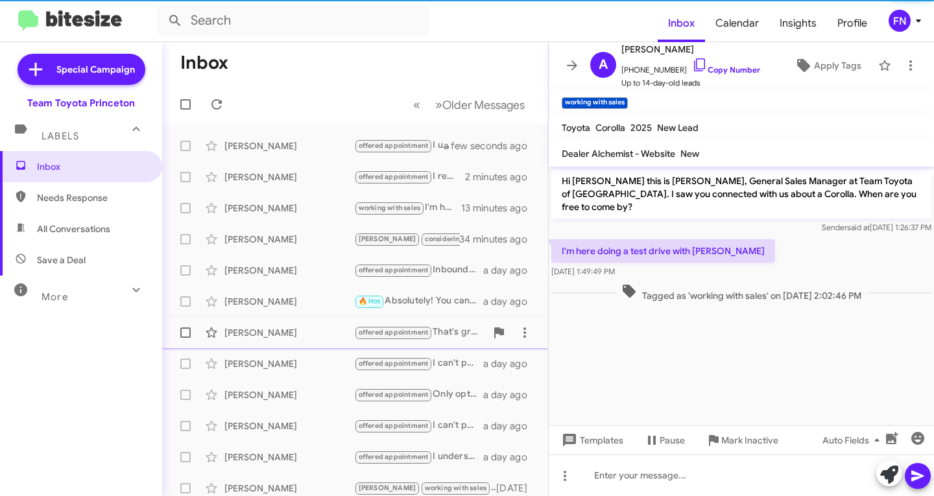
click at [104, 232] on span "All Conversations" at bounding box center [73, 228] width 73 height 13
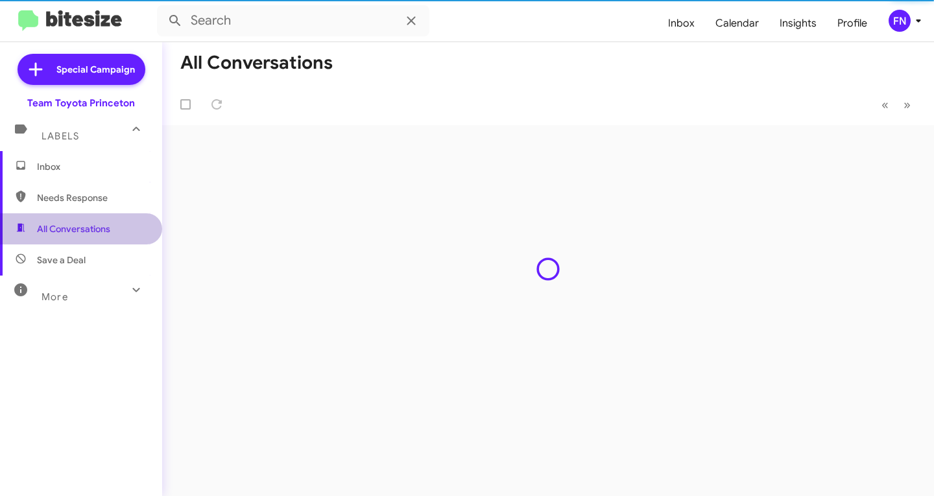
type input "in:all-conversations"
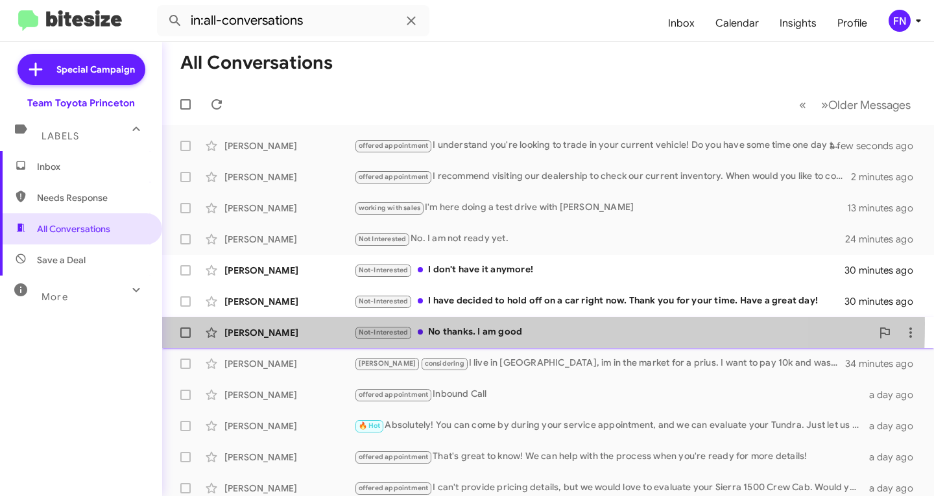
click at [289, 324] on div "Donna Powell Not-Interested No thanks. I am good 31 minutes ago" at bounding box center [548, 333] width 751 height 26
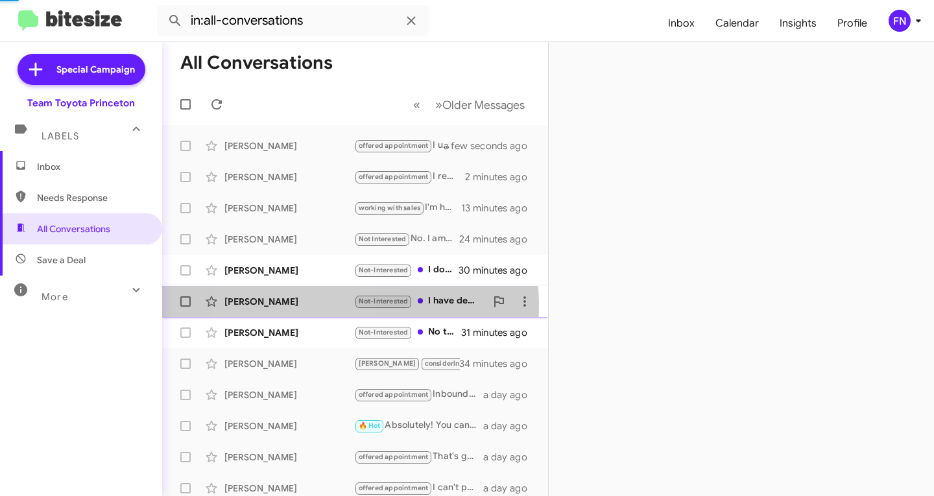
drag, startPoint x: 293, startPoint y: 307, endPoint x: 296, endPoint y: 267, distance: 40.4
click at [293, 304] on div "Robin Miller" at bounding box center [289, 301] width 130 height 13
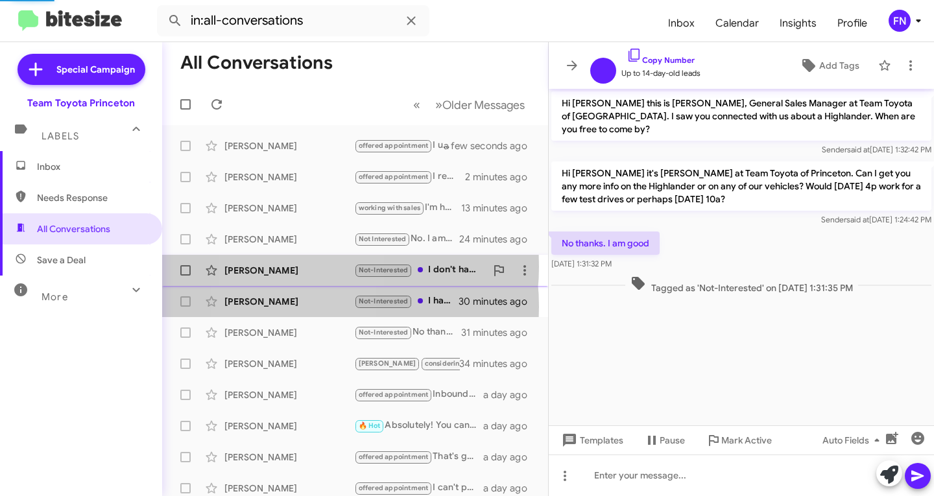
click at [296, 267] on div "Kethy Ordonez" at bounding box center [289, 270] width 130 height 13
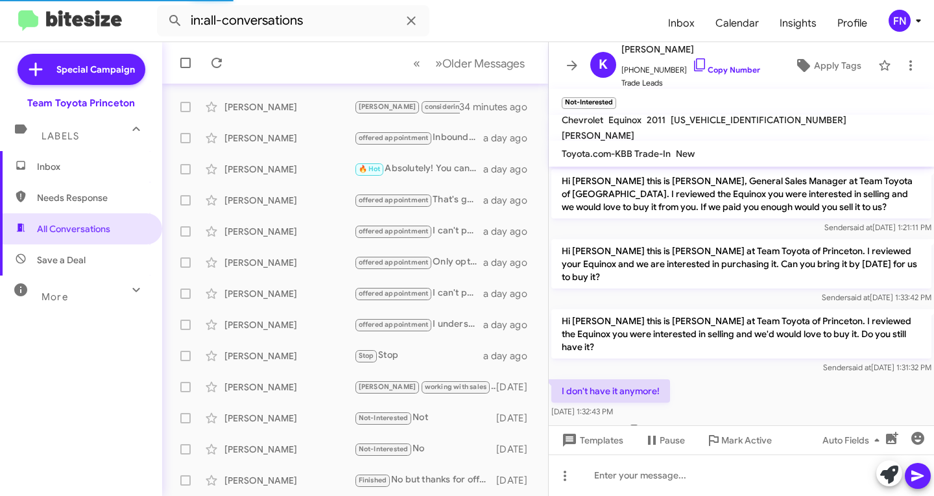
scroll to position [23, 0]
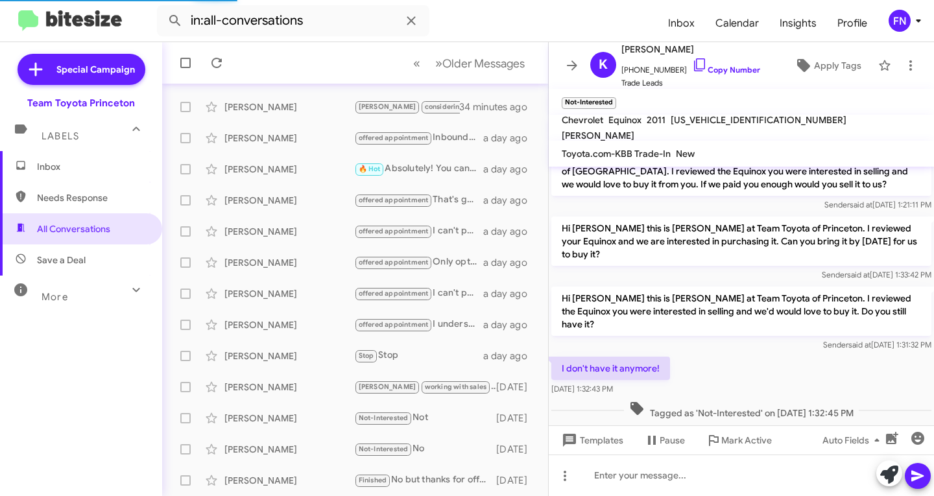
click at [98, 163] on span "Inbox" at bounding box center [92, 166] width 110 height 13
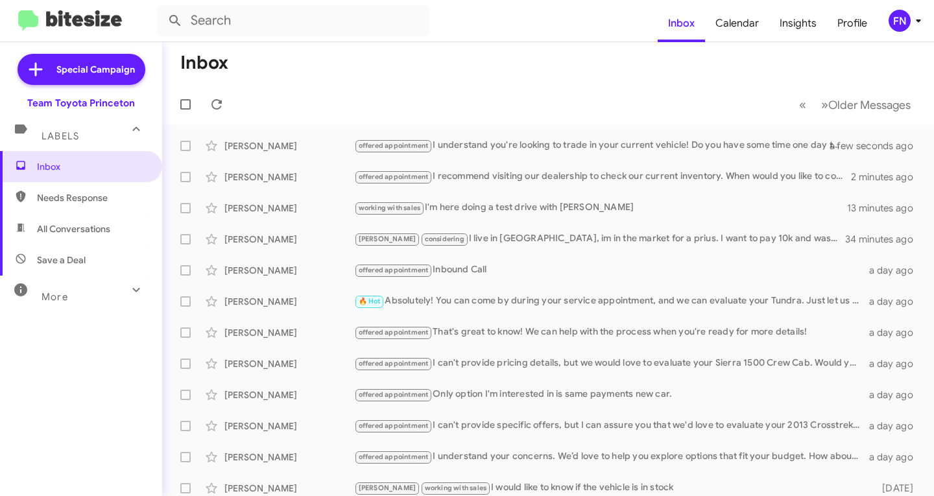
click at [895, 22] on div "FN" at bounding box center [900, 21] width 22 height 22
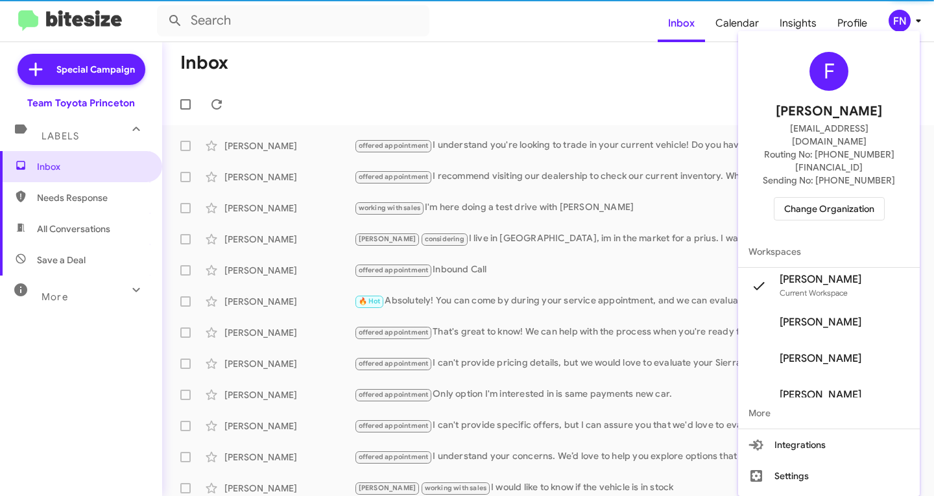
click at [841, 198] on span "Change Organization" at bounding box center [829, 209] width 90 height 22
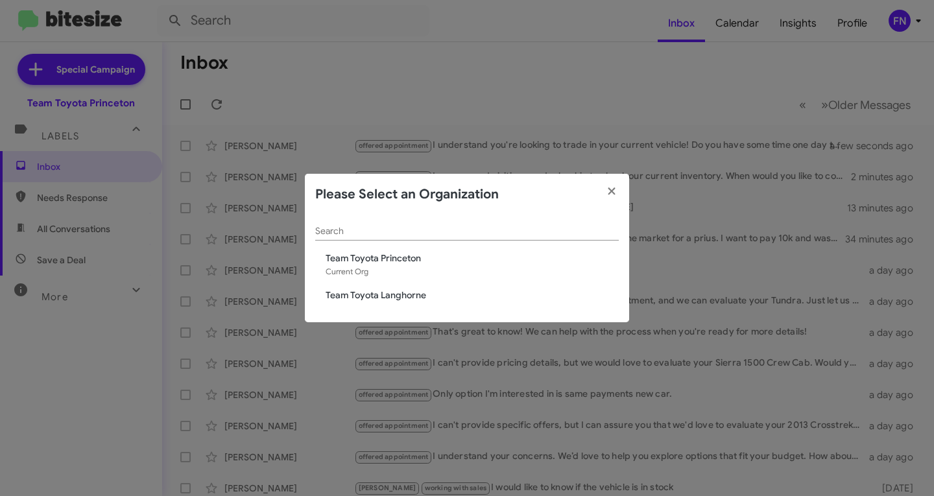
click at [395, 299] on span "Team Toyota Langhorne" at bounding box center [472, 295] width 293 height 13
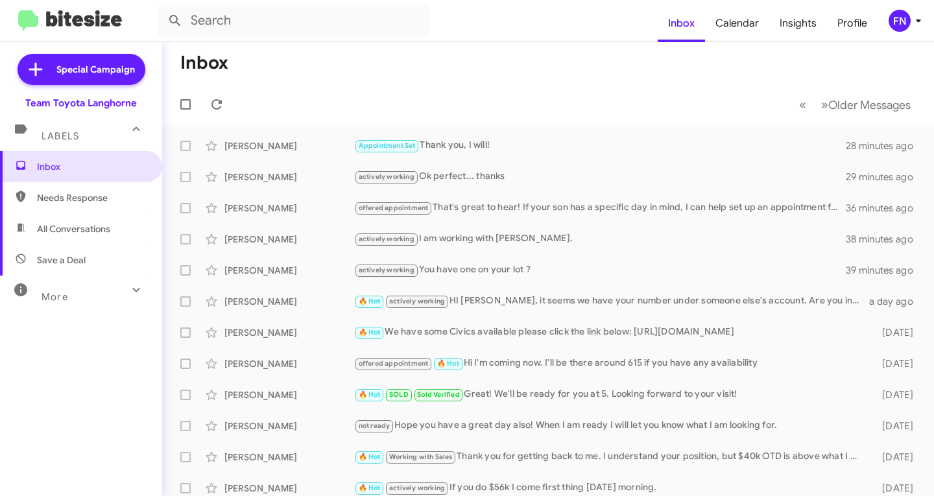
click at [60, 226] on span "All Conversations" at bounding box center [73, 228] width 73 height 13
type input "in:all-conversations"
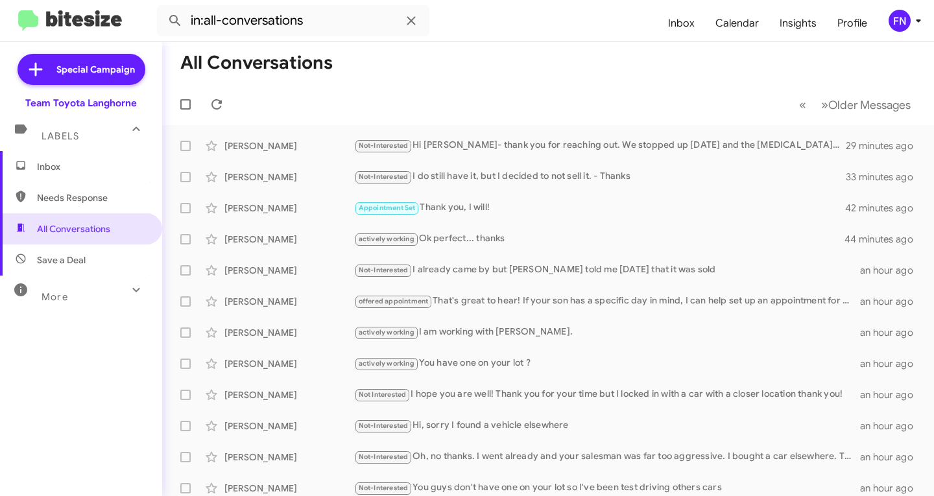
click at [71, 167] on span "Inbox" at bounding box center [92, 166] width 110 height 13
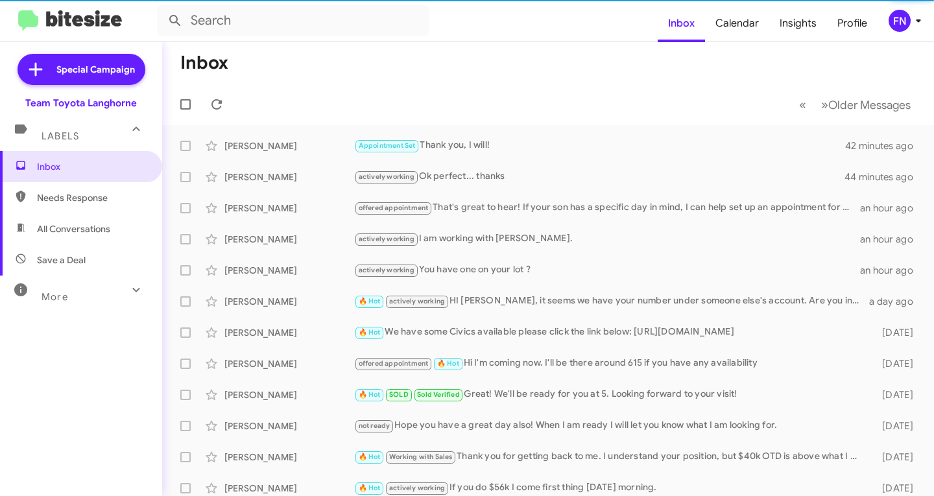
click at [101, 232] on span "All Conversations" at bounding box center [73, 228] width 73 height 13
type input "in:all-conversations"
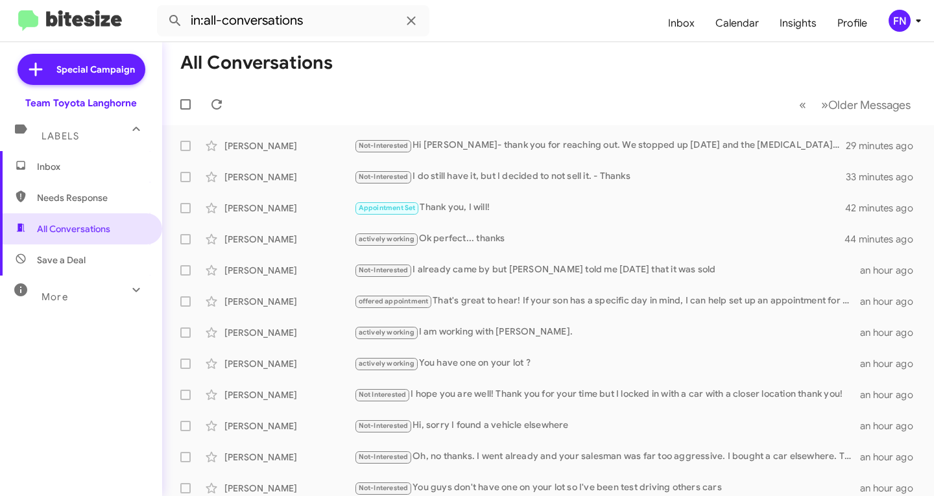
click at [896, 23] on div "FN" at bounding box center [900, 21] width 22 height 22
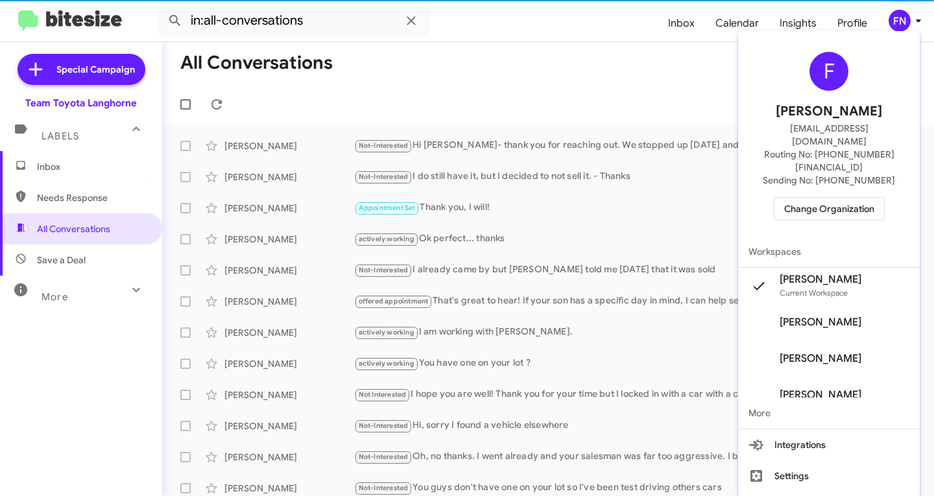
click at [828, 198] on span "Change Organization" at bounding box center [829, 209] width 90 height 22
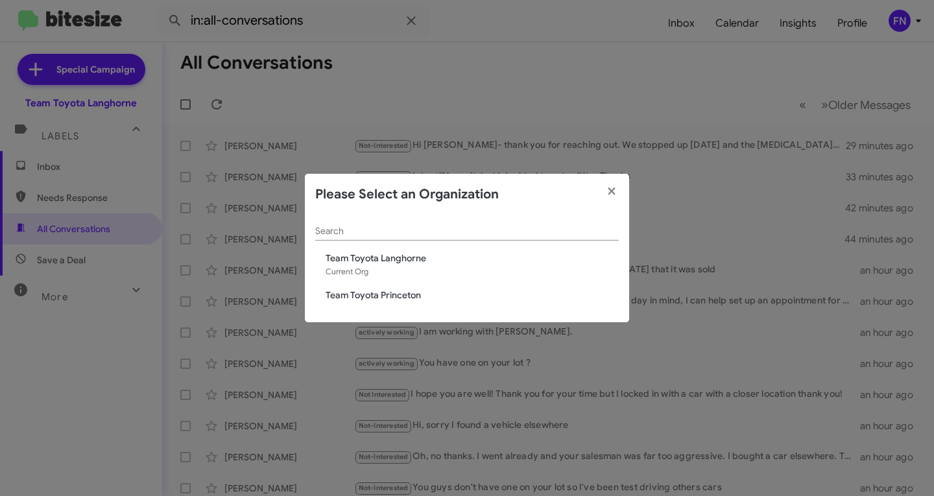
click at [385, 290] on span "Team Toyota Princeton" at bounding box center [472, 295] width 293 height 13
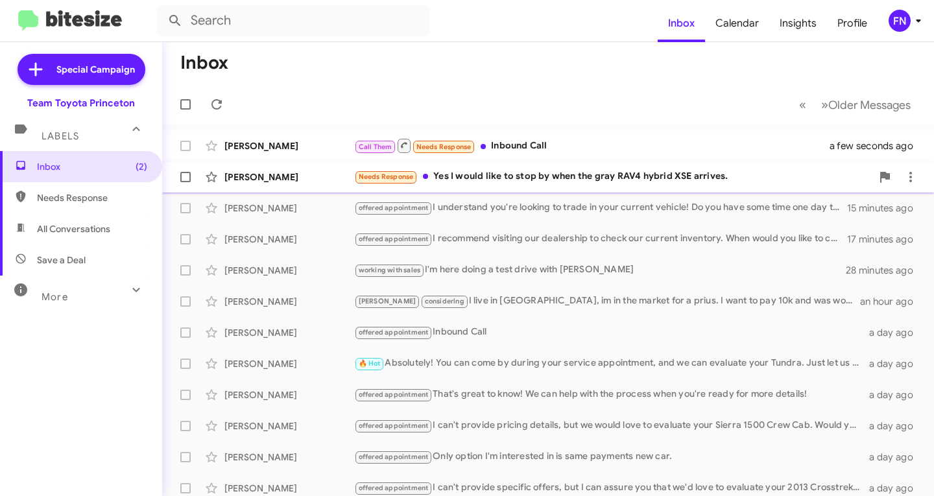
click at [278, 180] on div "[PERSON_NAME]" at bounding box center [289, 177] width 130 height 13
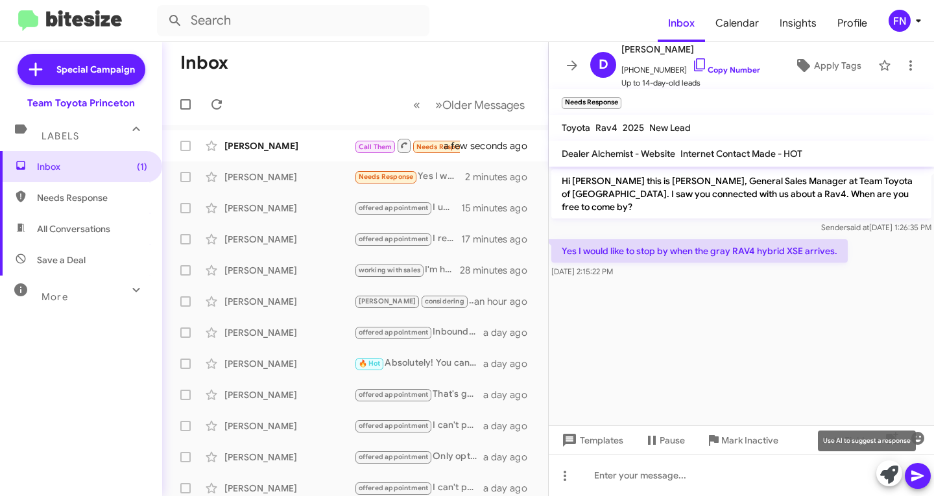
click at [892, 474] on icon at bounding box center [889, 475] width 18 height 18
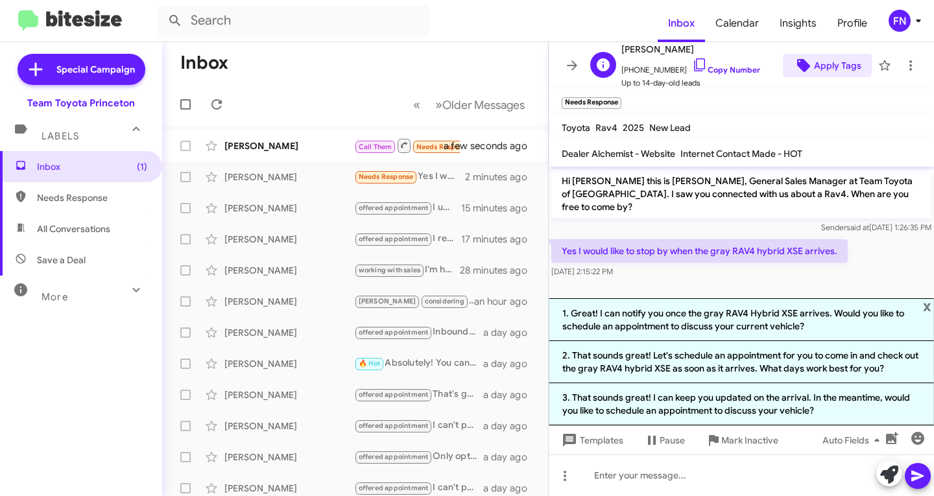
click at [814, 60] on span "Apply Tags" at bounding box center [837, 65] width 47 height 23
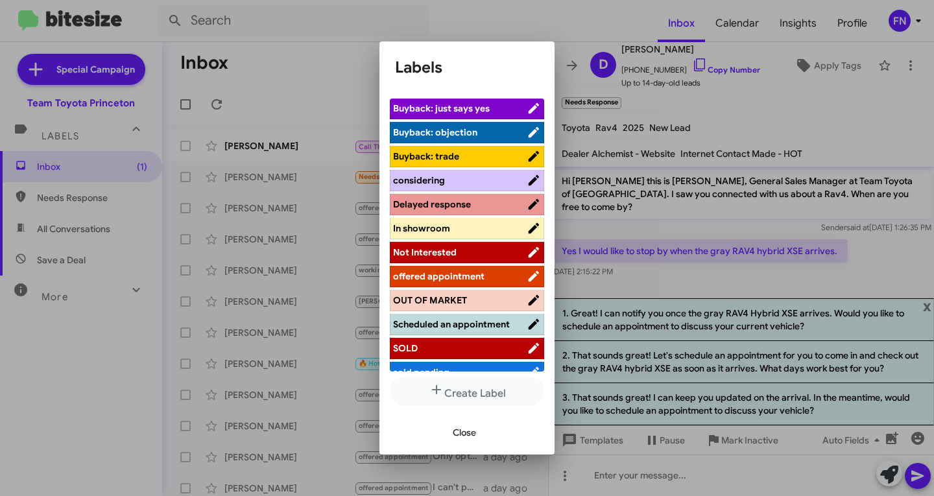
scroll to position [64, 0]
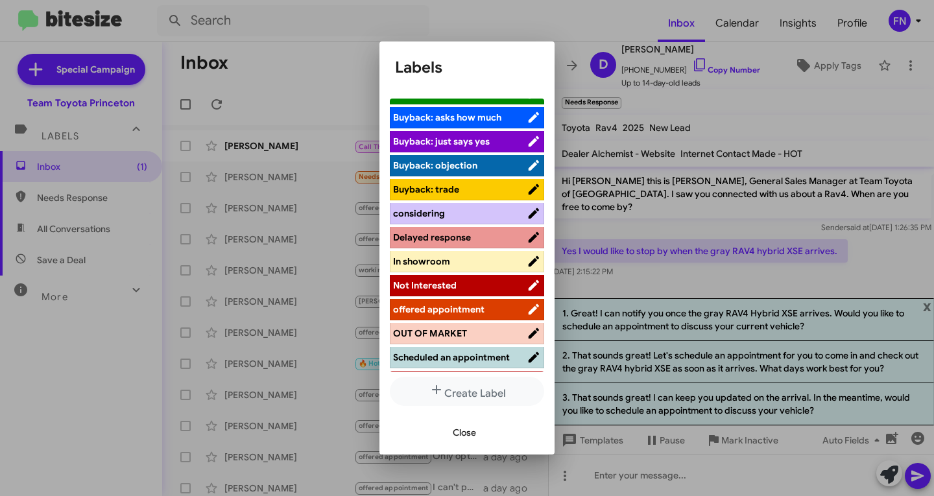
click at [450, 217] on span "considering" at bounding box center [460, 213] width 134 height 13
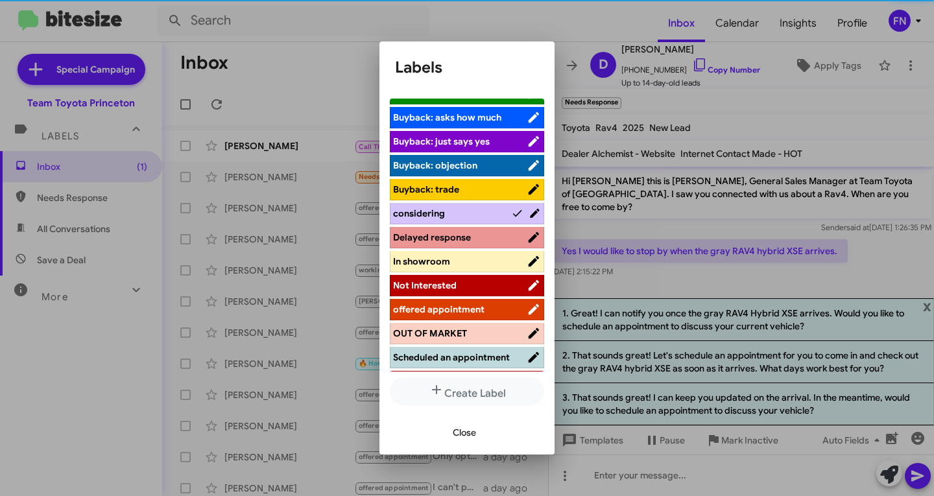
click at [462, 433] on span "Close" at bounding box center [464, 432] width 23 height 23
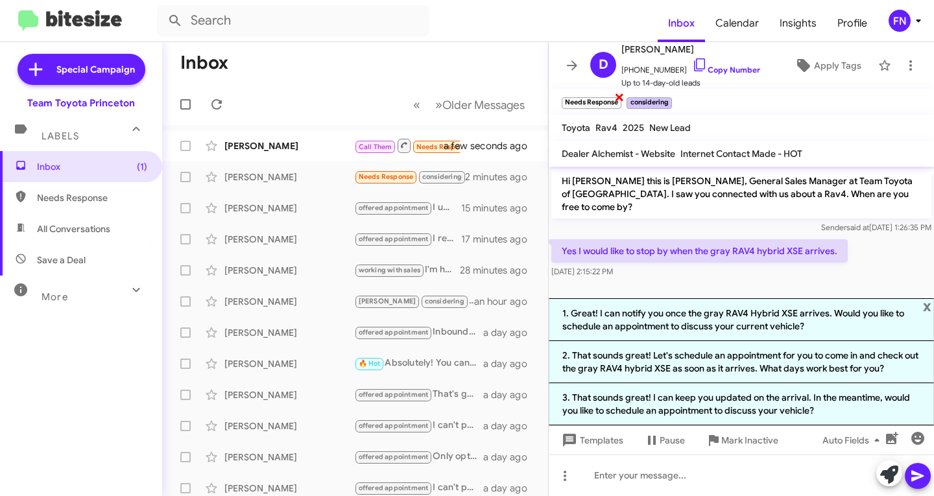
click at [618, 97] on span "×" at bounding box center [619, 97] width 10 height 16
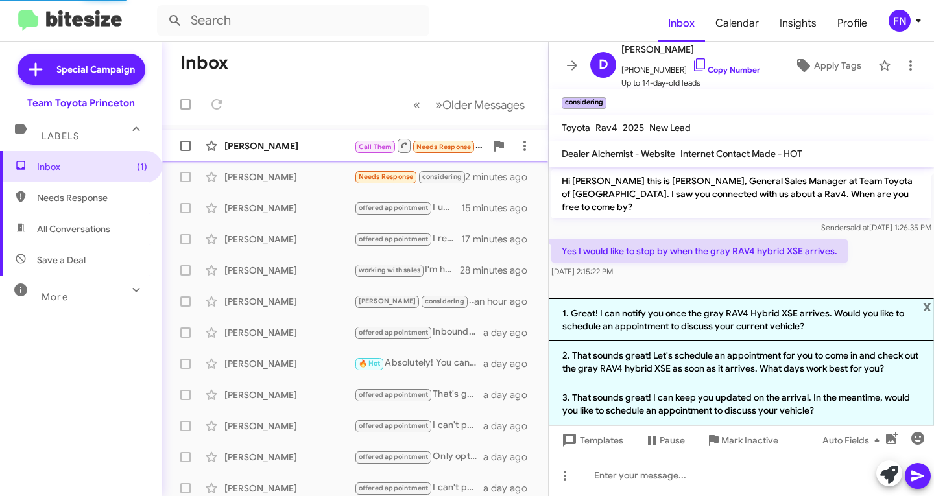
click at [250, 140] on div "Syed Rizvi" at bounding box center [289, 145] width 130 height 13
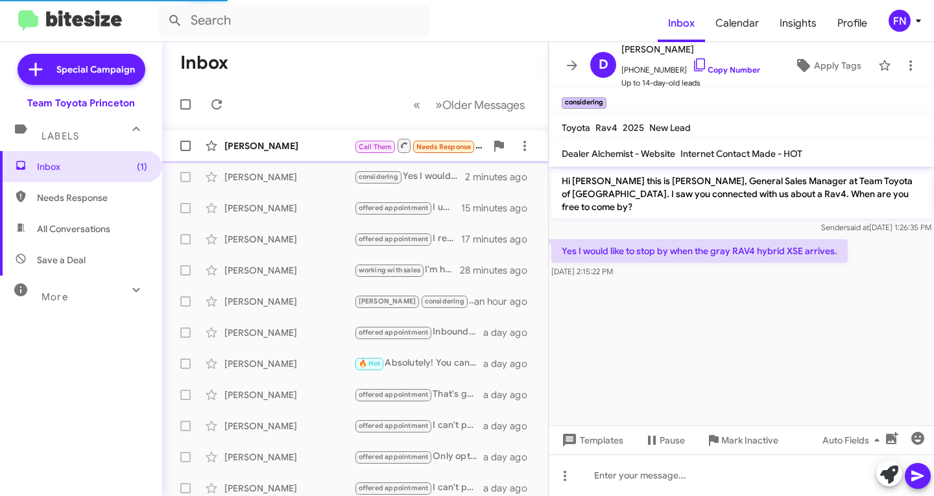
scroll to position [721, 0]
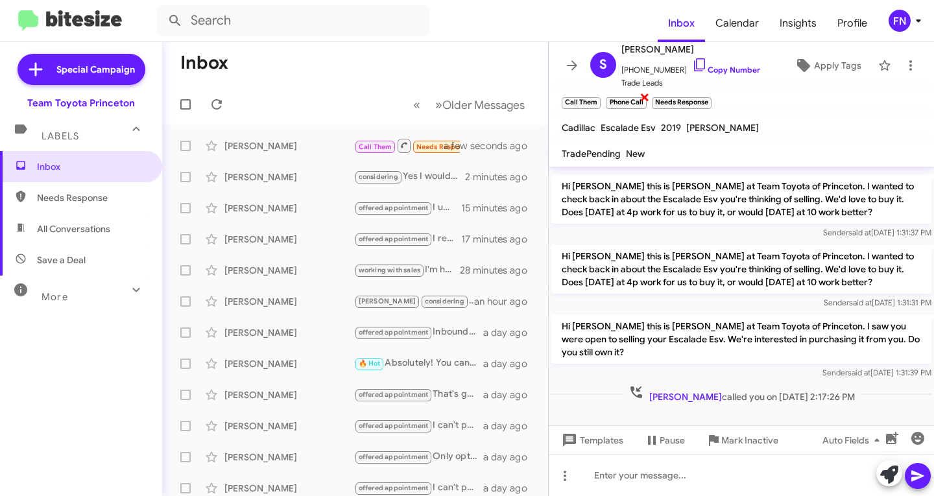
click at [642, 97] on span "×" at bounding box center [645, 97] width 10 height 16
click at [596, 99] on span "×" at bounding box center [598, 97] width 10 height 16
click at [617, 99] on span "×" at bounding box center [619, 97] width 10 height 16
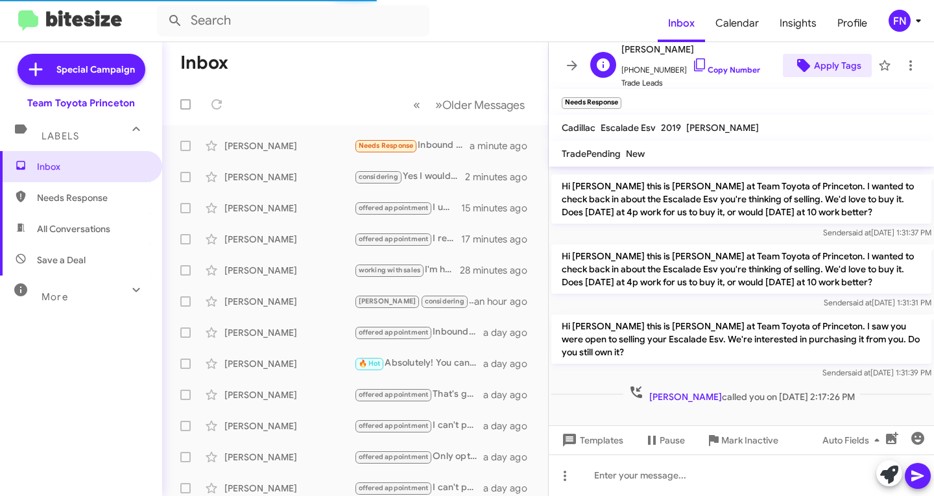
click at [844, 58] on span "Apply Tags" at bounding box center [837, 65] width 47 height 23
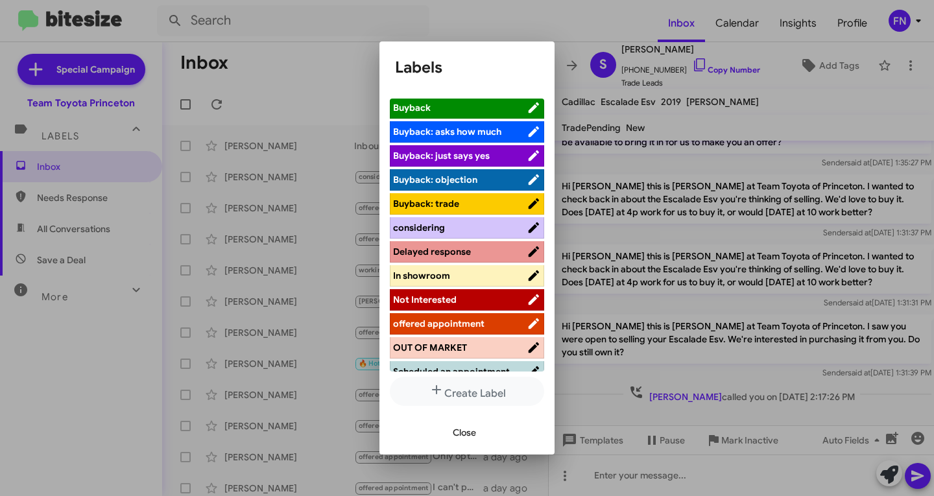
scroll to position [194, 0]
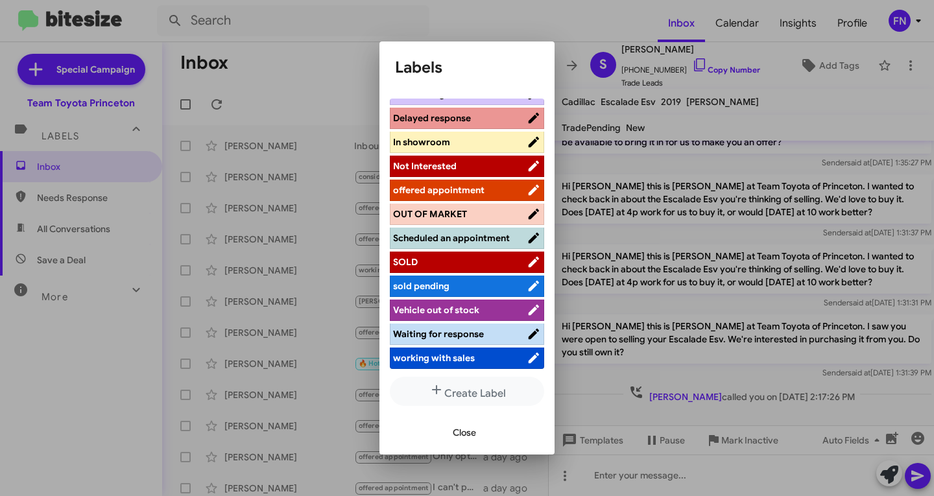
click at [633, 403] on div at bounding box center [467, 248] width 934 height 496
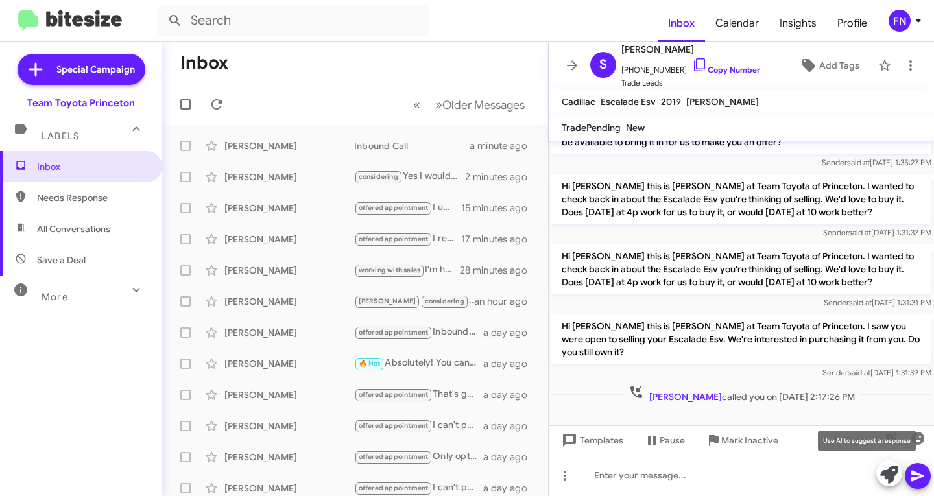
click at [885, 476] on icon at bounding box center [889, 475] width 18 height 18
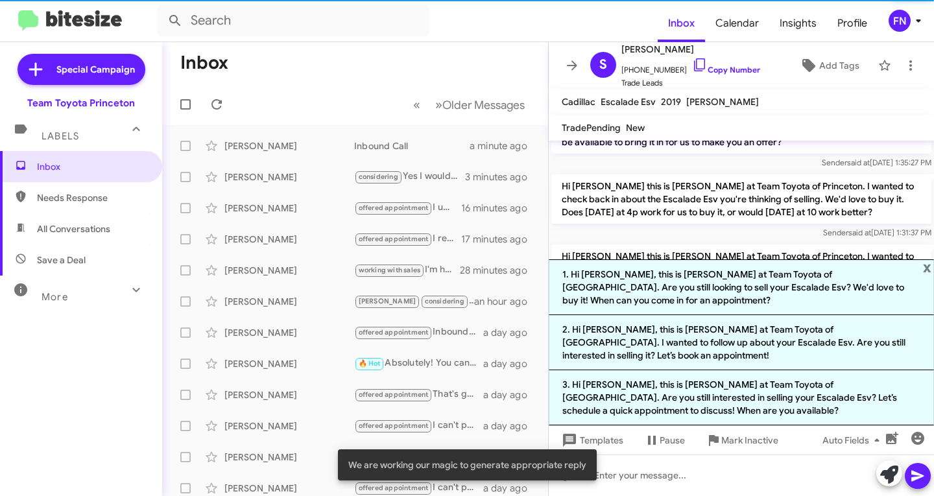
scroll to position [721, 0]
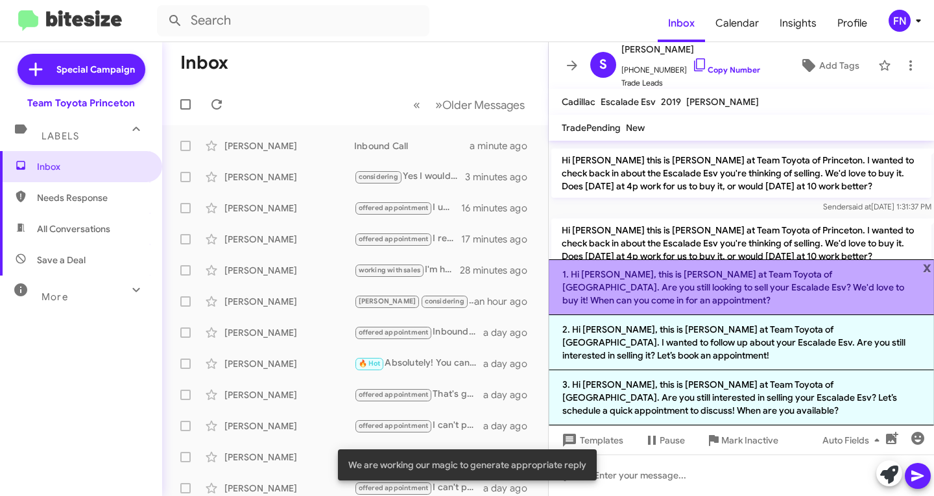
click at [676, 298] on li "1. Hi Syed, this is Andrew Dasher at Team Toyota of Princeton. Are you still lo…" at bounding box center [741, 287] width 385 height 56
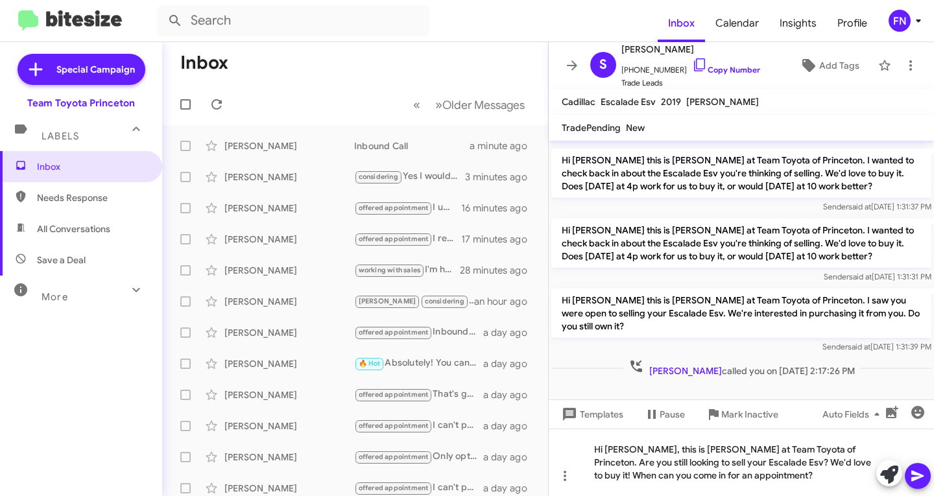
click at [920, 483] on icon at bounding box center [918, 476] width 16 height 16
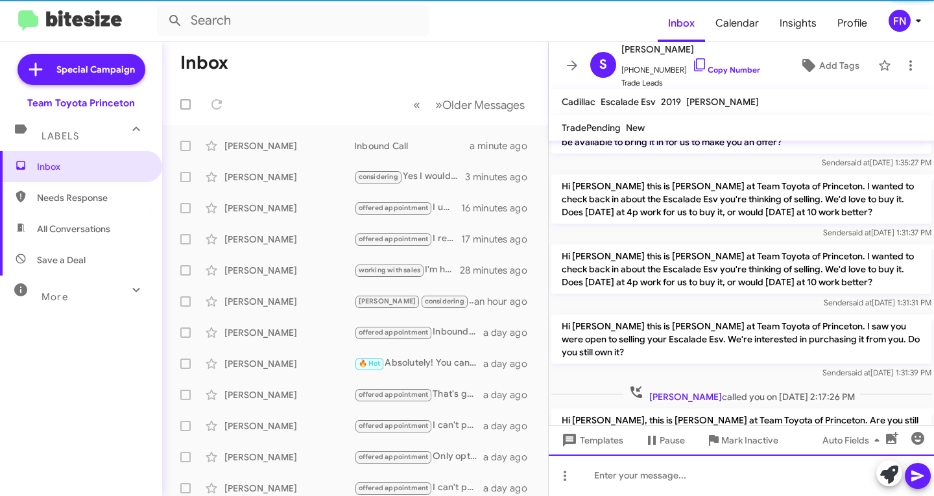
scroll to position [0, 0]
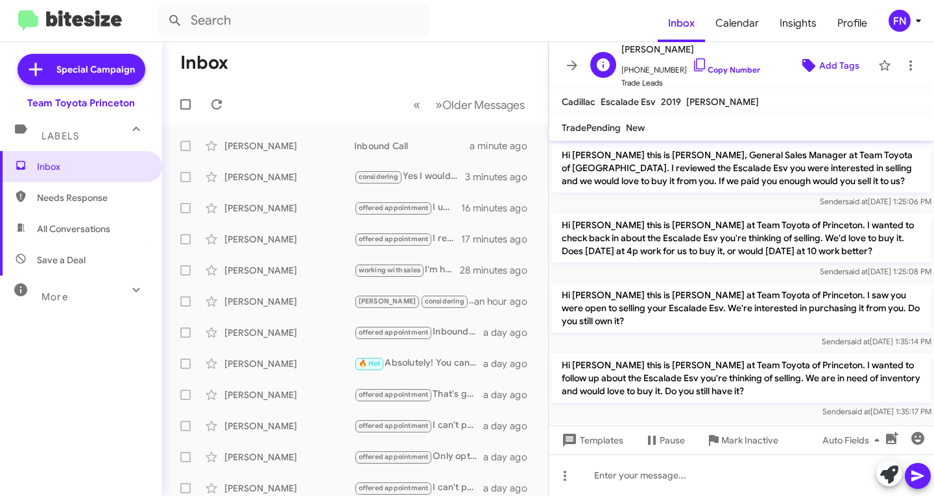
click at [836, 62] on span "Add Tags" at bounding box center [839, 65] width 40 height 23
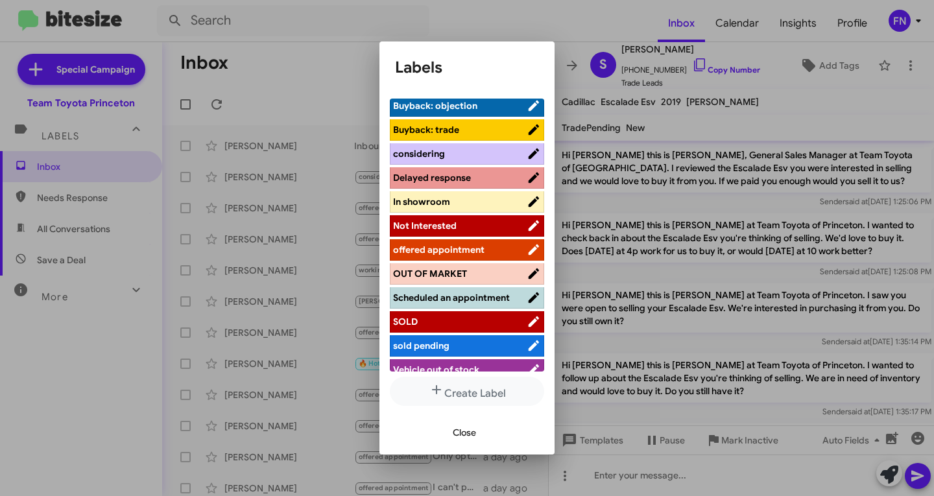
scroll to position [194, 0]
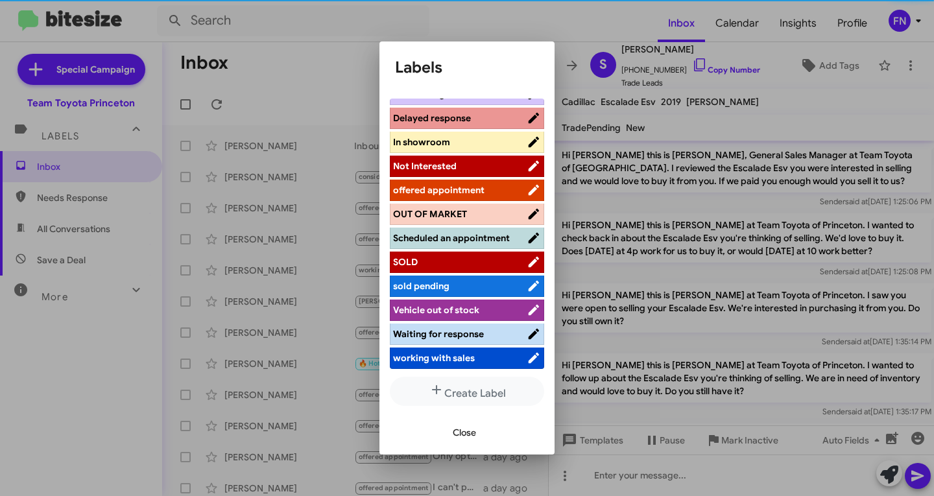
click at [449, 355] on span "working with sales" at bounding box center [434, 358] width 82 height 12
click at [468, 436] on span "Close" at bounding box center [464, 432] width 23 height 23
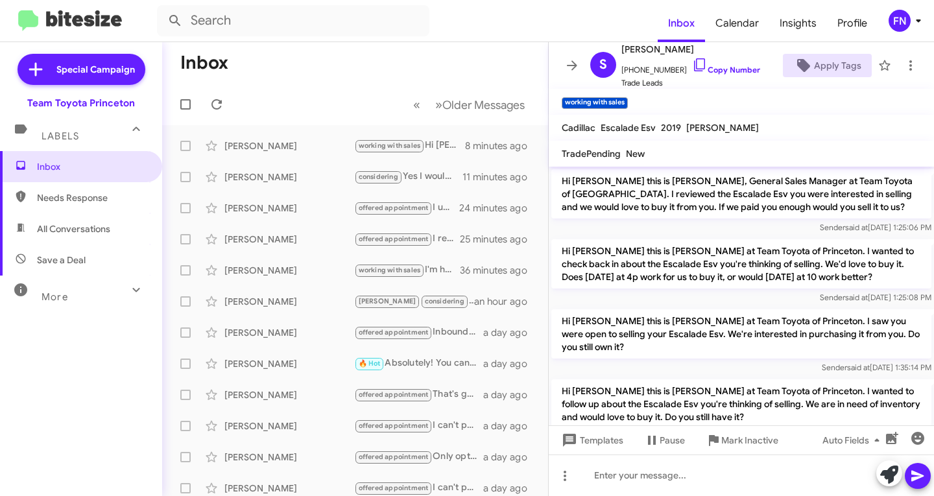
click at [113, 226] on span "All Conversations" at bounding box center [81, 228] width 162 height 31
type input "in:all-conversations"
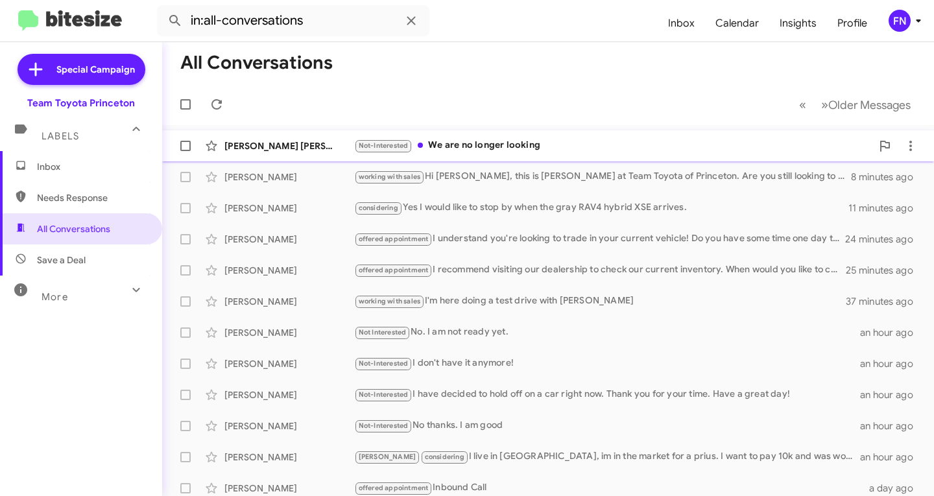
click at [532, 150] on div "Not-Interested We are no longer looking" at bounding box center [613, 145] width 518 height 15
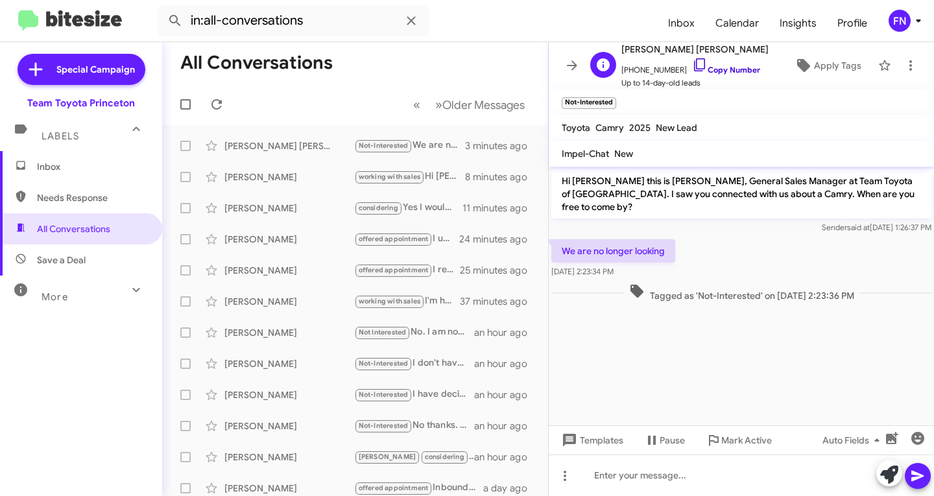
click at [724, 70] on link "Copy Number" at bounding box center [726, 70] width 68 height 10
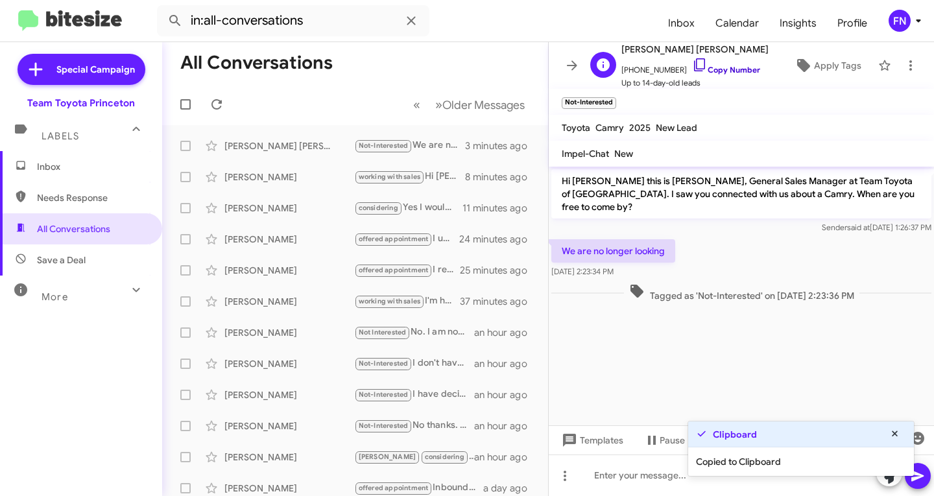
click at [724, 70] on link "Copy Number" at bounding box center [726, 70] width 68 height 10
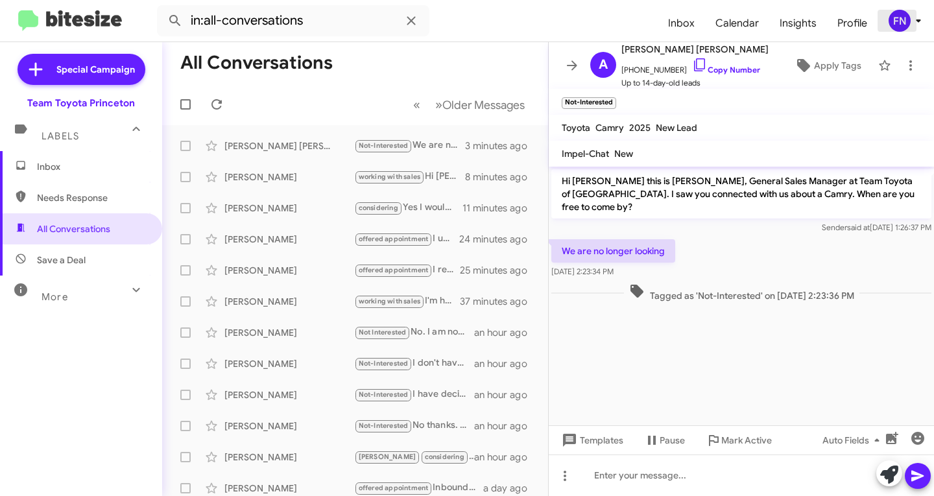
click at [900, 26] on div "FN" at bounding box center [900, 21] width 22 height 22
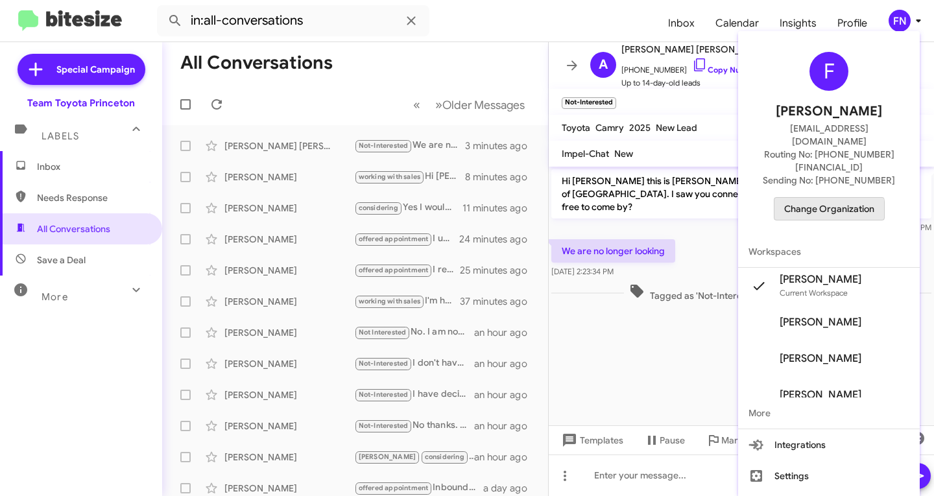
click at [812, 198] on span "Change Organization" at bounding box center [829, 209] width 90 height 22
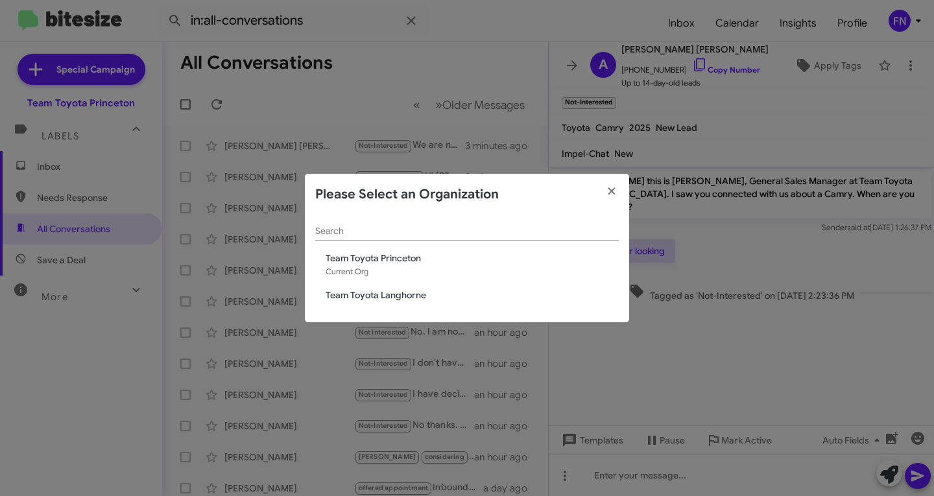
click at [380, 293] on span "Team Toyota Langhorne" at bounding box center [472, 295] width 293 height 13
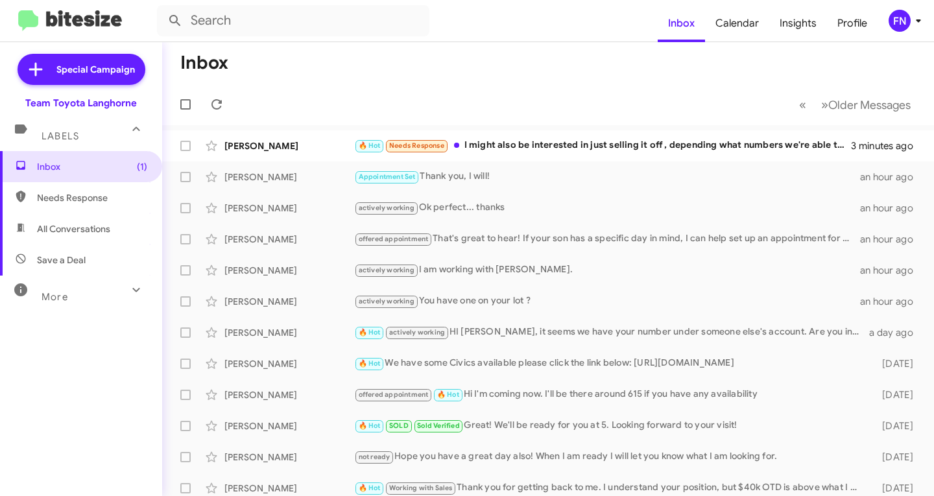
click at [283, 127] on mat-action-list "[PERSON_NAME] 🔥 Hot Needs Response I might also be interested in just selling i…" at bounding box center [548, 439] width 772 height 628
click at [281, 149] on div "[PERSON_NAME]" at bounding box center [289, 145] width 130 height 13
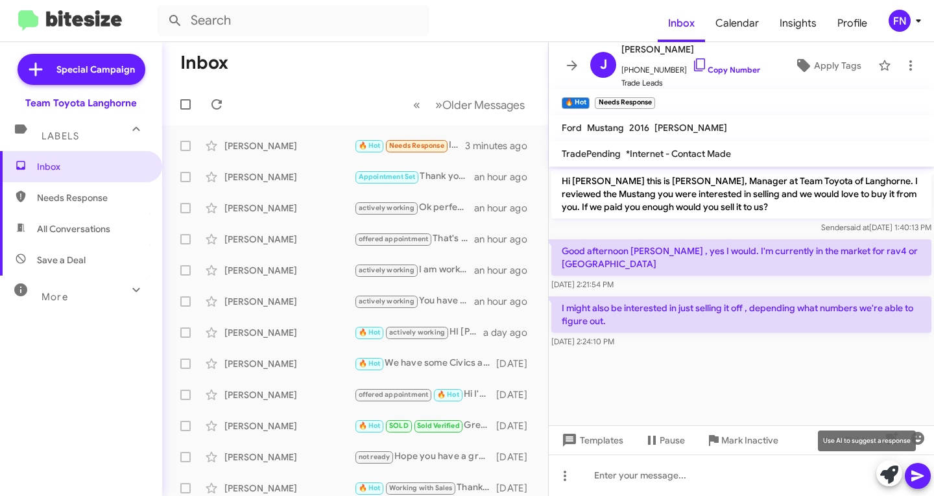
click at [890, 479] on icon at bounding box center [889, 475] width 18 height 18
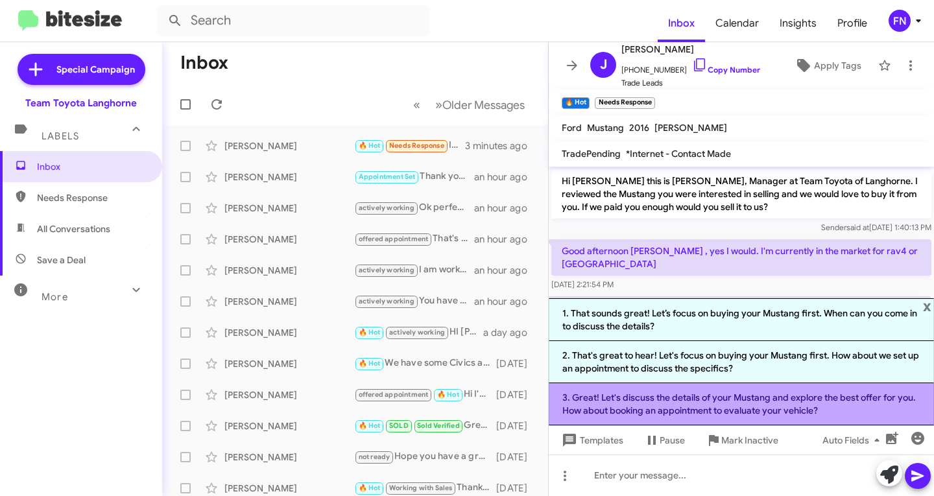
click at [678, 403] on li "3. Great! Let's discuss the details of your Mustang and explore the best offer …" at bounding box center [741, 404] width 385 height 42
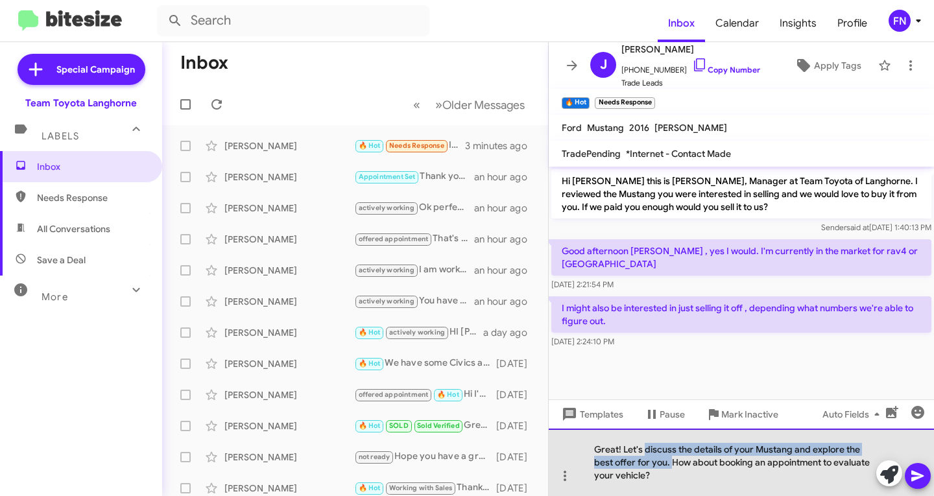
drag, startPoint x: 675, startPoint y: 462, endPoint x: 647, endPoint y: 455, distance: 28.2
click at [647, 455] on div "Great! Let's discuss the details of your Mustang and explore the best offer for…" at bounding box center [741, 462] width 385 height 67
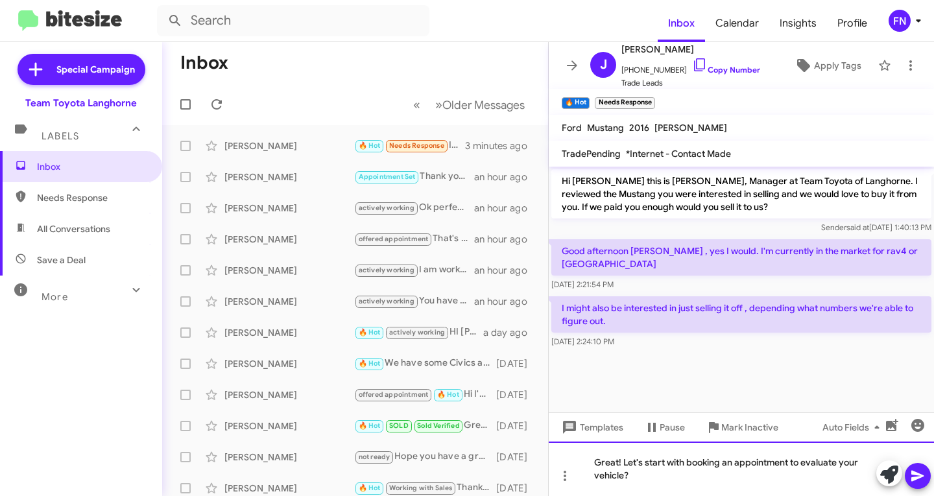
click at [699, 481] on div "Great! Let's start with booking an appointment to evaluate your vehicle?" at bounding box center [741, 469] width 385 height 54
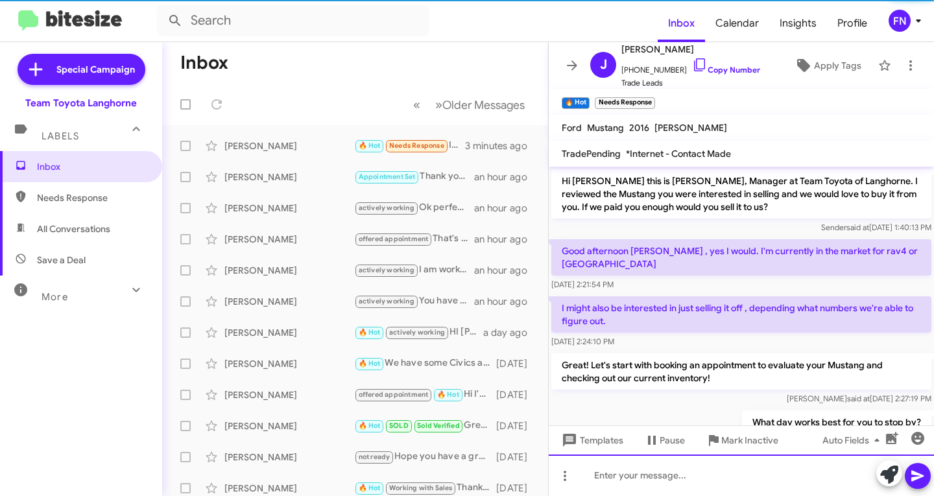
scroll to position [30, 0]
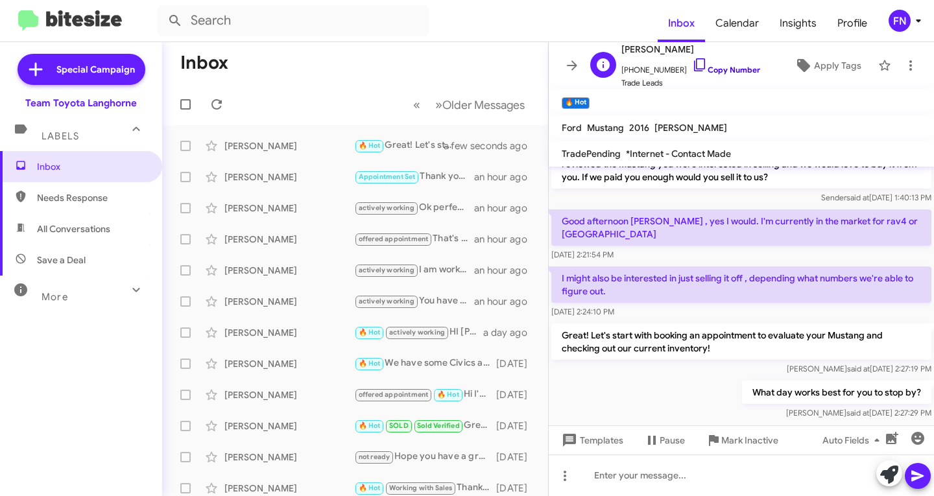
click at [724, 67] on link "Copy Number" at bounding box center [726, 70] width 68 height 10
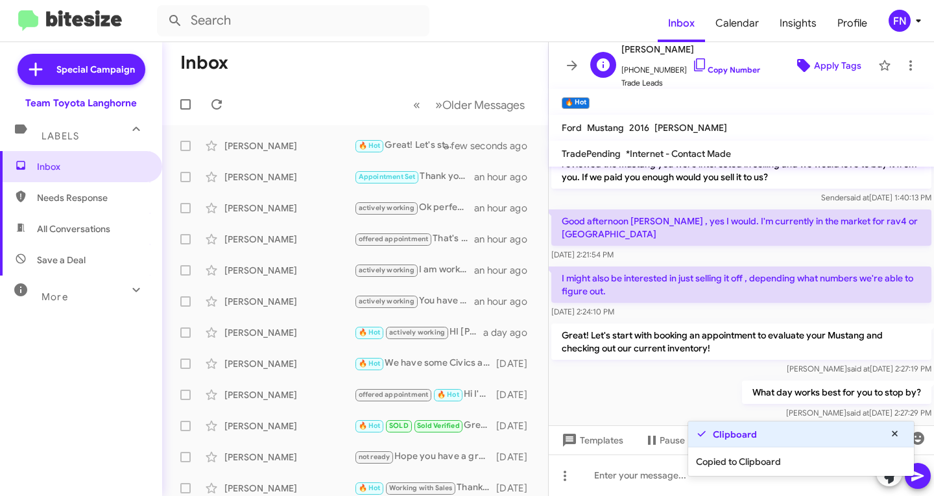
click at [841, 75] on span "Apply Tags" at bounding box center [837, 65] width 47 height 23
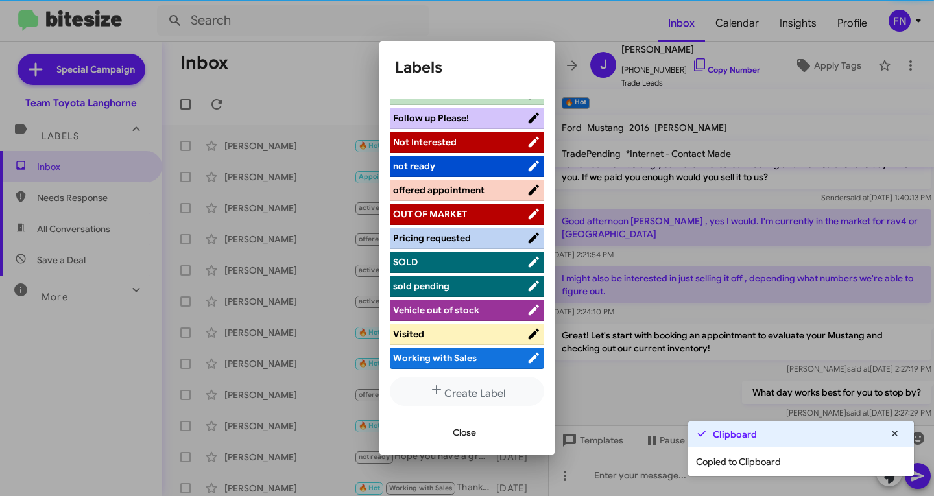
click at [471, 193] on span "offered appointment" at bounding box center [438, 190] width 91 height 12
click at [462, 435] on span "Close" at bounding box center [464, 432] width 23 height 23
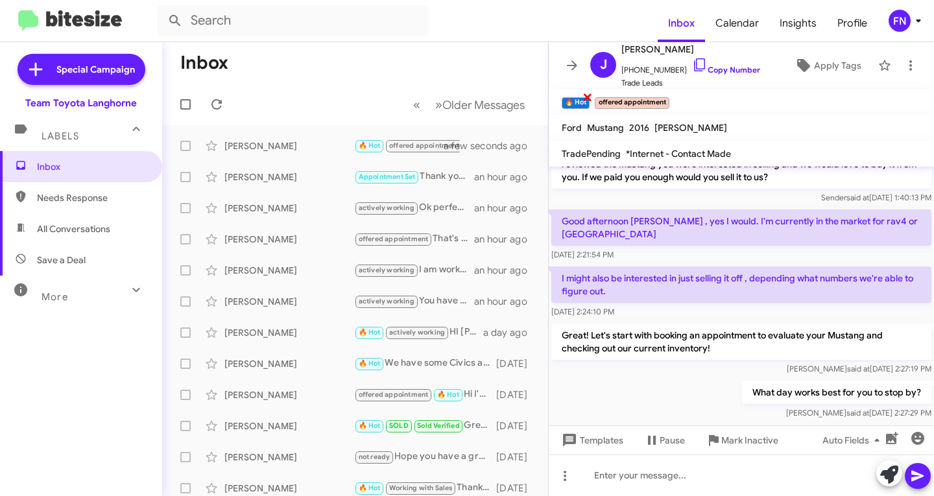
click at [590, 99] on span "×" at bounding box center [587, 97] width 10 height 16
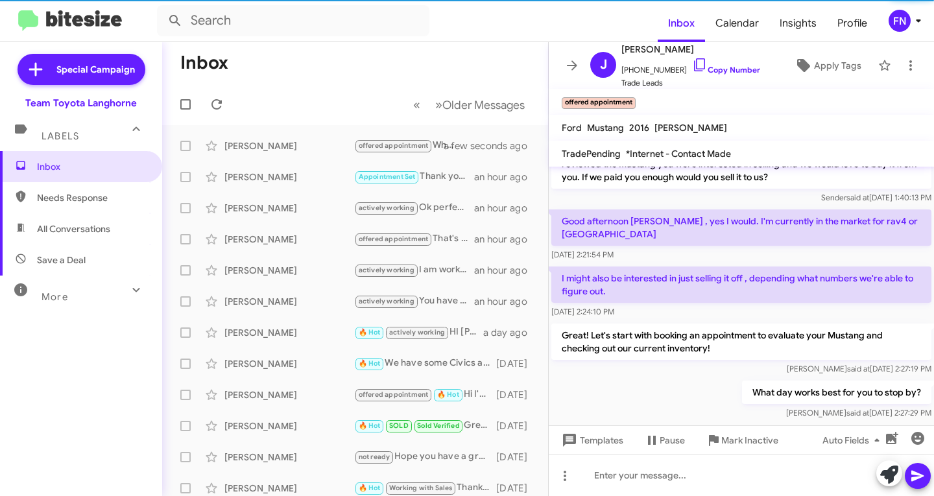
click at [69, 241] on span "All Conversations" at bounding box center [81, 228] width 162 height 31
type input "in:all-conversations"
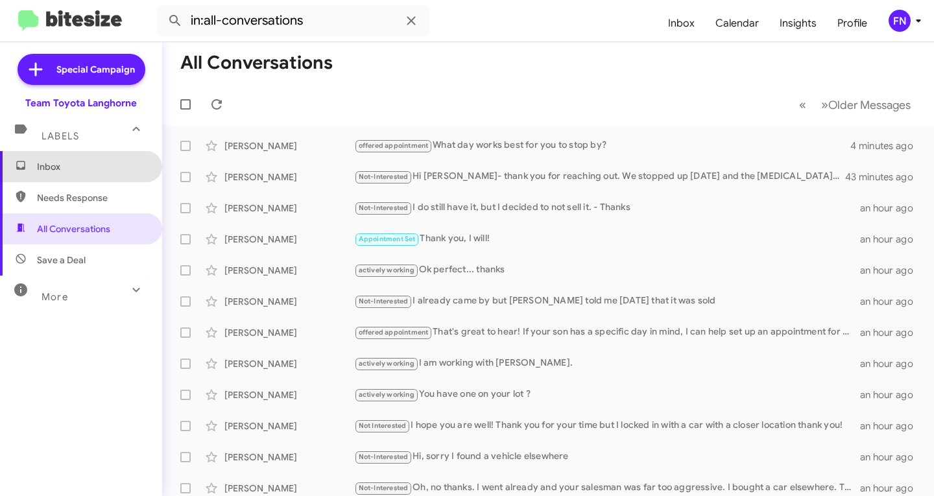
click at [101, 176] on span "Inbox" at bounding box center [81, 166] width 162 height 31
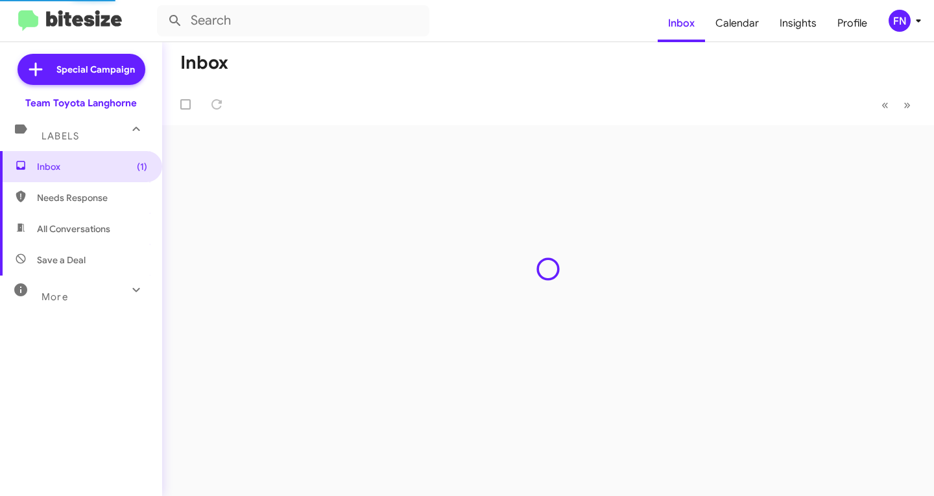
click at [99, 226] on span "All Conversations" at bounding box center [73, 228] width 73 height 13
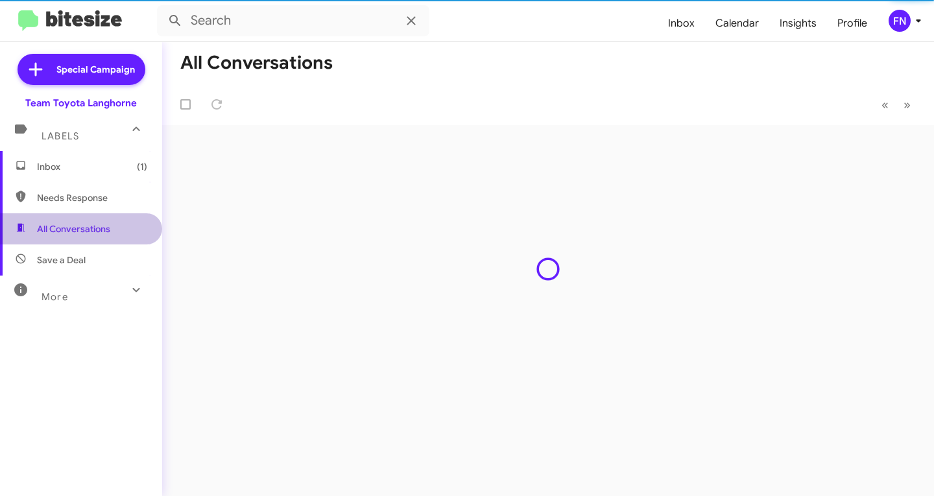
type input "in:all-conversations"
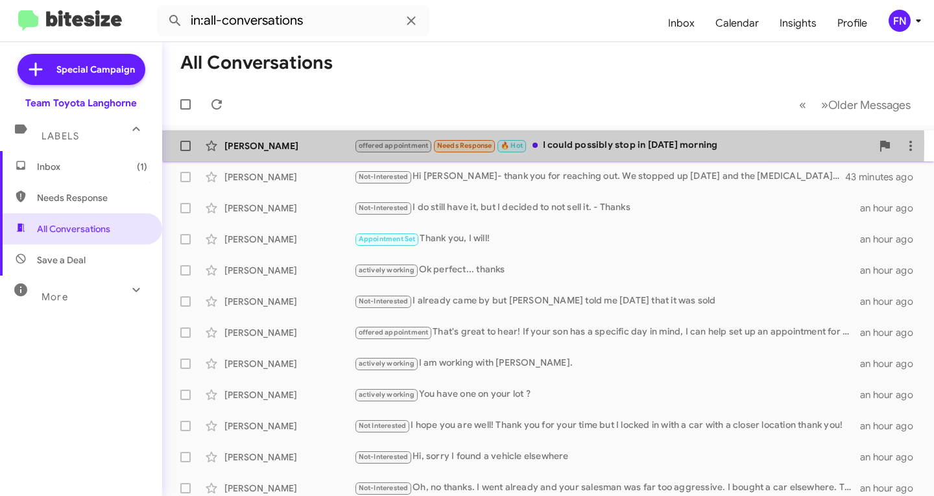
click at [269, 143] on div "[PERSON_NAME]" at bounding box center [289, 145] width 130 height 13
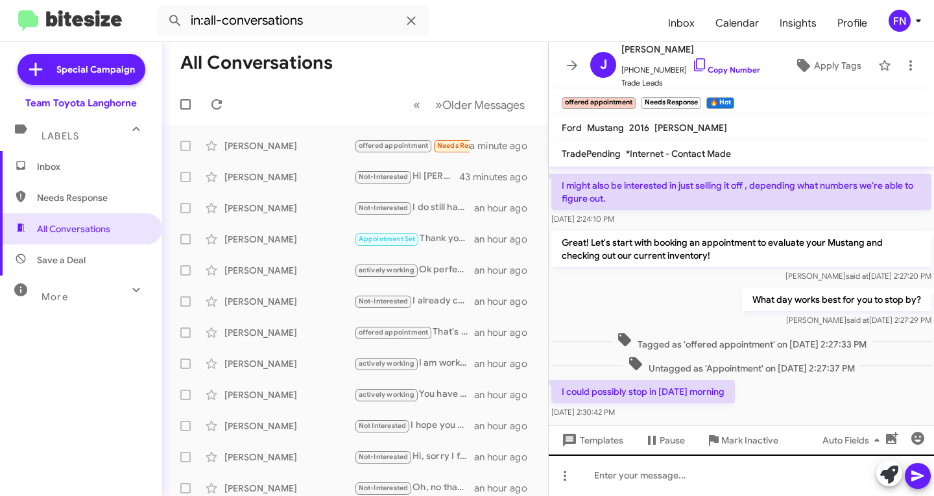
scroll to position [132, 0]
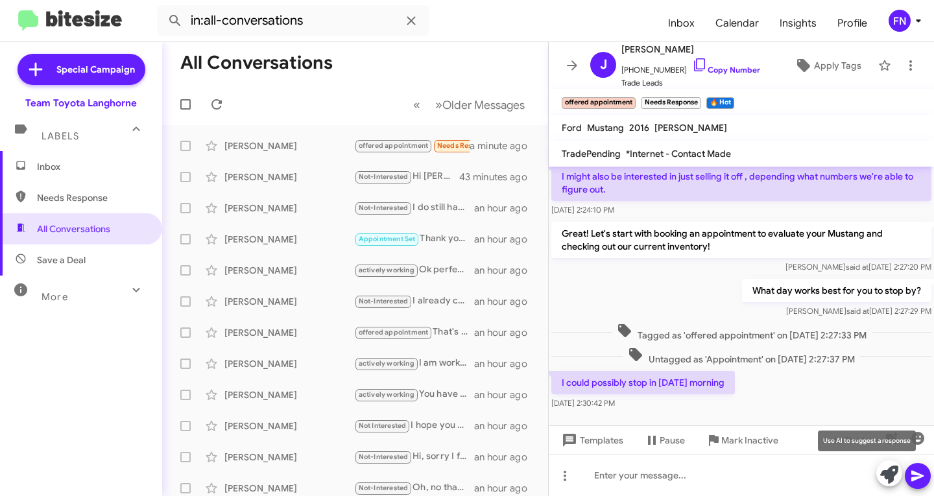
click at [885, 475] on icon at bounding box center [889, 475] width 18 height 18
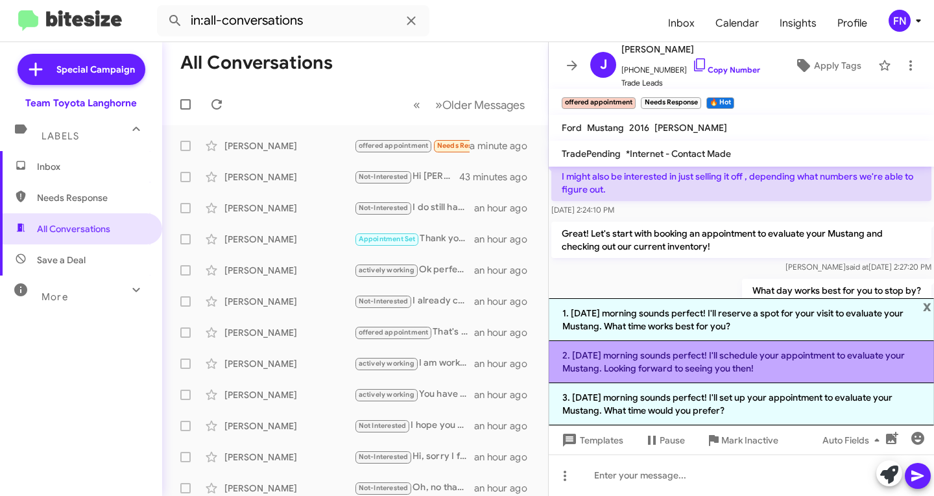
click at [728, 359] on li "2. [DATE] morning sounds perfect! I'll schedule your appointment to evaluate yo…" at bounding box center [741, 362] width 385 height 42
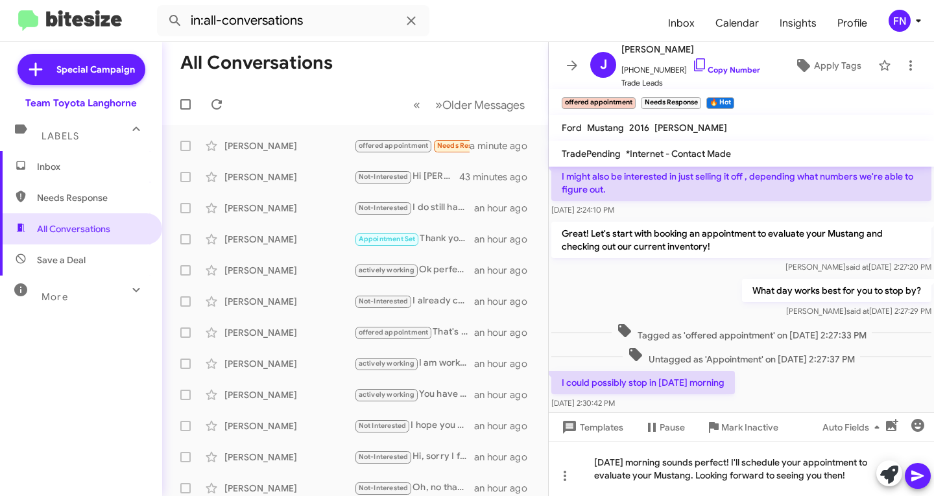
click at [916, 475] on icon at bounding box center [917, 476] width 12 height 11
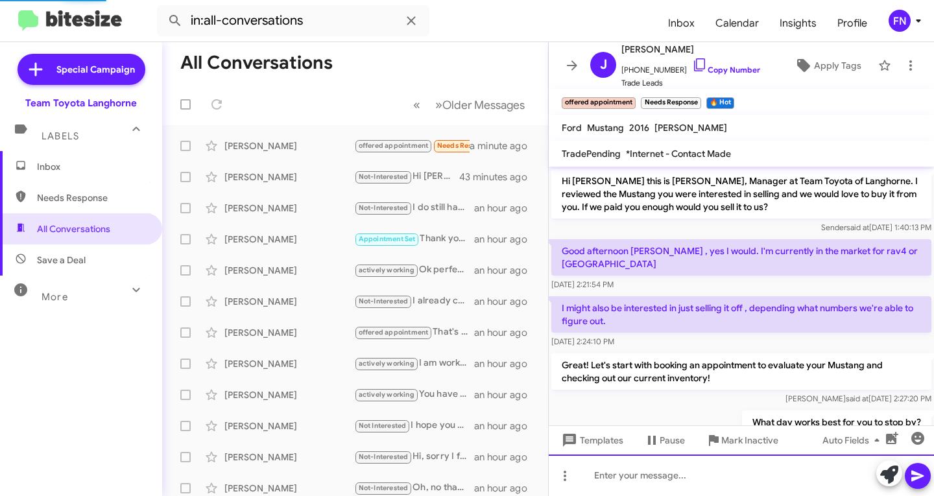
scroll to position [192, 0]
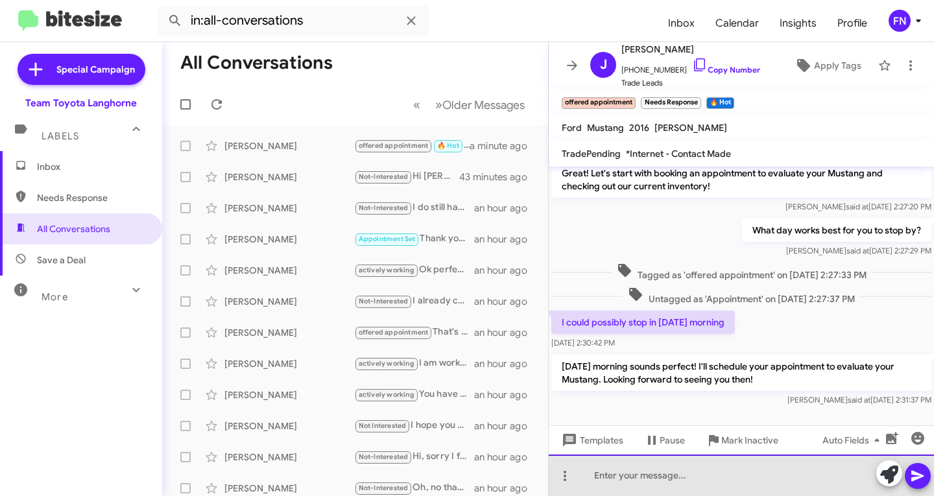
click at [702, 470] on div at bounding box center [741, 476] width 385 height 42
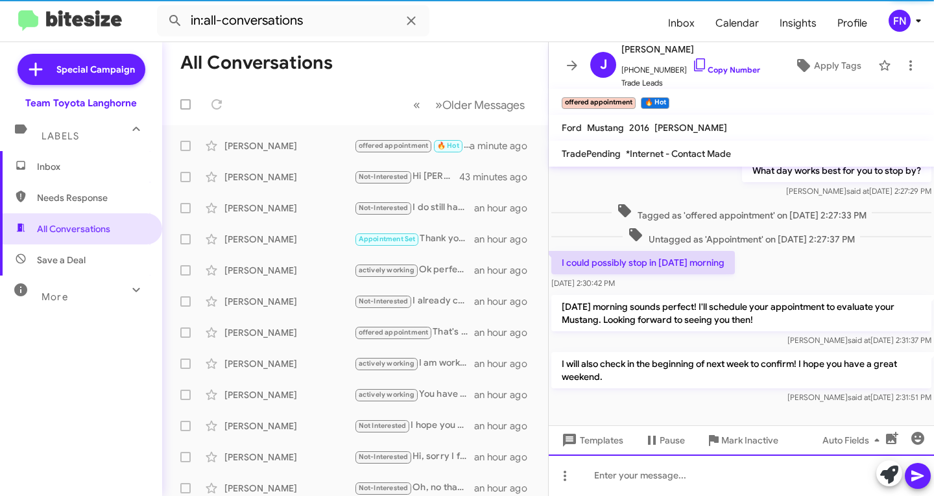
scroll to position [252, 0]
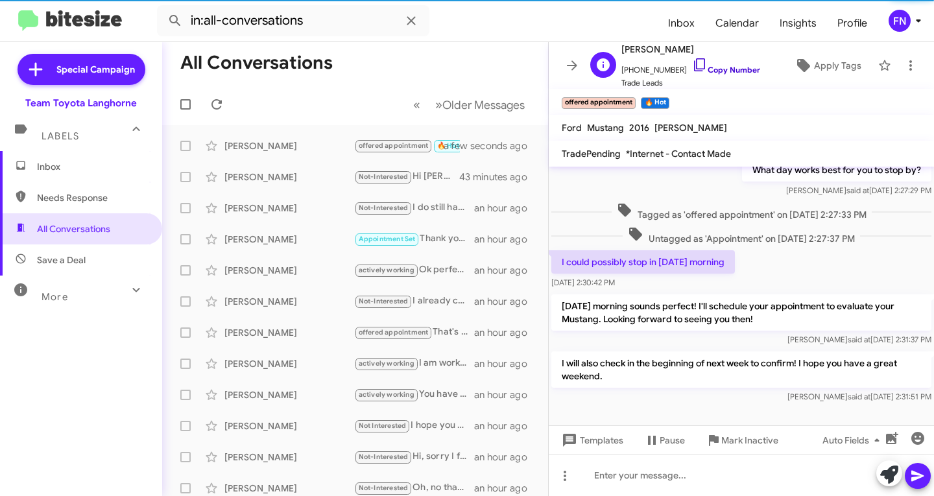
click at [699, 69] on link "Copy Number" at bounding box center [726, 70] width 68 height 10
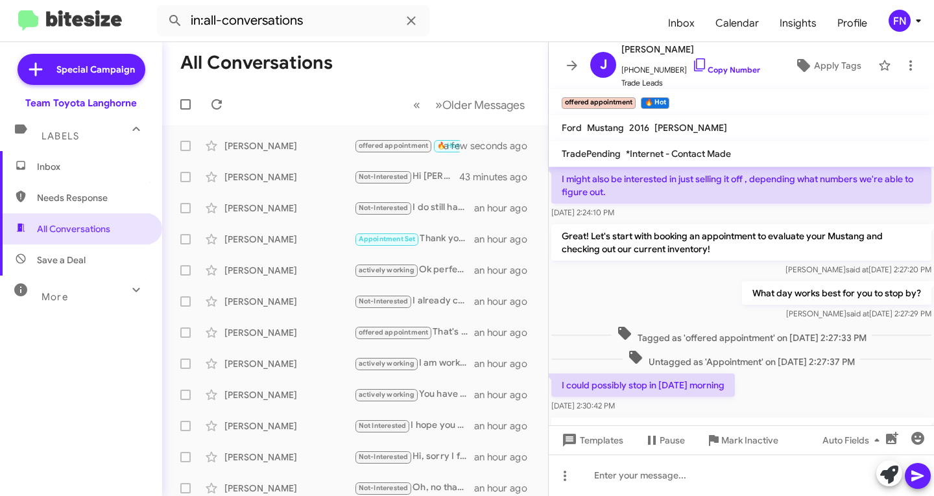
scroll to position [0, 0]
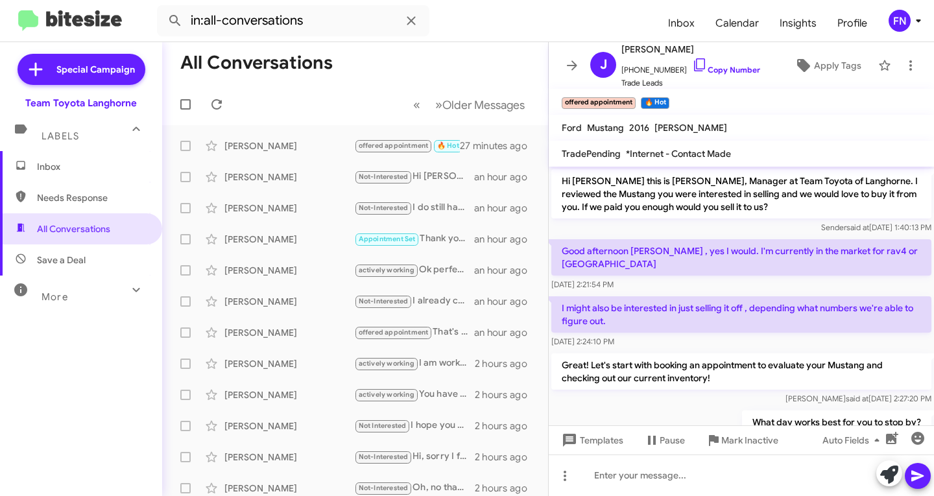
click at [78, 176] on span "Inbox" at bounding box center [81, 166] width 162 height 31
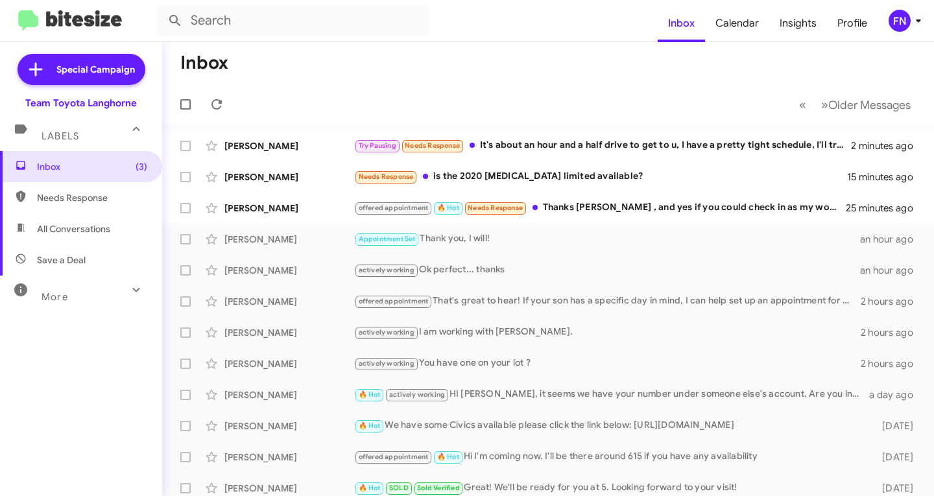
click at [87, 213] on span "Needs Response" at bounding box center [81, 197] width 162 height 31
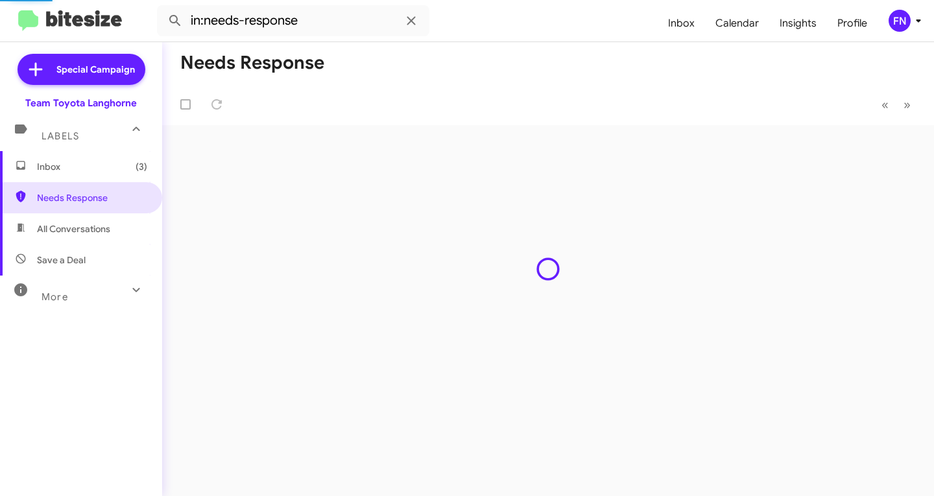
click at [101, 220] on span "All Conversations" at bounding box center [81, 228] width 162 height 31
type input "in:all-conversations"
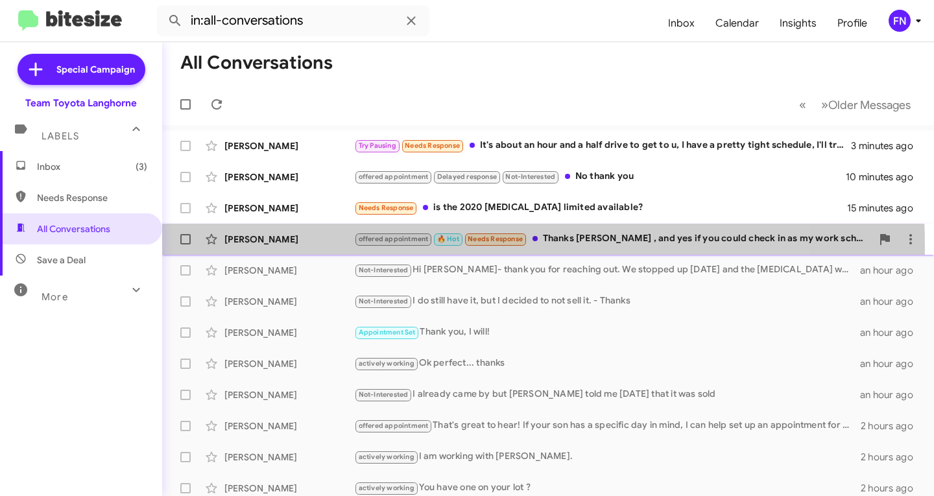
click at [291, 248] on div "[PERSON_NAME] offered appointment 🔥 Hot Needs Response Thanks [PERSON_NAME] , a…" at bounding box center [548, 239] width 751 height 26
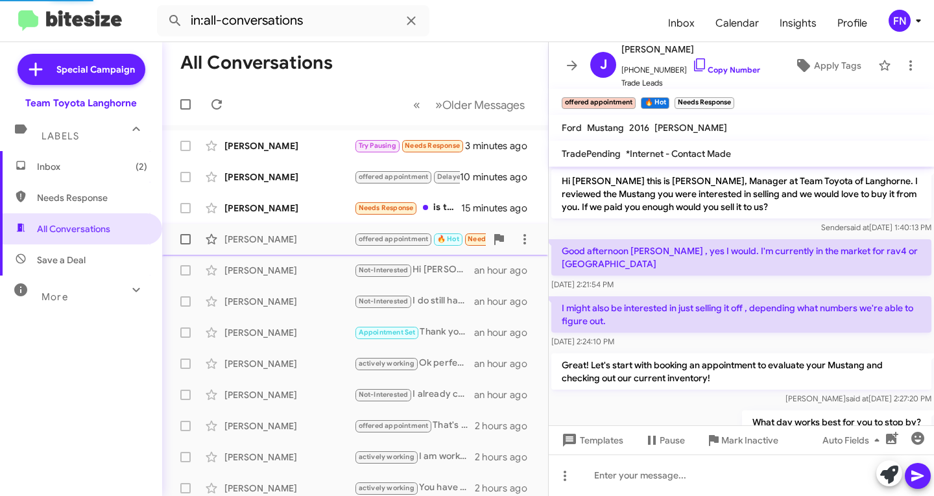
scroll to position [339, 0]
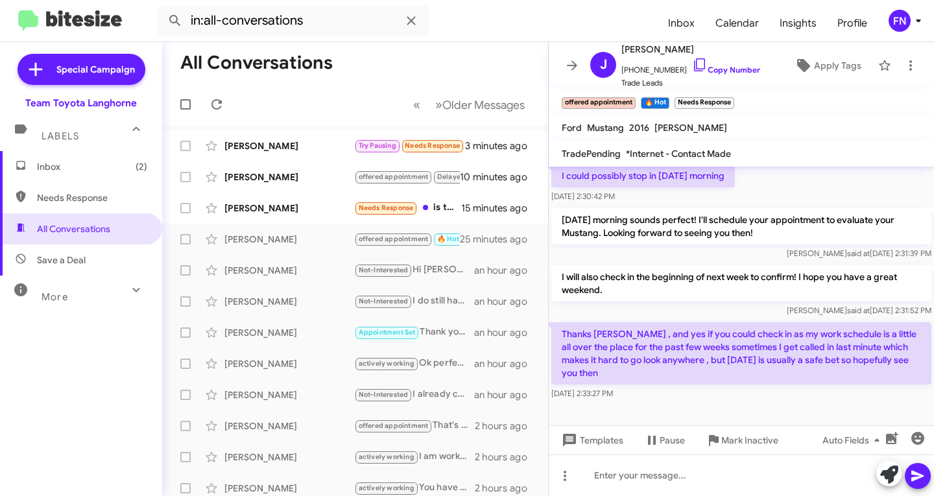
click at [740, 95] on mat-toolbar "offered appointment × 🔥 Hot × Needs Response ×" at bounding box center [741, 102] width 385 height 26
click at [729, 100] on span "×" at bounding box center [732, 97] width 10 height 16
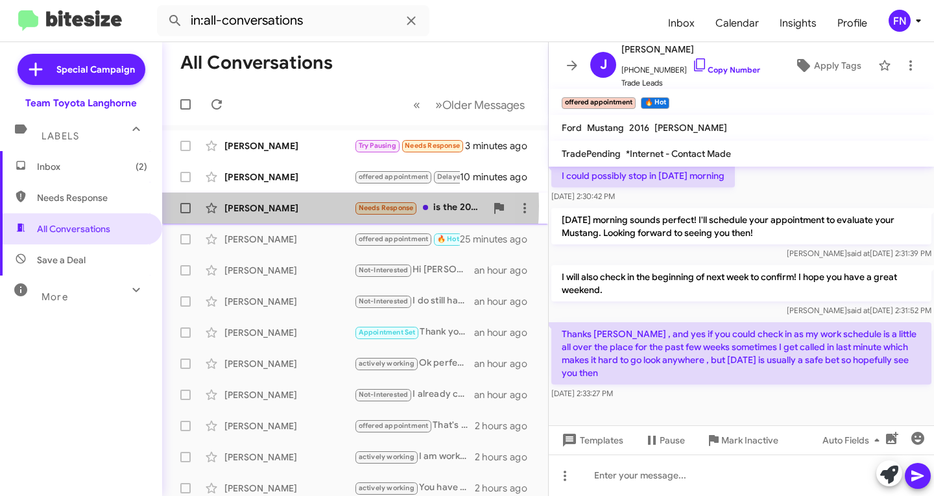
click at [280, 206] on div "[PERSON_NAME]" at bounding box center [289, 208] width 130 height 13
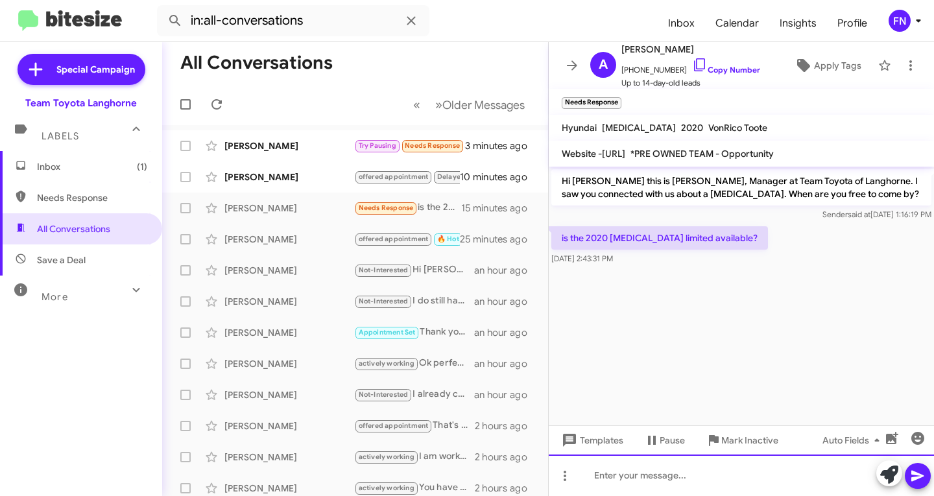
click at [841, 481] on div at bounding box center [741, 476] width 385 height 42
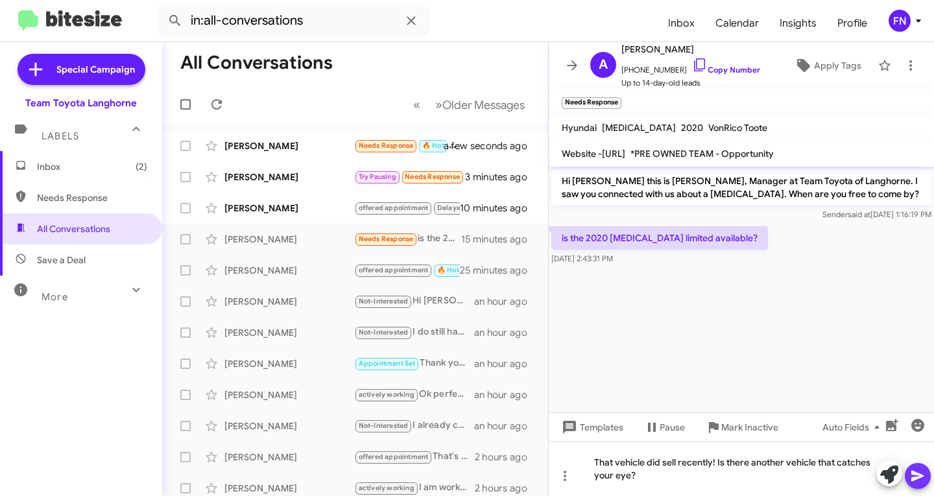
click at [913, 471] on icon at bounding box center [917, 476] width 12 height 11
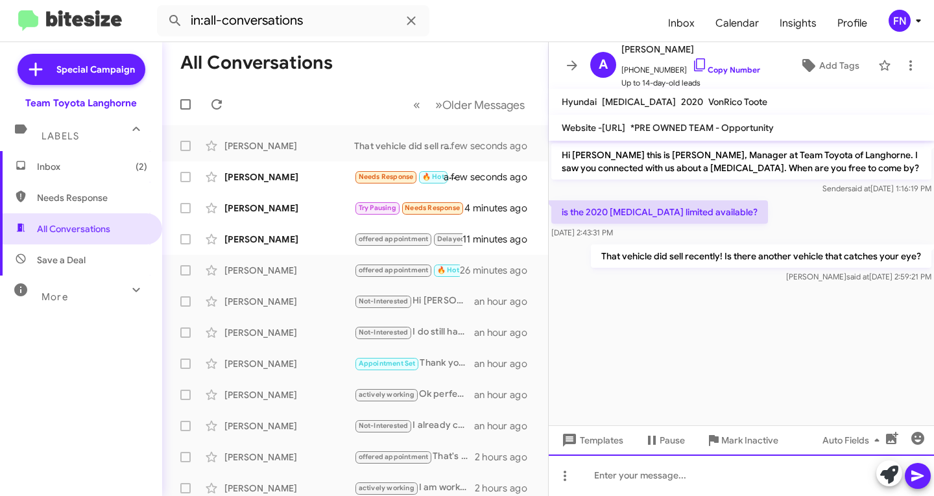
click at [699, 479] on div at bounding box center [741, 476] width 385 height 42
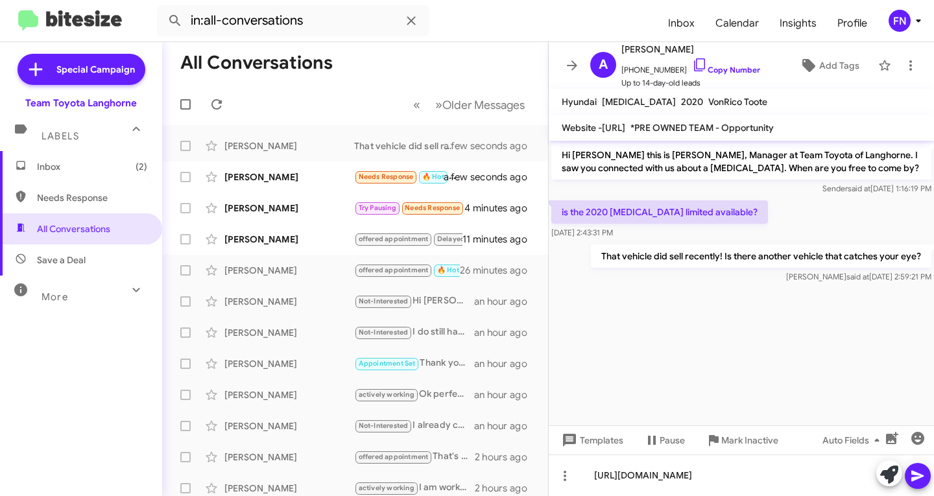
click at [911, 470] on icon at bounding box center [918, 476] width 16 height 16
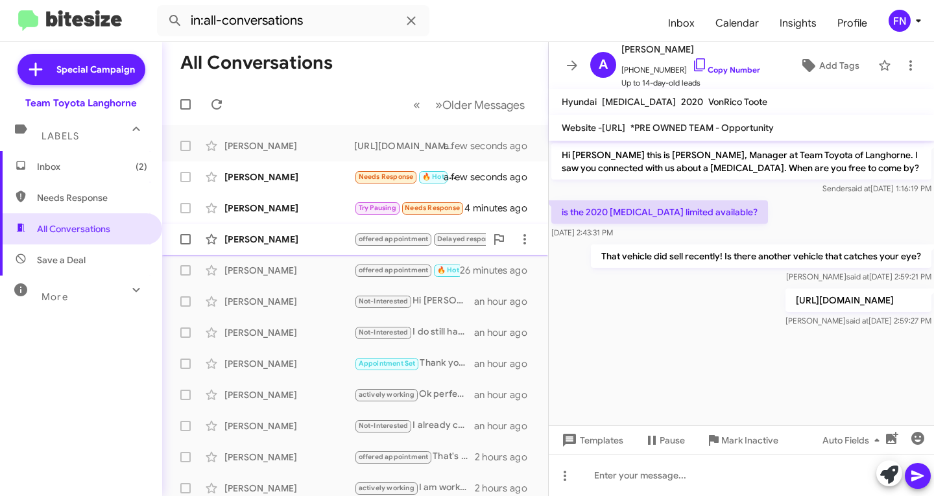
click at [256, 239] on div "[PERSON_NAME]" at bounding box center [289, 239] width 130 height 13
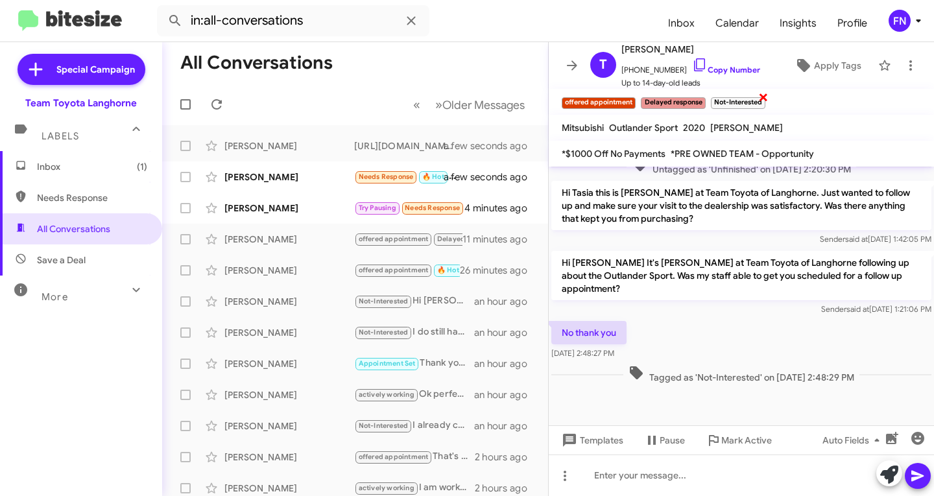
click at [760, 97] on span "×" at bounding box center [763, 97] width 10 height 16
click at [702, 97] on span "×" at bounding box center [704, 97] width 10 height 16
click at [684, 99] on span "×" at bounding box center [680, 97] width 10 height 16
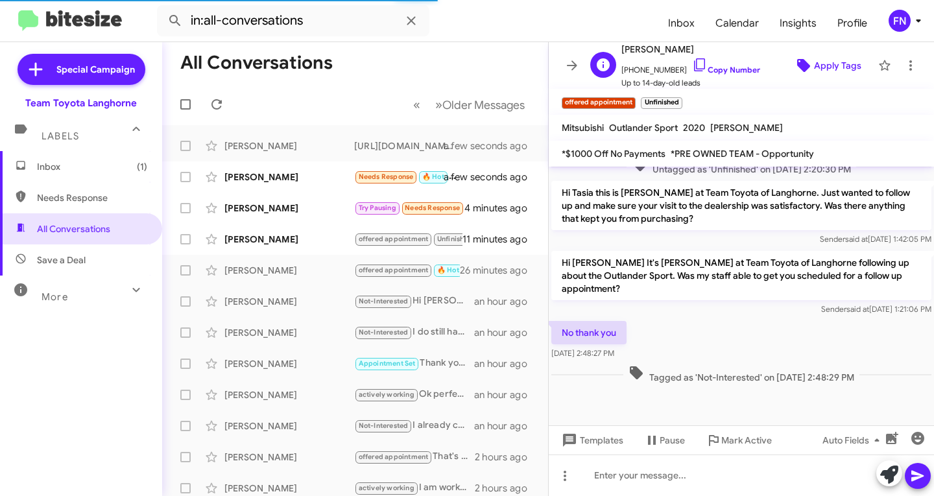
click at [804, 72] on span "Apply Tags" at bounding box center [827, 65] width 68 height 23
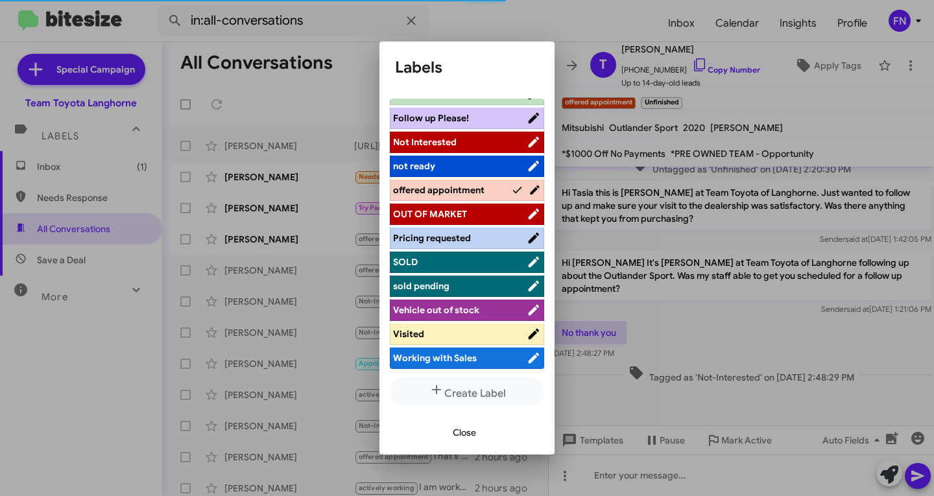
click at [468, 146] on span "Not Interested" at bounding box center [460, 142] width 134 height 13
click at [457, 433] on span "Close" at bounding box center [464, 432] width 23 height 23
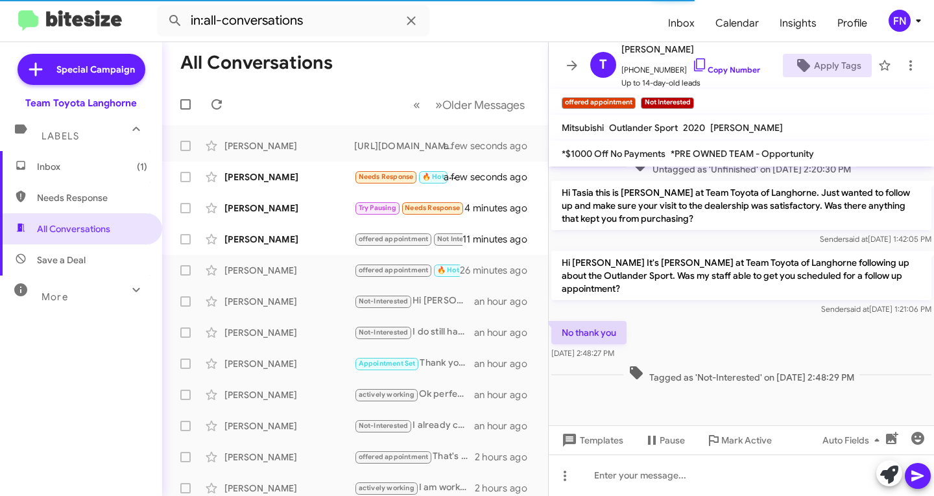
click at [636, 100] on span "×" at bounding box center [632, 97] width 8 height 16
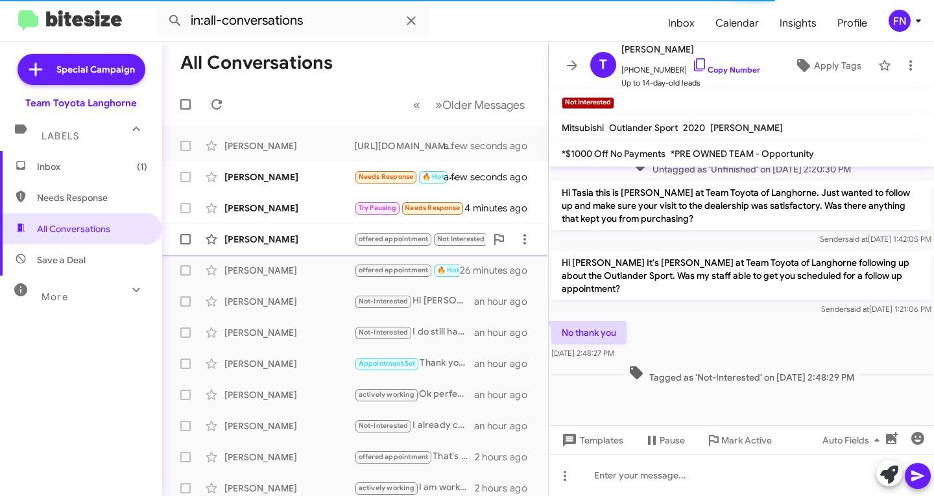
click at [261, 237] on div "[PERSON_NAME]" at bounding box center [289, 239] width 130 height 13
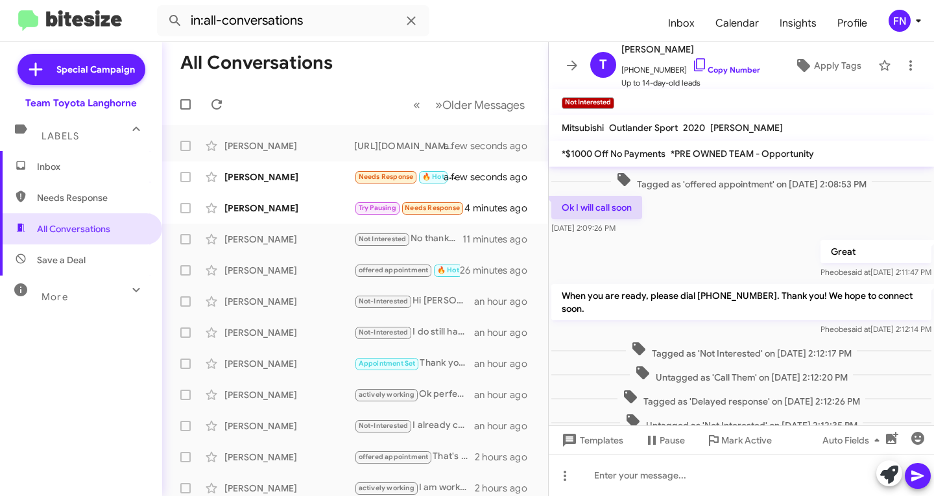
scroll to position [488, 0]
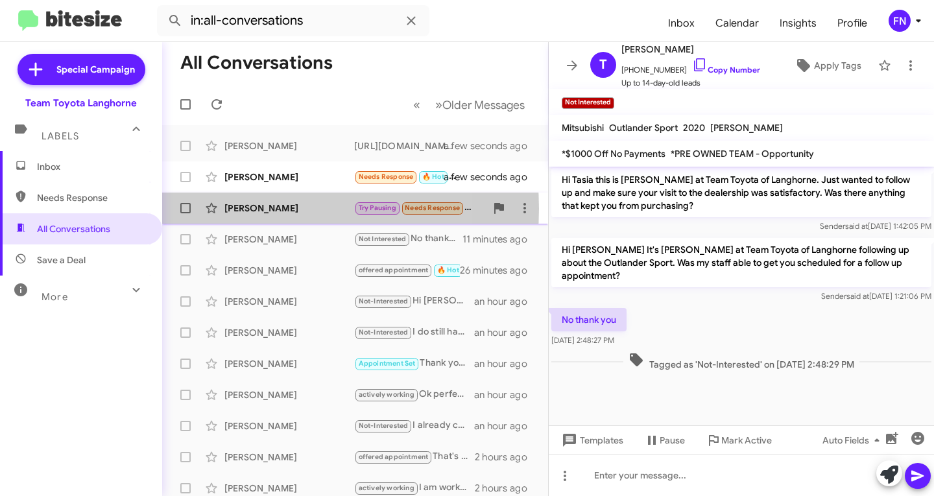
click at [258, 209] on div "[PERSON_NAME]" at bounding box center [289, 208] width 130 height 13
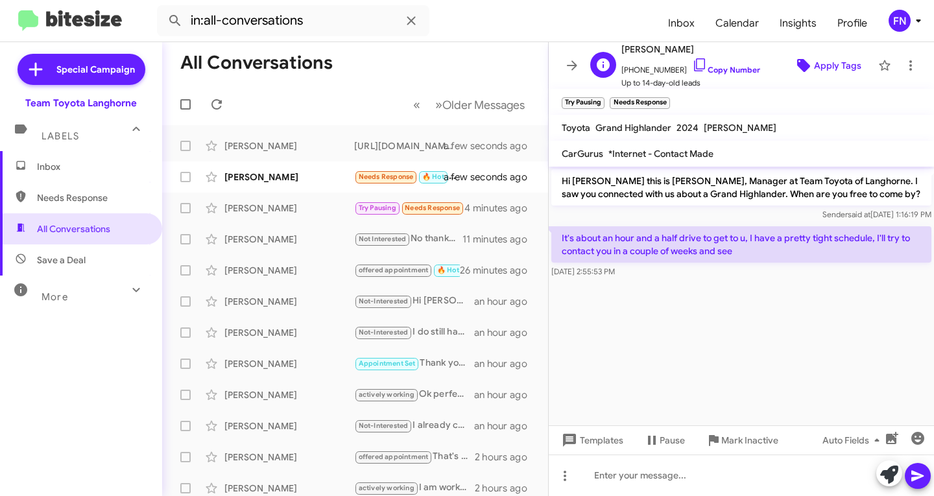
click at [797, 67] on icon at bounding box center [803, 65] width 13 height 13
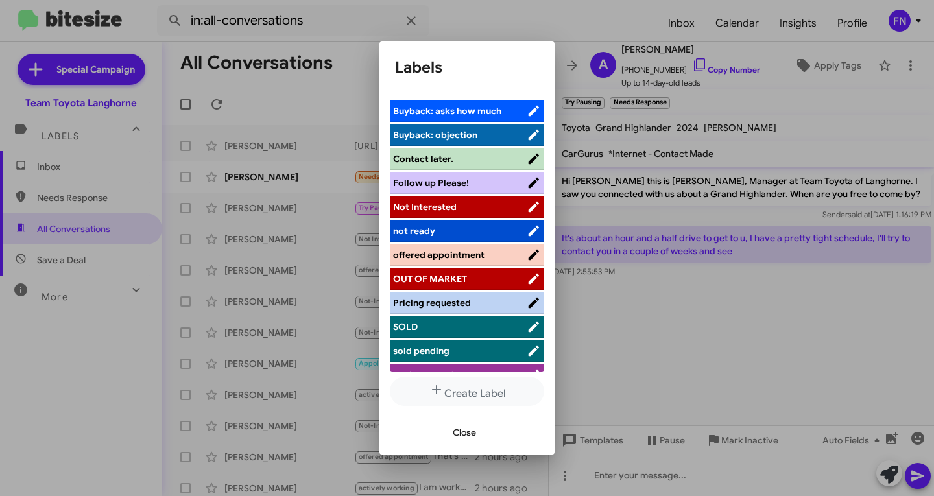
scroll to position [78, 0]
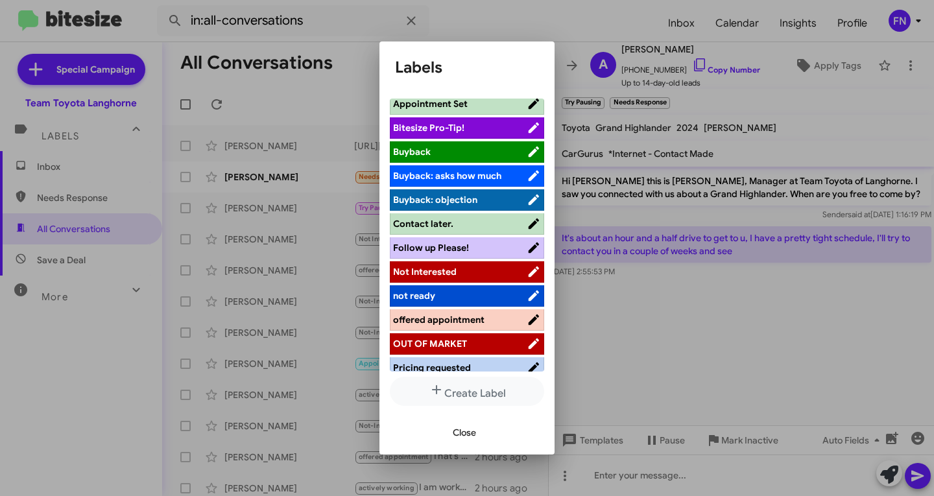
click at [429, 290] on span "not ready" at bounding box center [414, 296] width 42 height 12
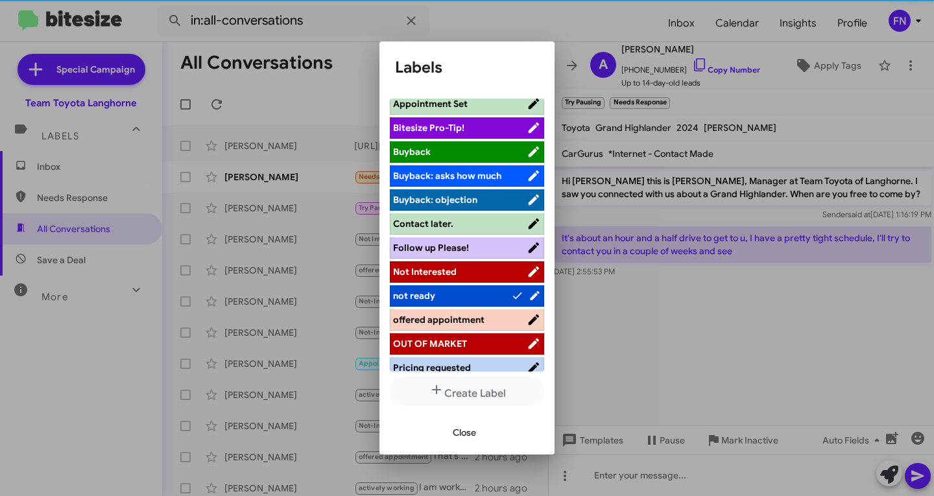
click at [457, 442] on span "Close" at bounding box center [464, 432] width 23 height 23
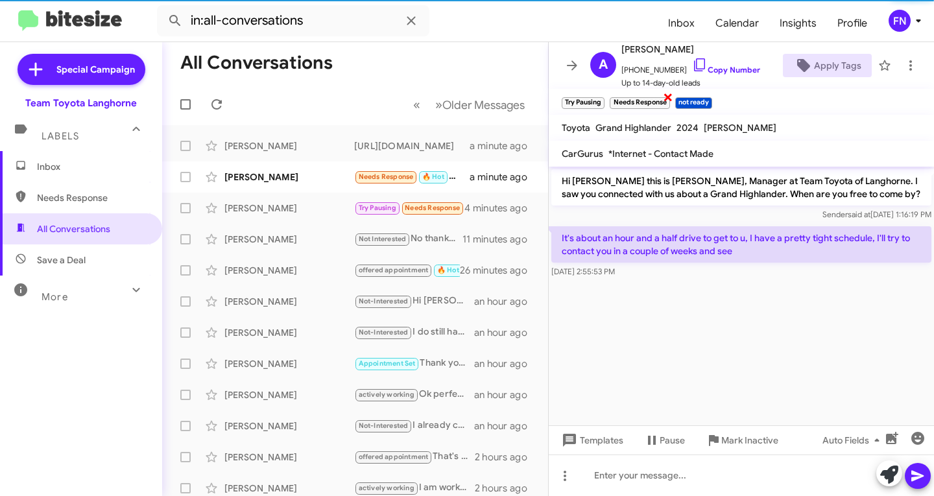
click at [668, 103] on span "×" at bounding box center [668, 97] width 10 height 16
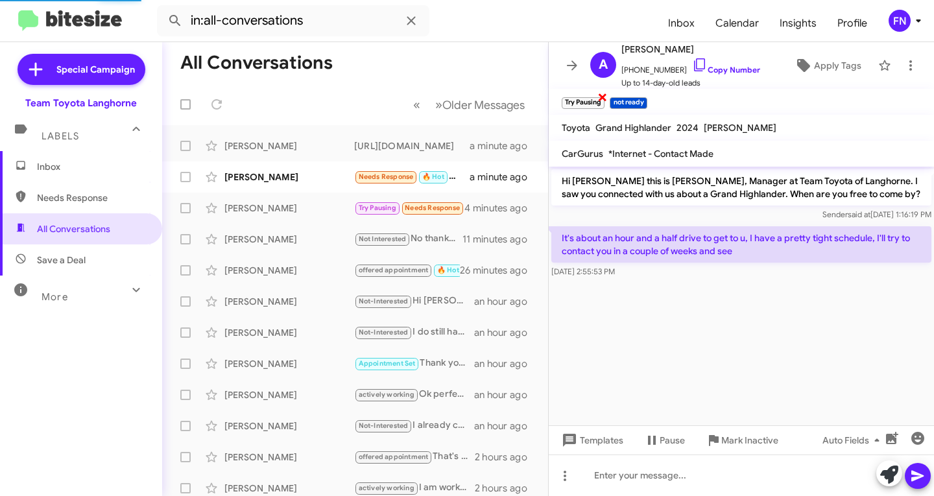
click at [604, 98] on span "×" at bounding box center [602, 97] width 10 height 16
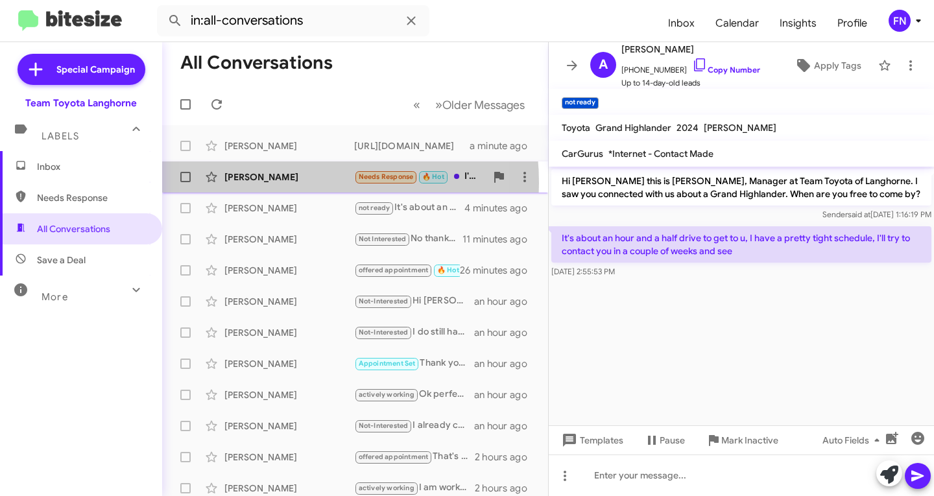
click at [276, 183] on div "[PERSON_NAME]" at bounding box center [289, 177] width 130 height 13
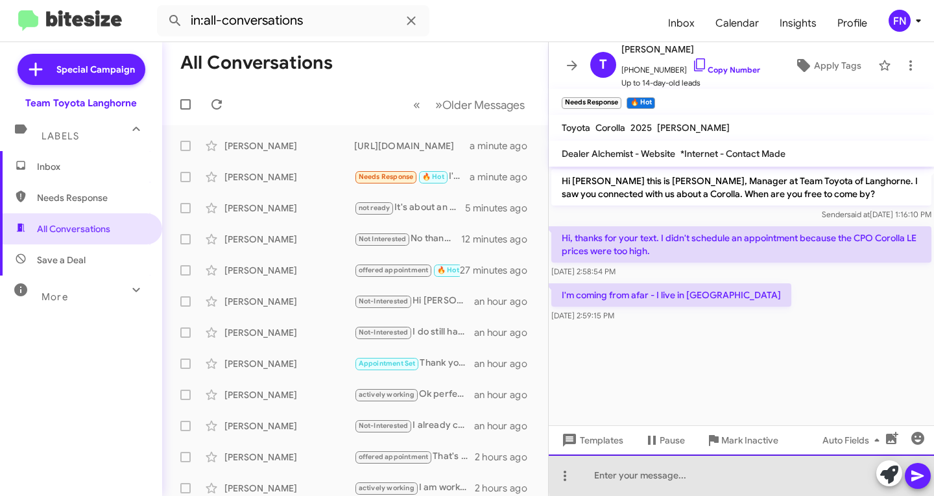
click at [833, 474] on div at bounding box center [741, 476] width 385 height 42
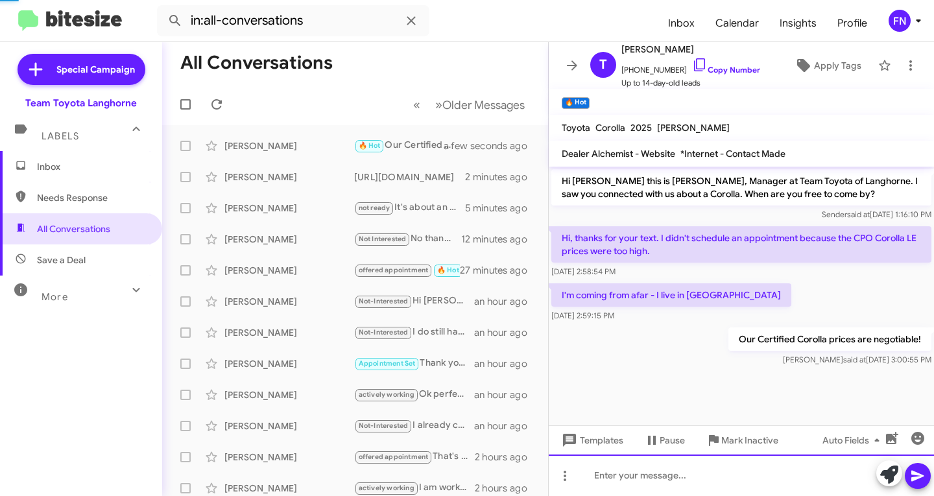
scroll to position [4, 0]
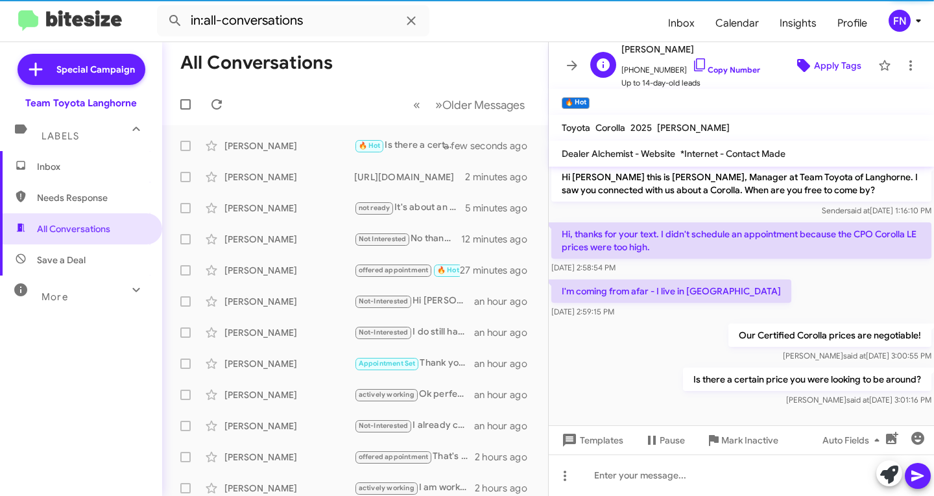
click at [821, 60] on span "Apply Tags" at bounding box center [837, 65] width 47 height 23
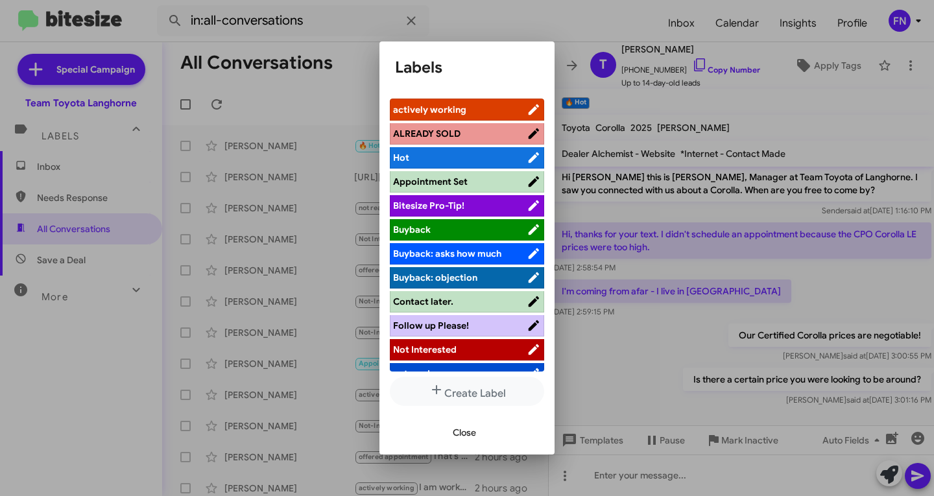
scroll to position [208, 0]
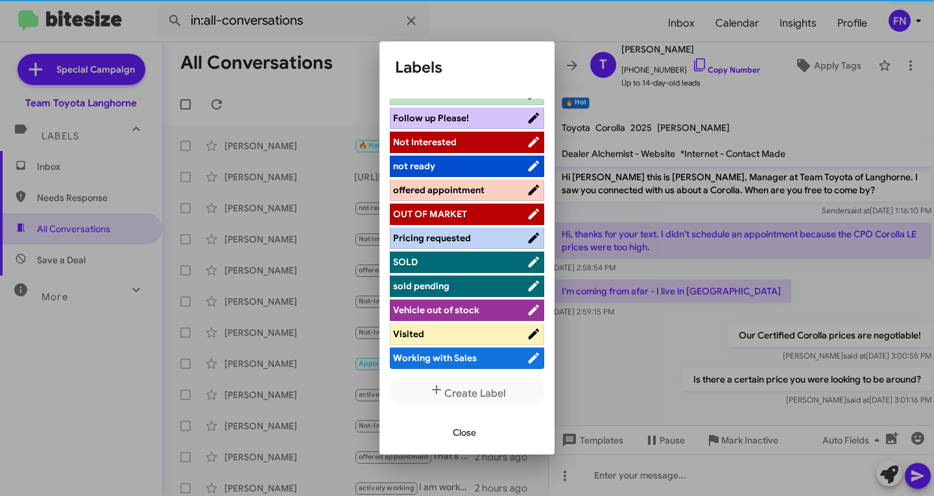
click at [464, 192] on span "offered appointment" at bounding box center [438, 190] width 91 height 12
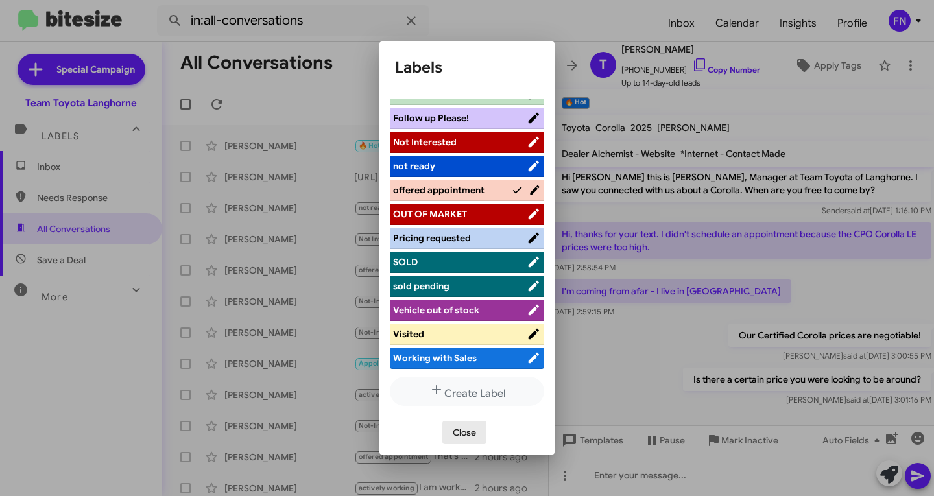
click at [468, 442] on span "Close" at bounding box center [464, 432] width 23 height 23
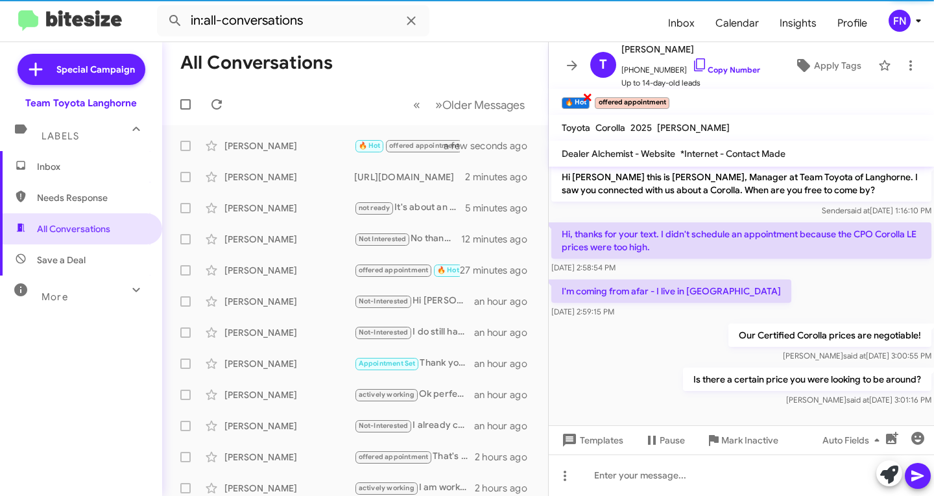
click at [592, 97] on span "×" at bounding box center [587, 97] width 10 height 16
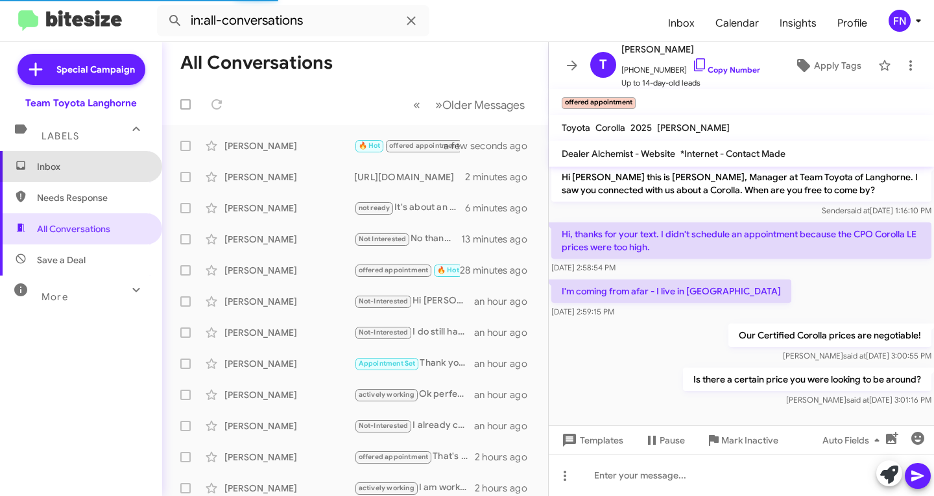
click at [80, 169] on span "Inbox" at bounding box center [92, 166] width 110 height 13
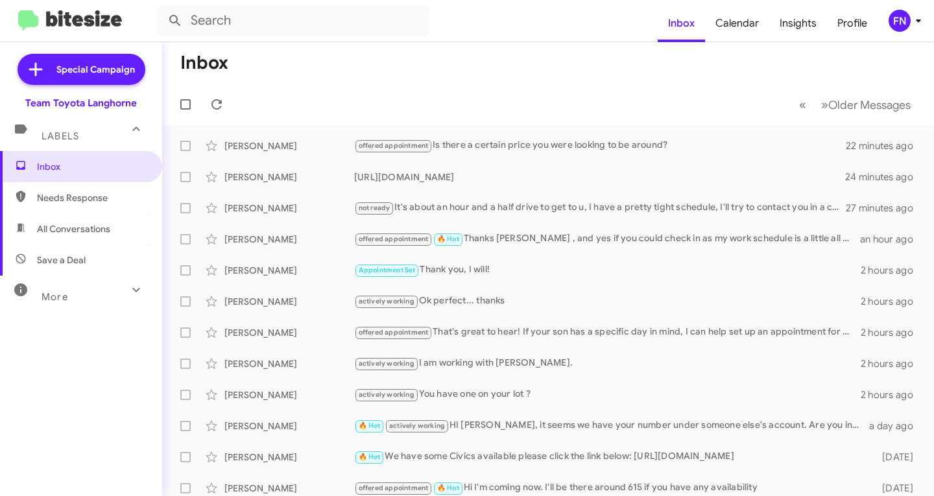
click at [98, 222] on span "All Conversations" at bounding box center [73, 228] width 73 height 13
type input "in:all-conversations"
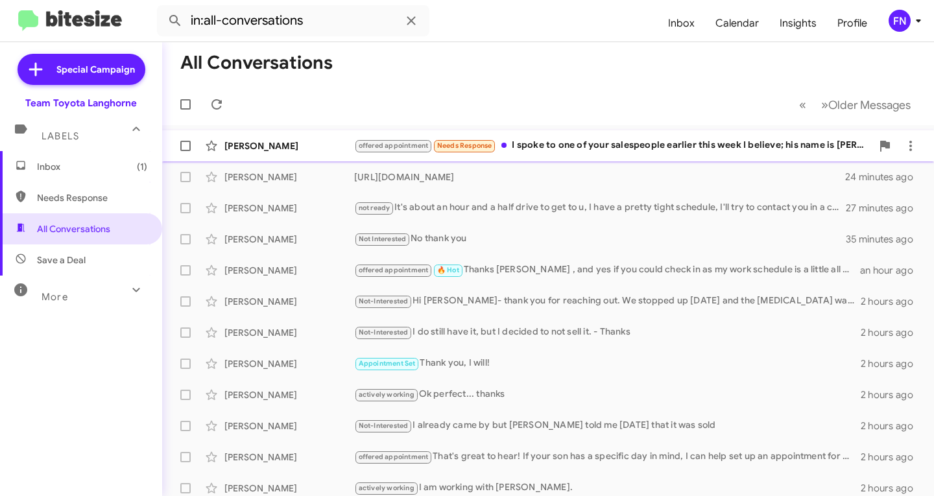
click at [216, 158] on div "[PERSON_NAME] offered appointment Needs Response I spoke to one of your salespe…" at bounding box center [548, 146] width 751 height 26
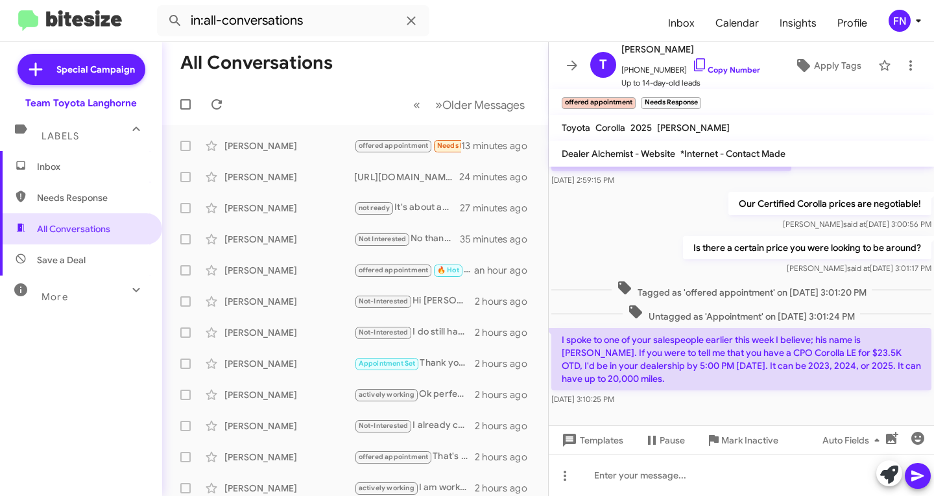
scroll to position [145, 0]
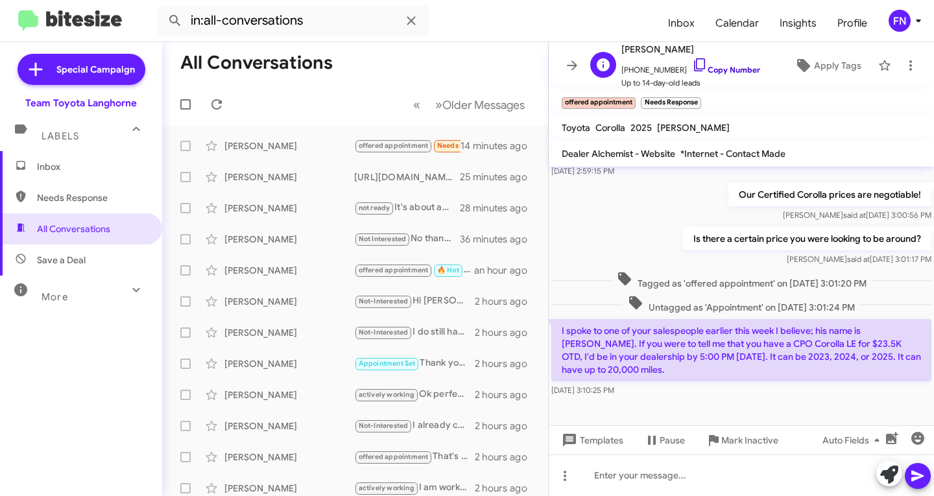
click at [692, 67] on icon at bounding box center [700, 65] width 16 height 16
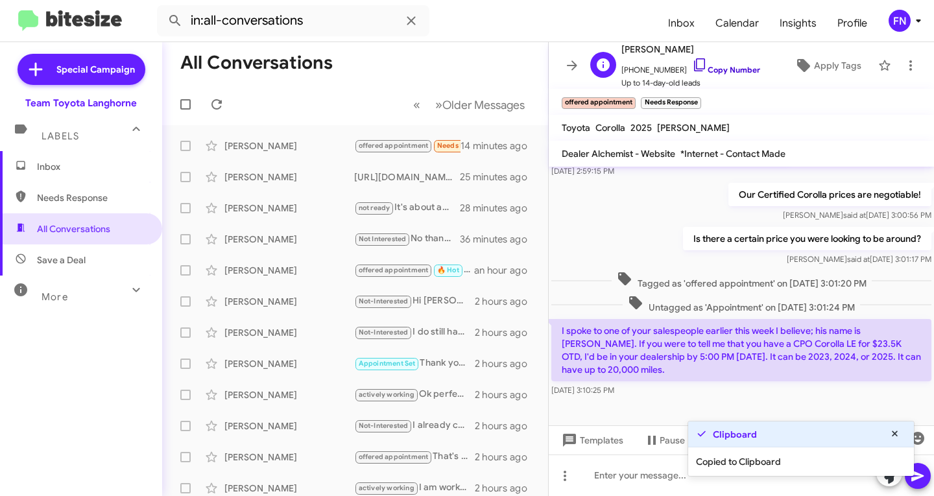
click at [692, 67] on icon at bounding box center [700, 65] width 16 height 16
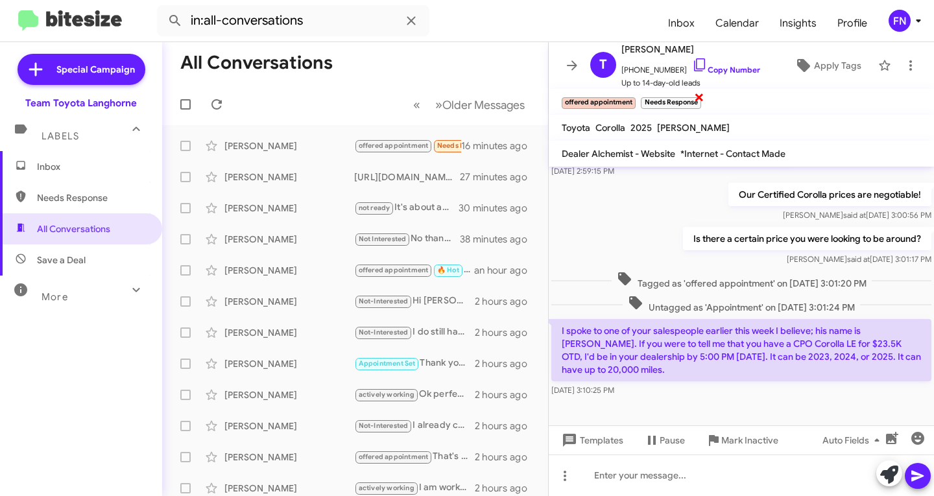
click at [697, 99] on span "×" at bounding box center [699, 97] width 10 height 16
